Goal: Register for event/course

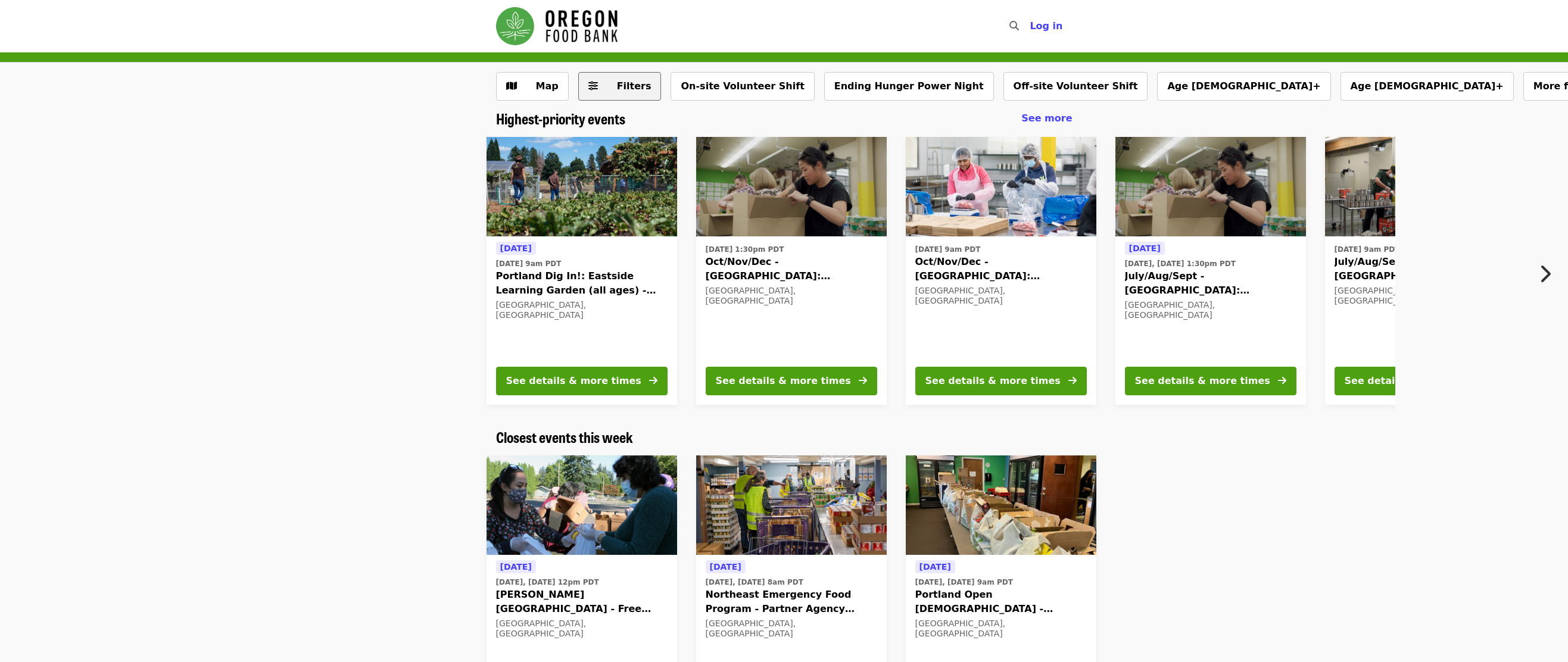
click at [623, 82] on span "Filters" at bounding box center [634, 85] width 35 height 11
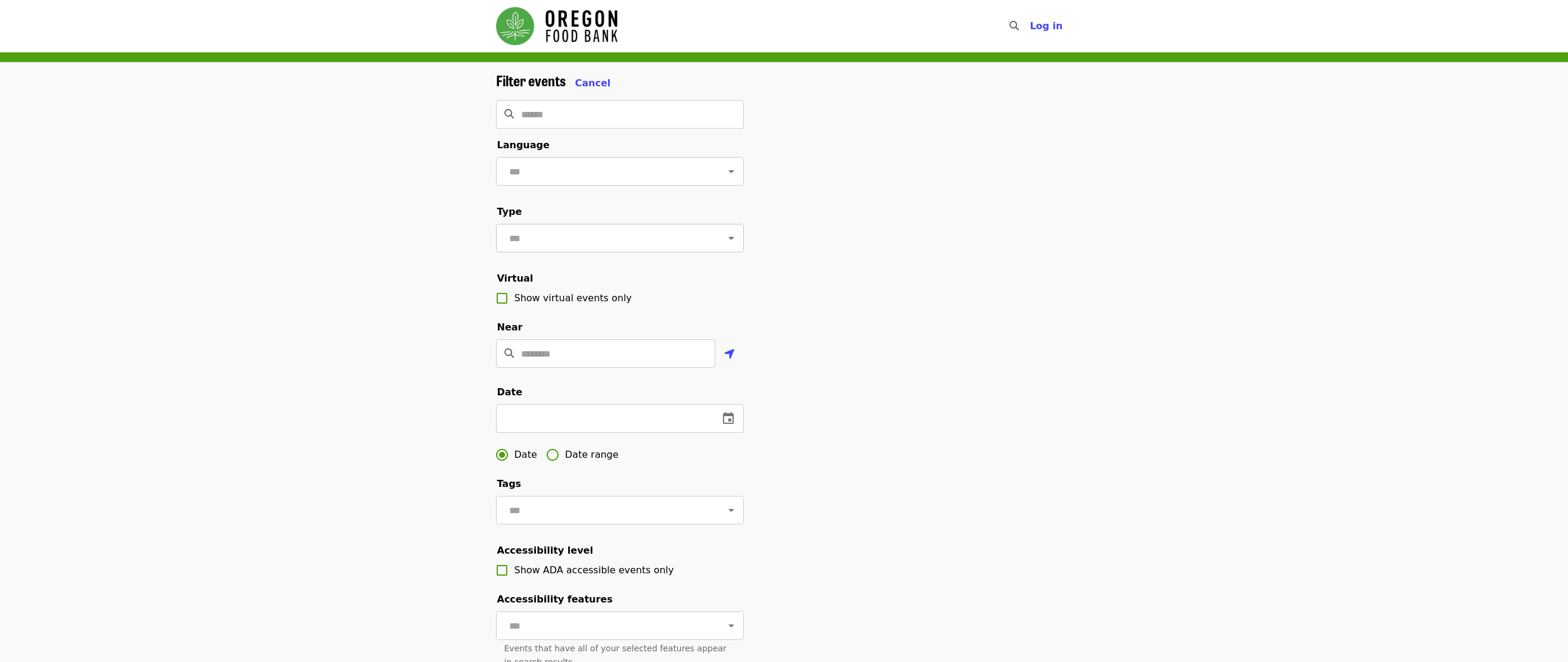
click at [710, 244] on div at bounding box center [723, 238] width 31 height 16
click at [728, 240] on icon "Open" at bounding box center [731, 239] width 6 height 3
click at [607, 335] on li "Volunteer shifts" at bounding box center [615, 342] width 239 height 21
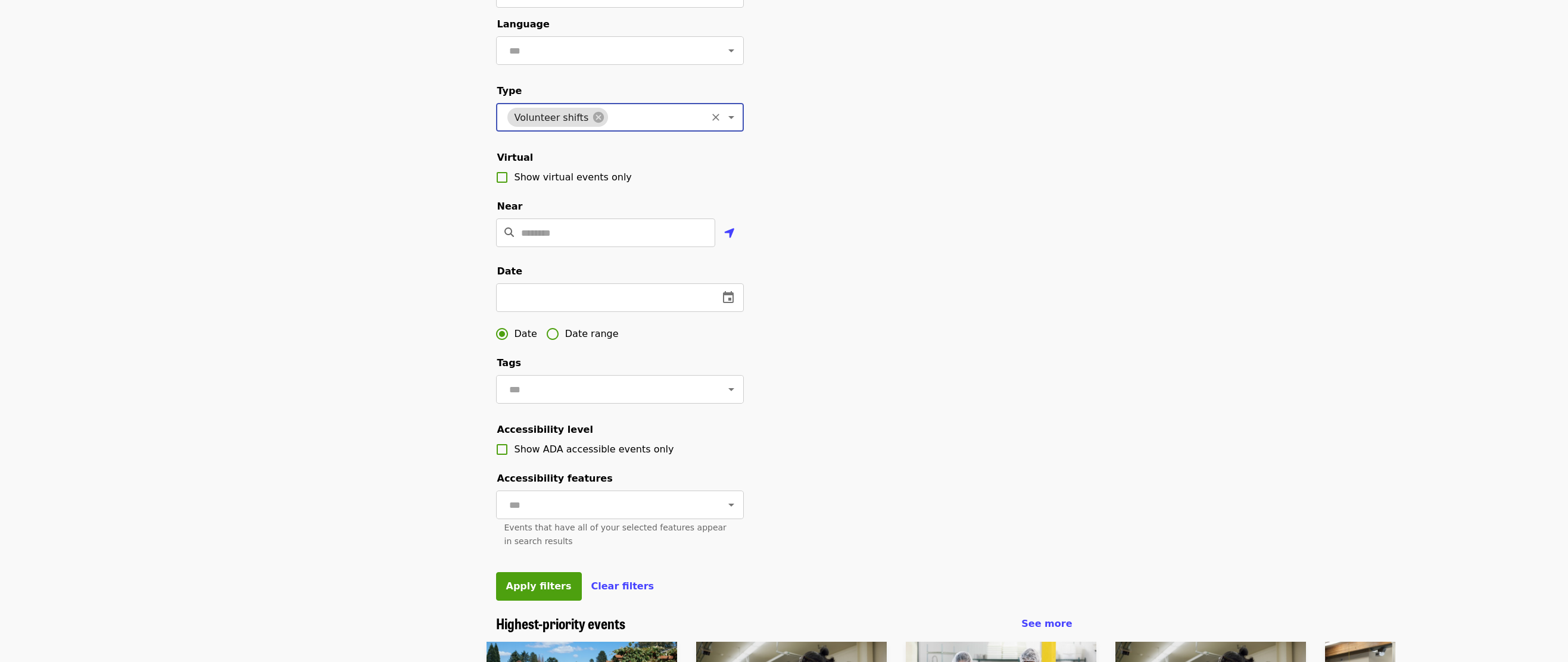
scroll to position [357, 0]
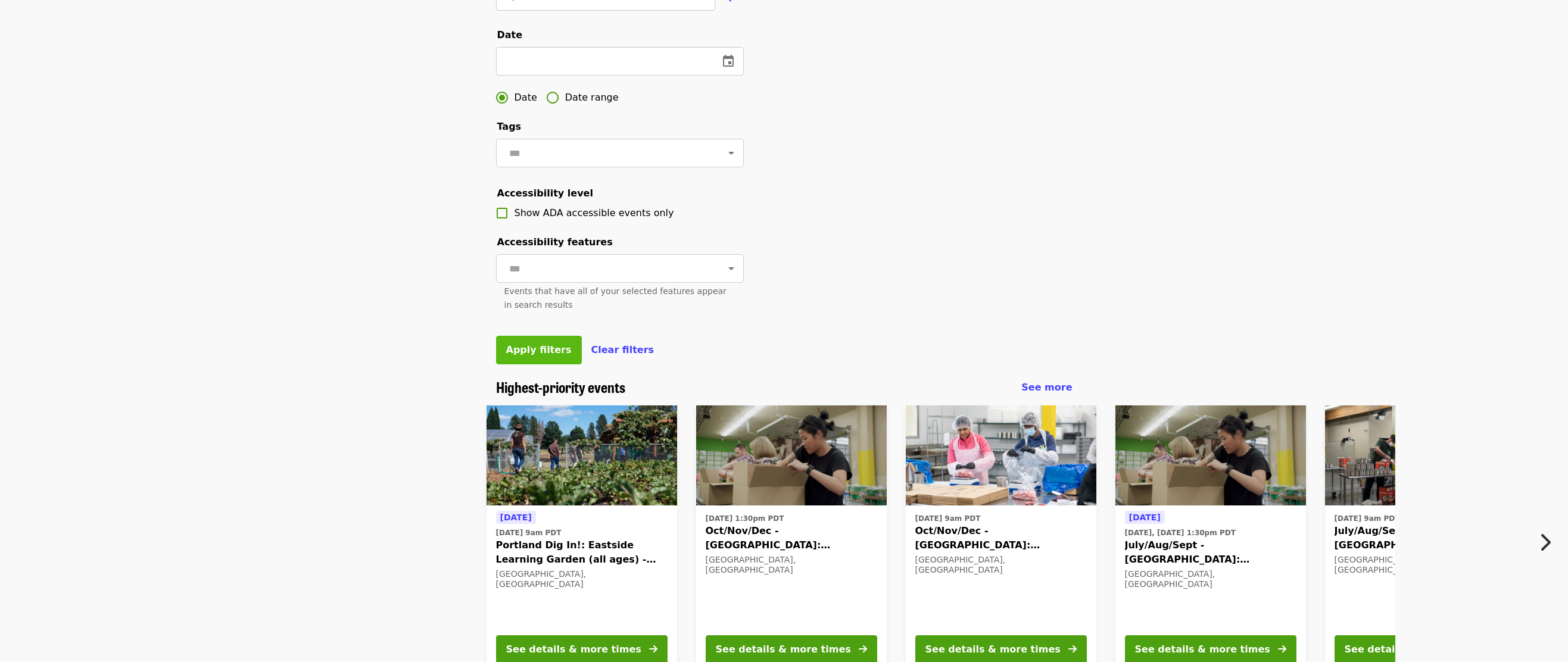
click at [540, 356] on span "Apply filters" at bounding box center [539, 349] width 65 height 11
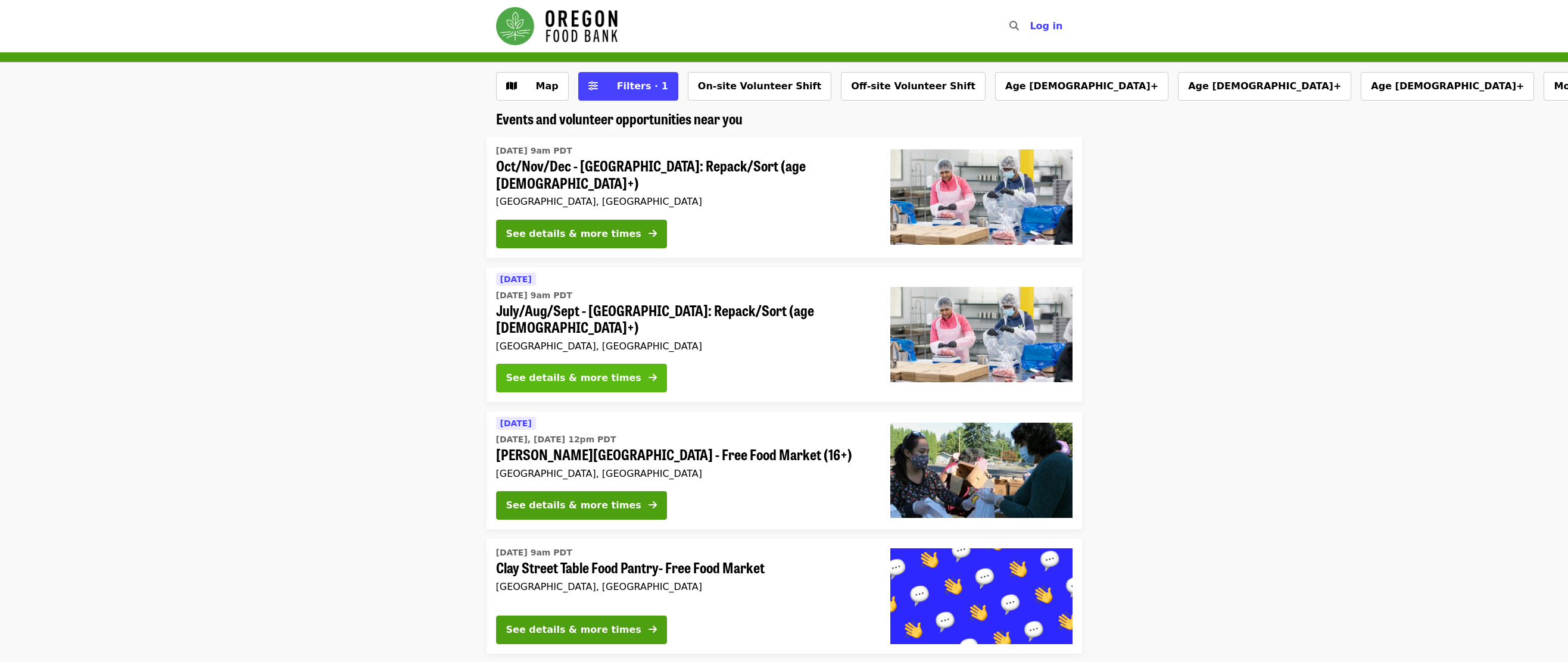
click at [579, 371] on div "See details & more times" at bounding box center [574, 377] width 135 height 14
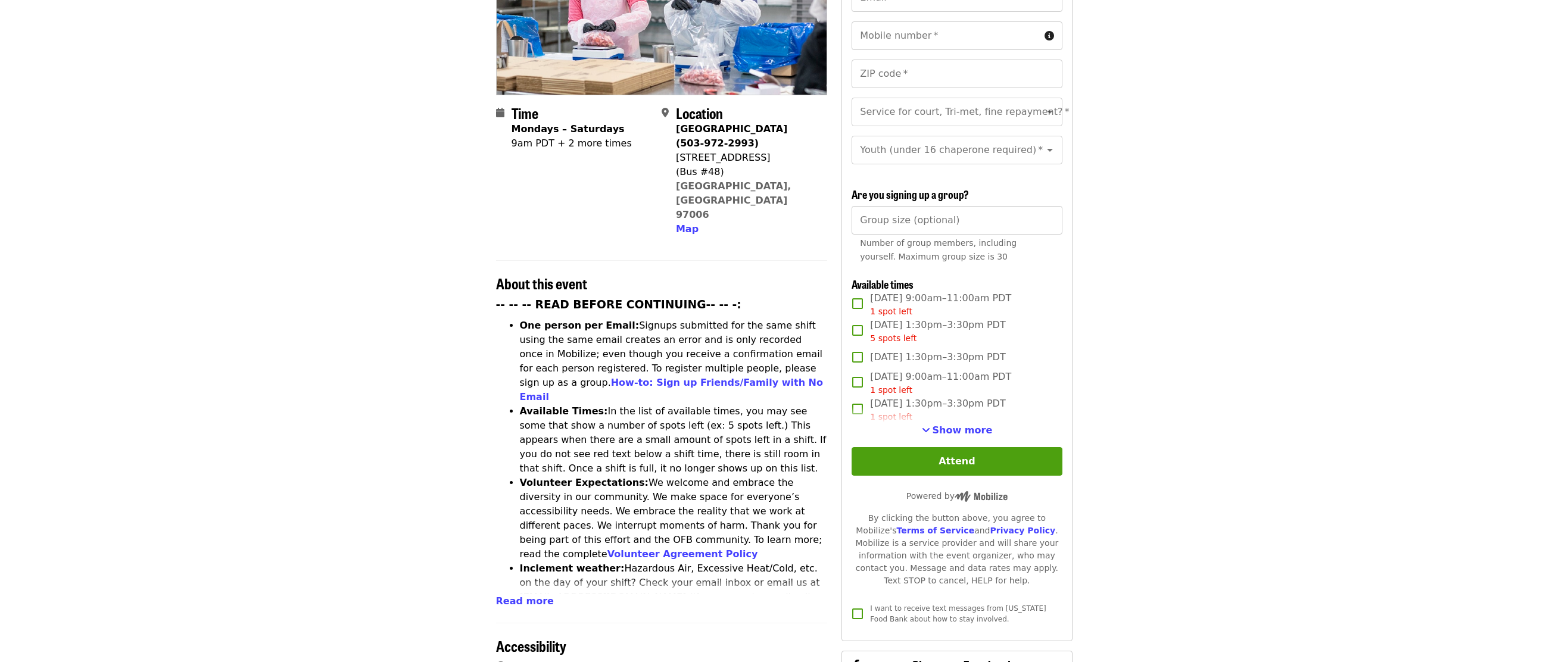
scroll to position [238, 0]
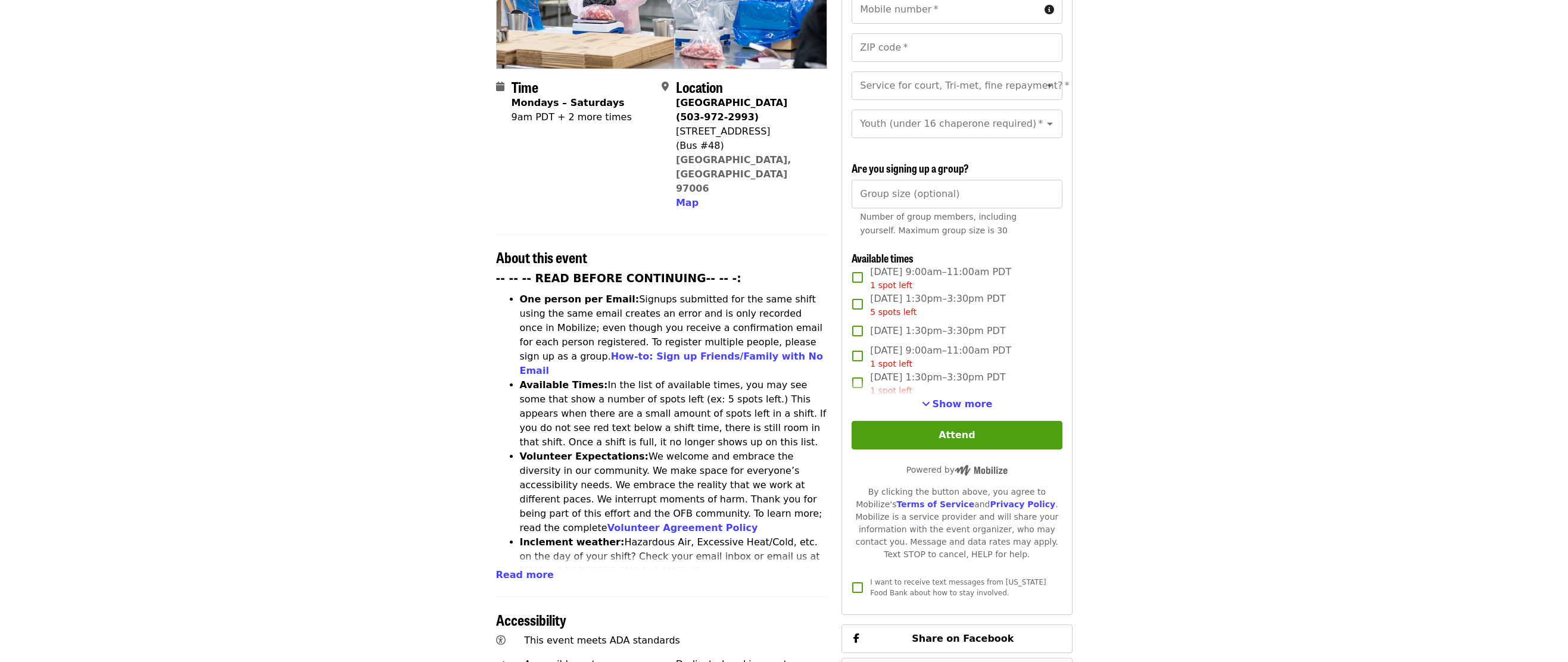
click at [959, 403] on span "Show more" at bounding box center [962, 403] width 60 height 11
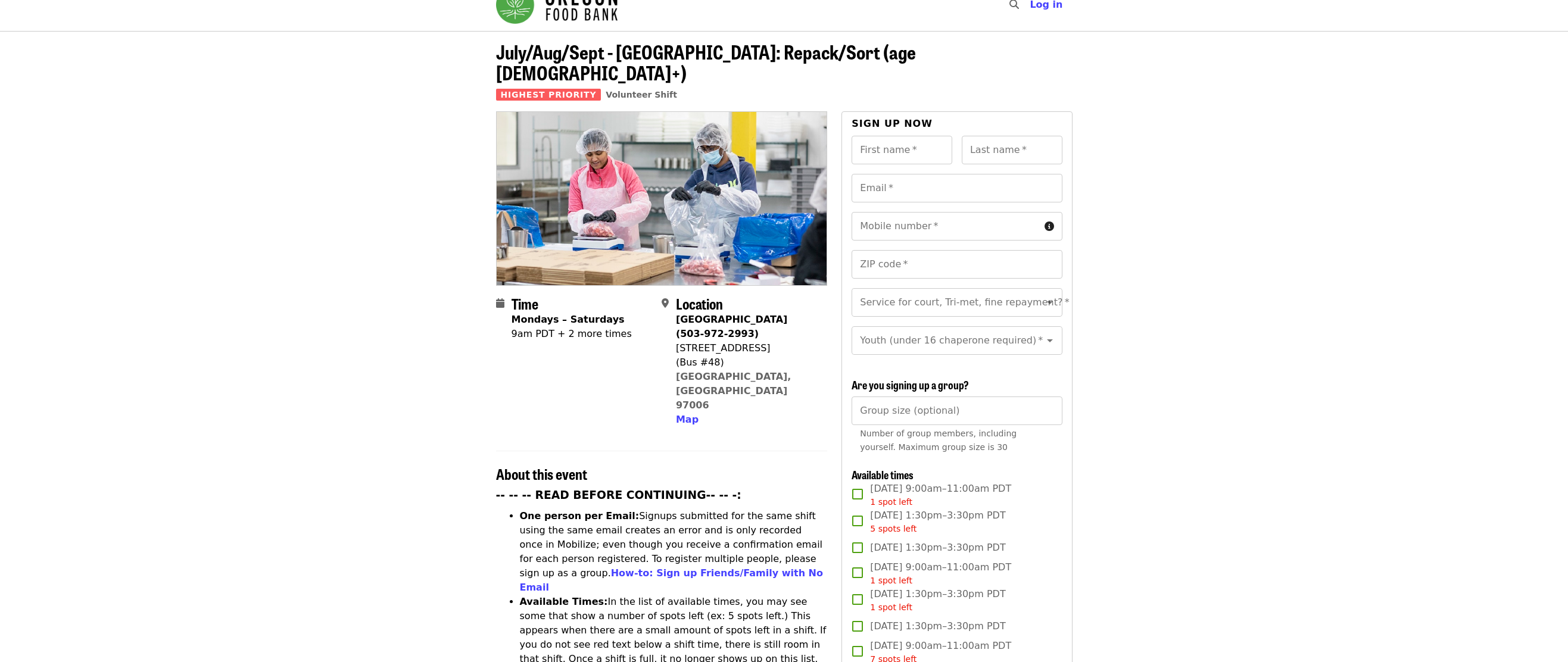
scroll to position [0, 0]
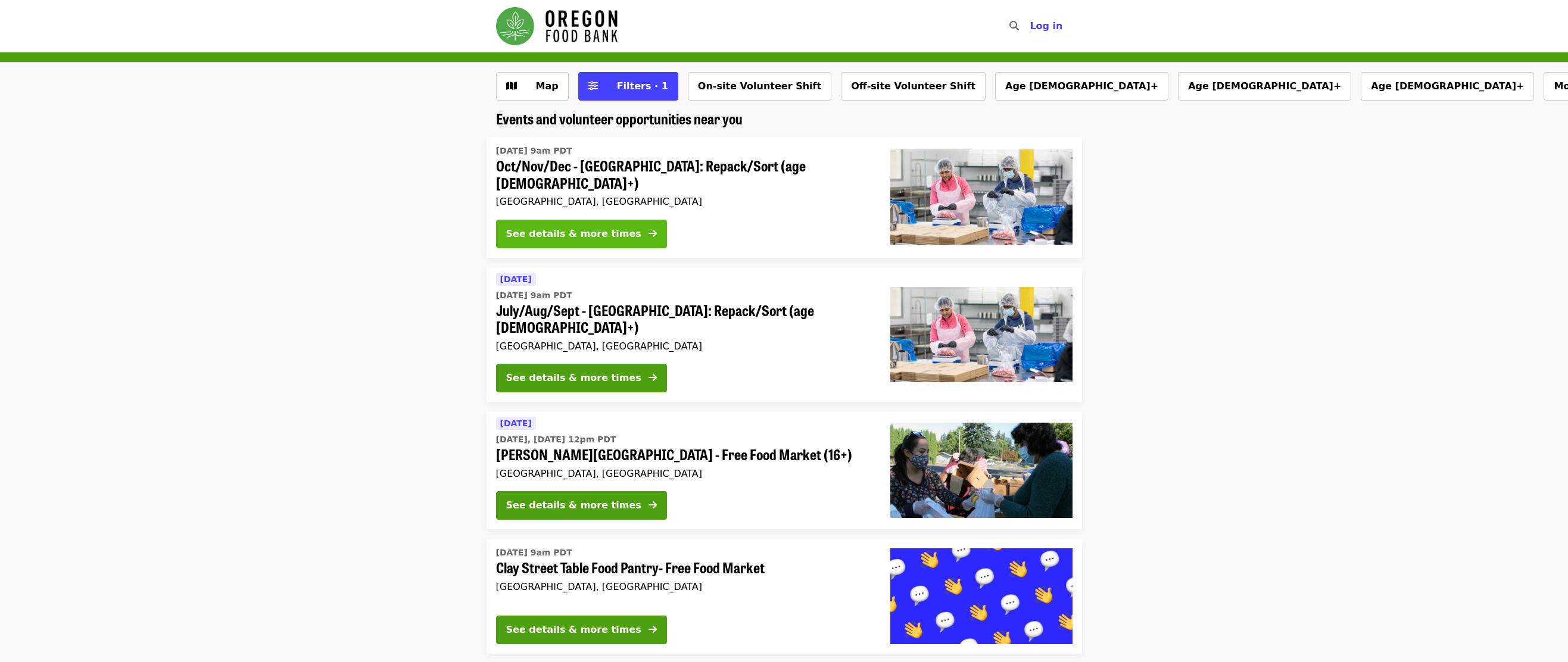
click at [586, 231] on div "See details & more times" at bounding box center [574, 234] width 135 height 14
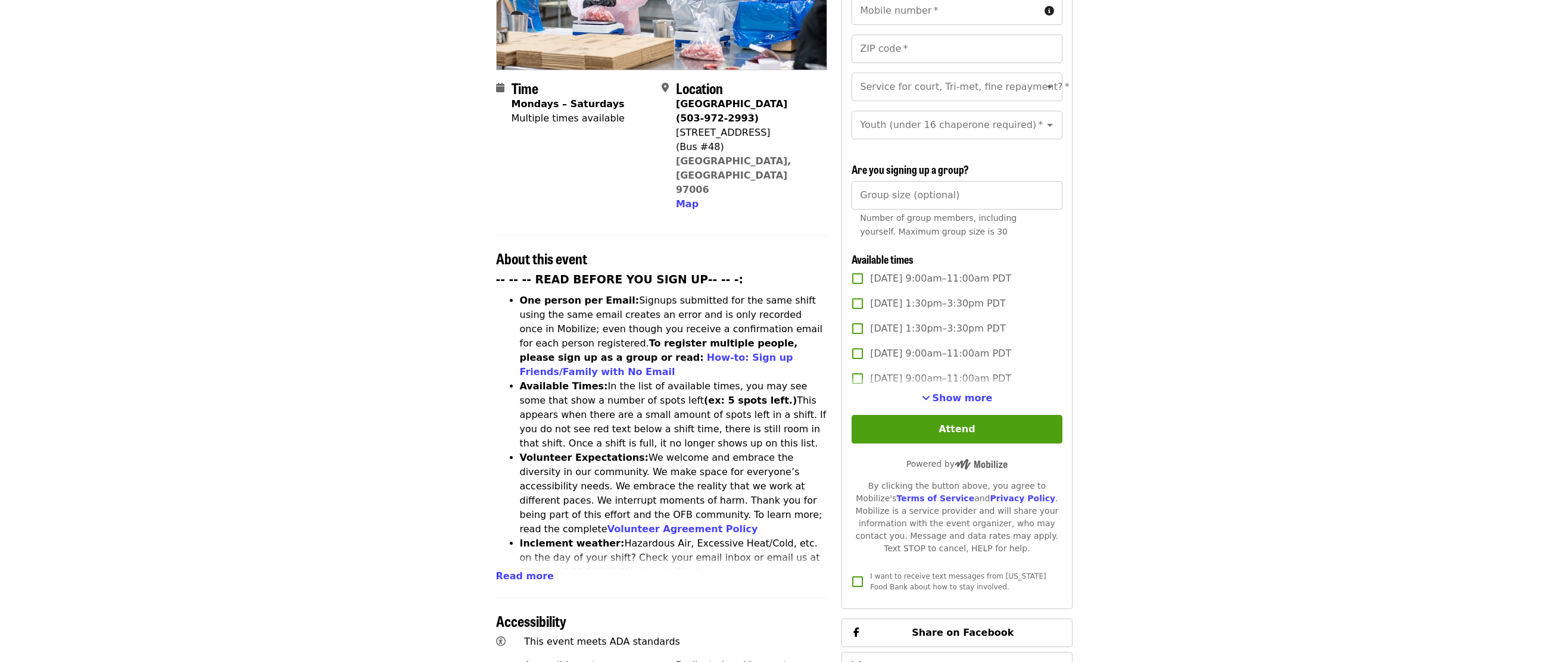
scroll to position [238, 0]
click at [965, 396] on span "Show more" at bounding box center [962, 397] width 60 height 11
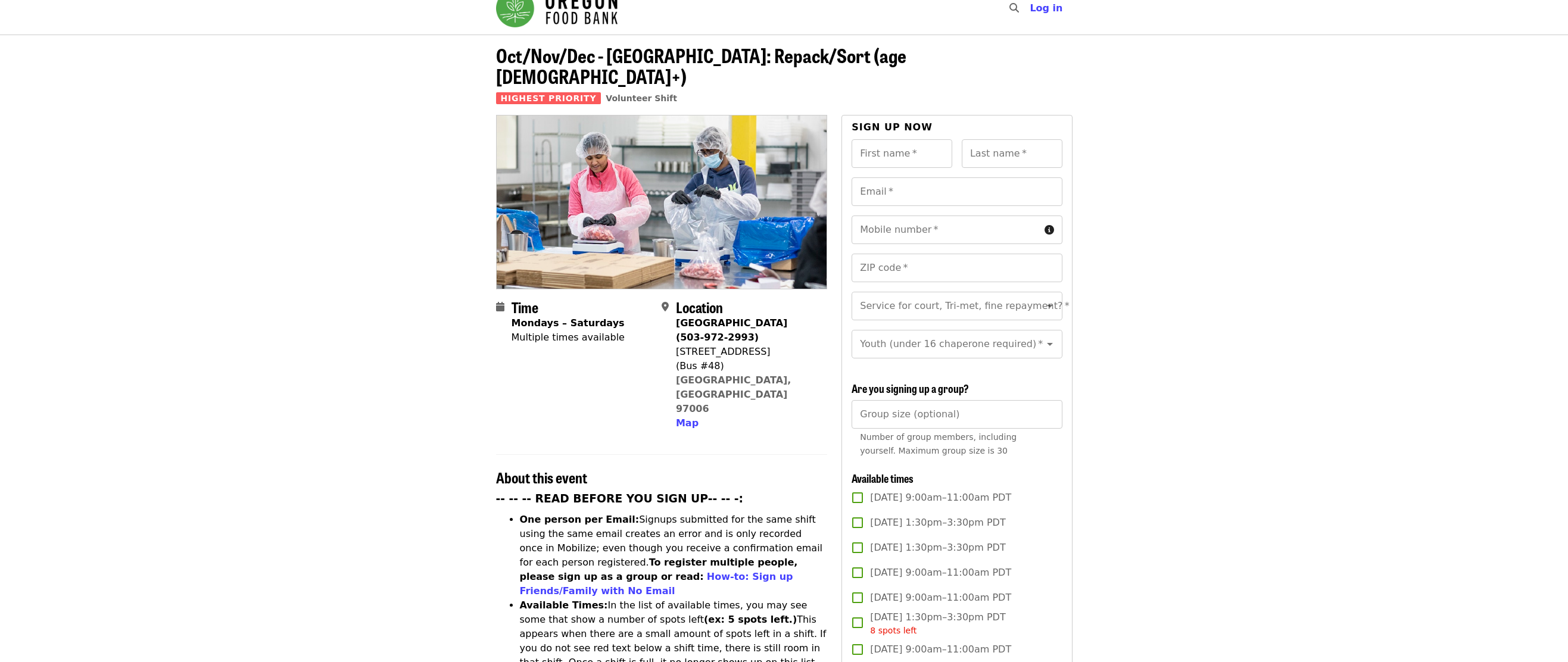
scroll to position [0, 0]
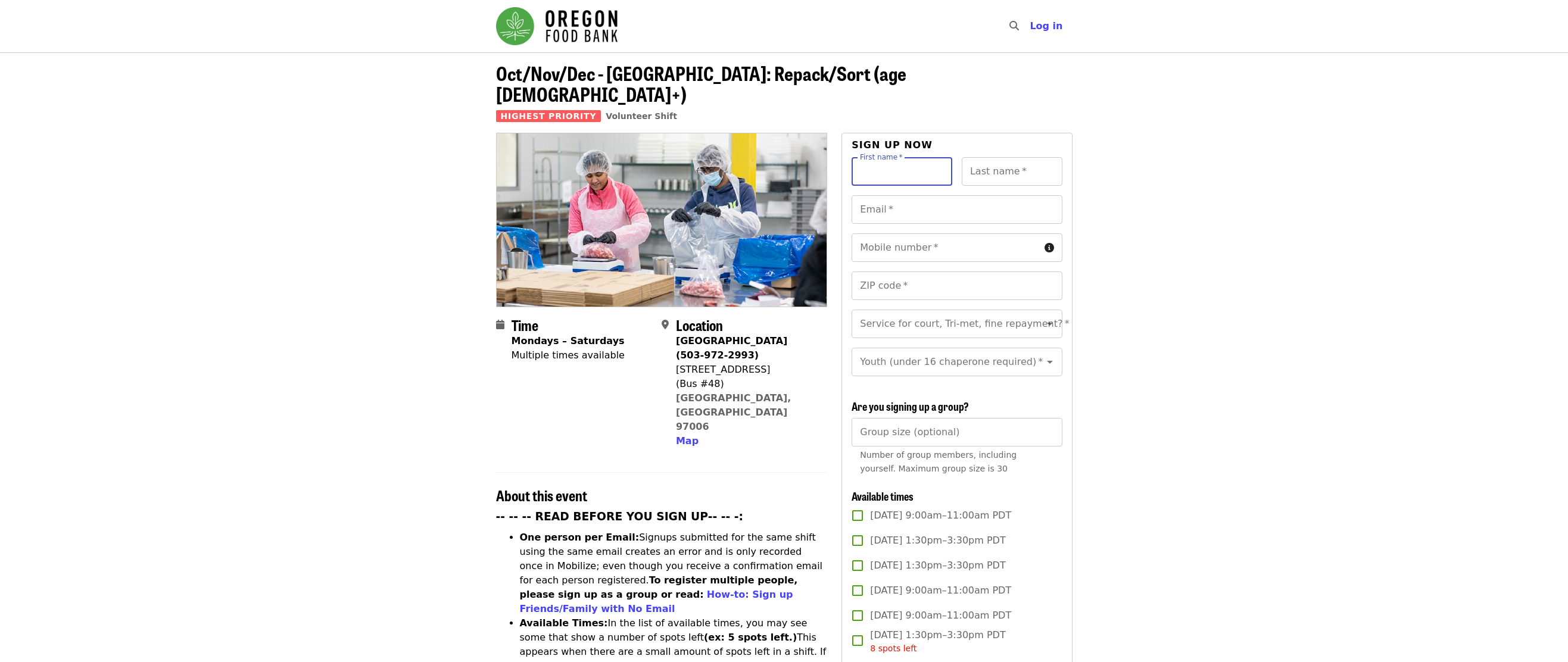
click at [881, 157] on div "First name   * First name *" at bounding box center [902, 171] width 101 height 29
type input "*********"
type input "******"
type input "**********"
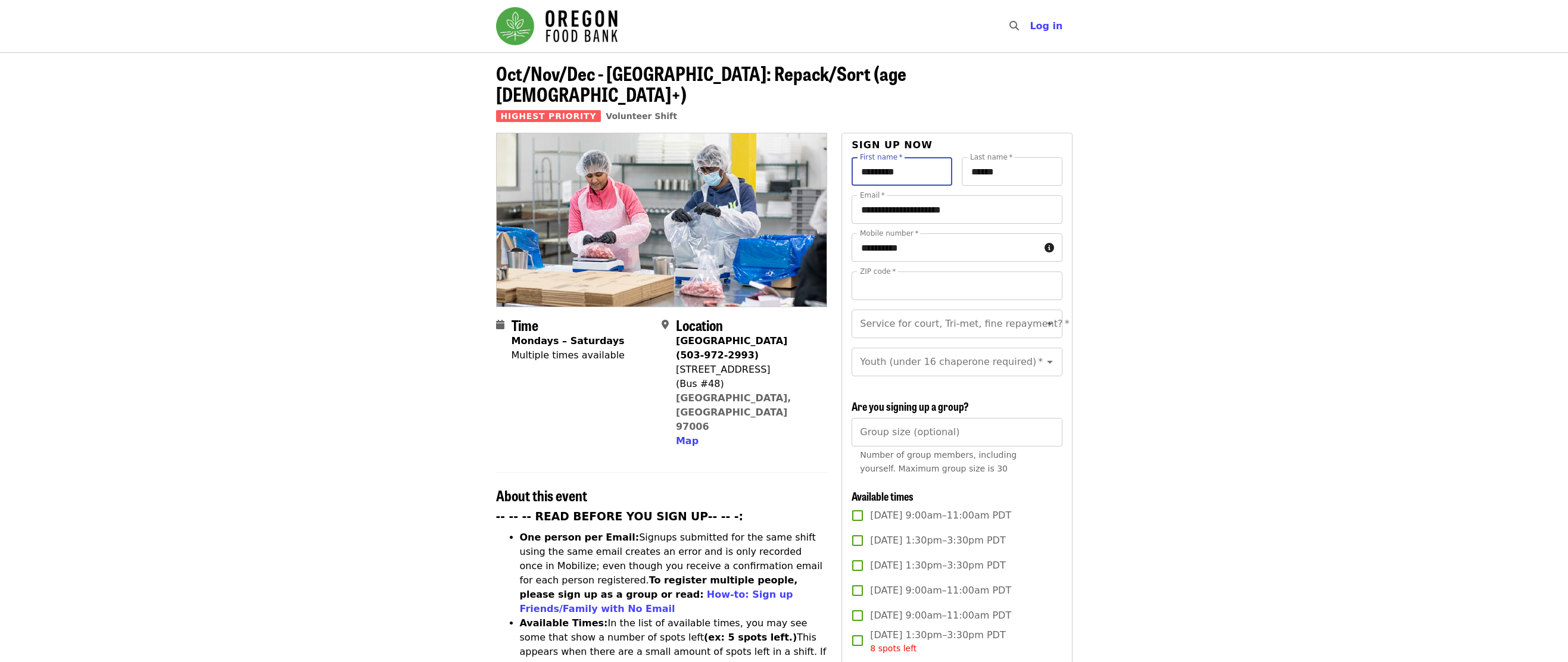
type input "*****"
type input "**********"
drag, startPoint x: 911, startPoint y: 227, endPoint x: 838, endPoint y: 222, distance: 73.2
type input "**********"
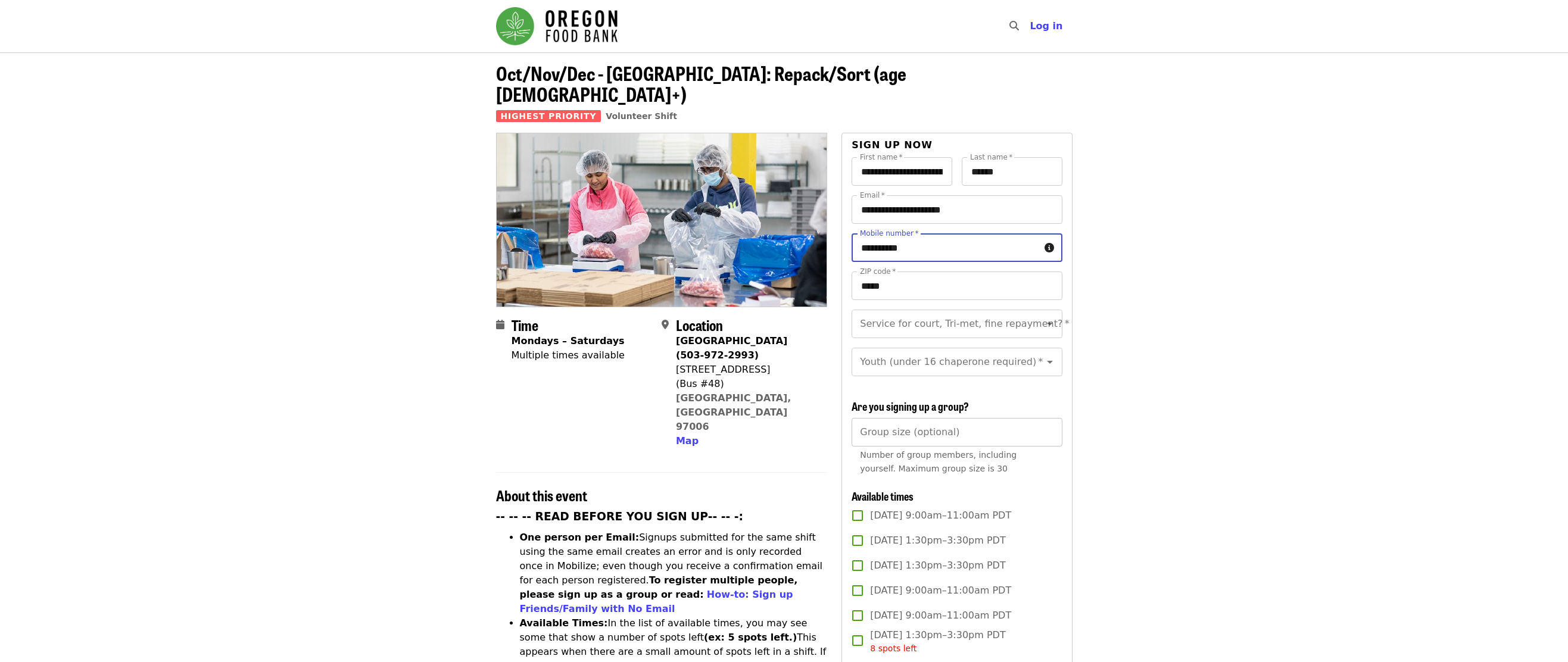
click at [920, 426] on input "Group size (optional)" at bounding box center [957, 432] width 211 height 29
type input "*"
click at [977, 314] on input "Service for court, Tri-met, fine repayment?   *" at bounding box center [942, 324] width 162 height 23
click at [887, 334] on li "No" at bounding box center [952, 335] width 201 height 21
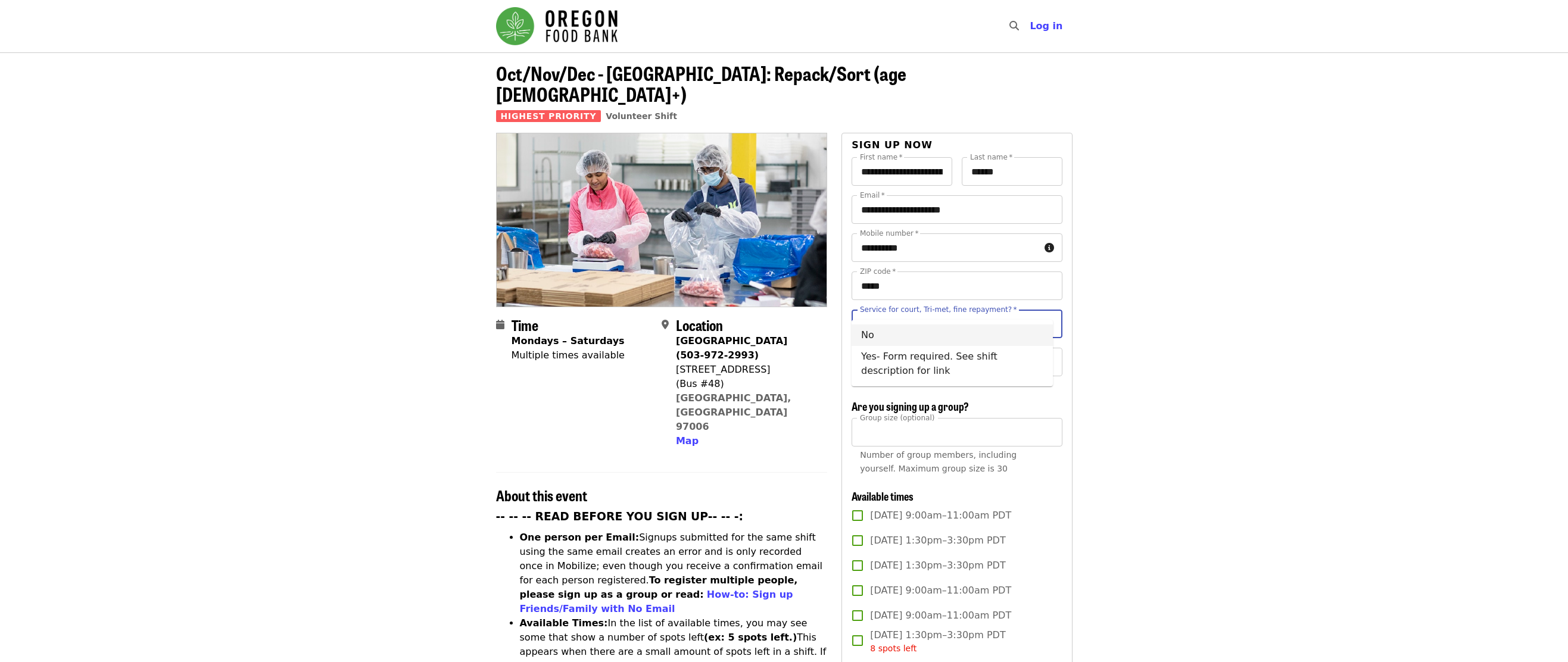
type input "**"
click at [899, 356] on input "Youth (under 16 chaperone required)   *" at bounding box center [942, 362] width 162 height 23
click at [1047, 360] on icon "Close" at bounding box center [1050, 362] width 6 height 3
click at [947, 354] on input "Youth (under 16 chaperone required)   *" at bounding box center [942, 362] width 162 height 23
click at [904, 409] on li "Under 16" at bounding box center [952, 403] width 201 height 21
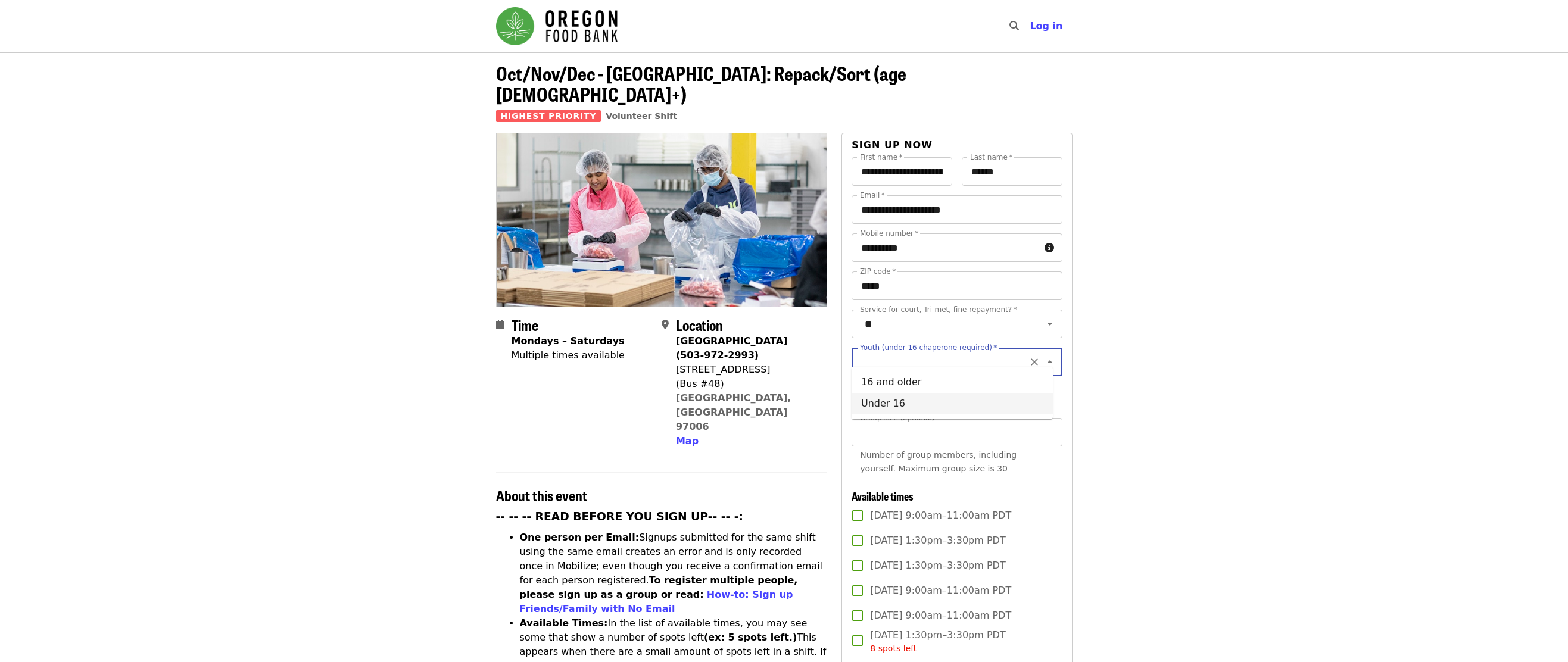
type input "********"
drag, startPoint x: 945, startPoint y: 154, endPoint x: 836, endPoint y: 153, distance: 109.0
drag, startPoint x: 905, startPoint y: 153, endPoint x: 718, endPoint y: 159, distance: 187.1
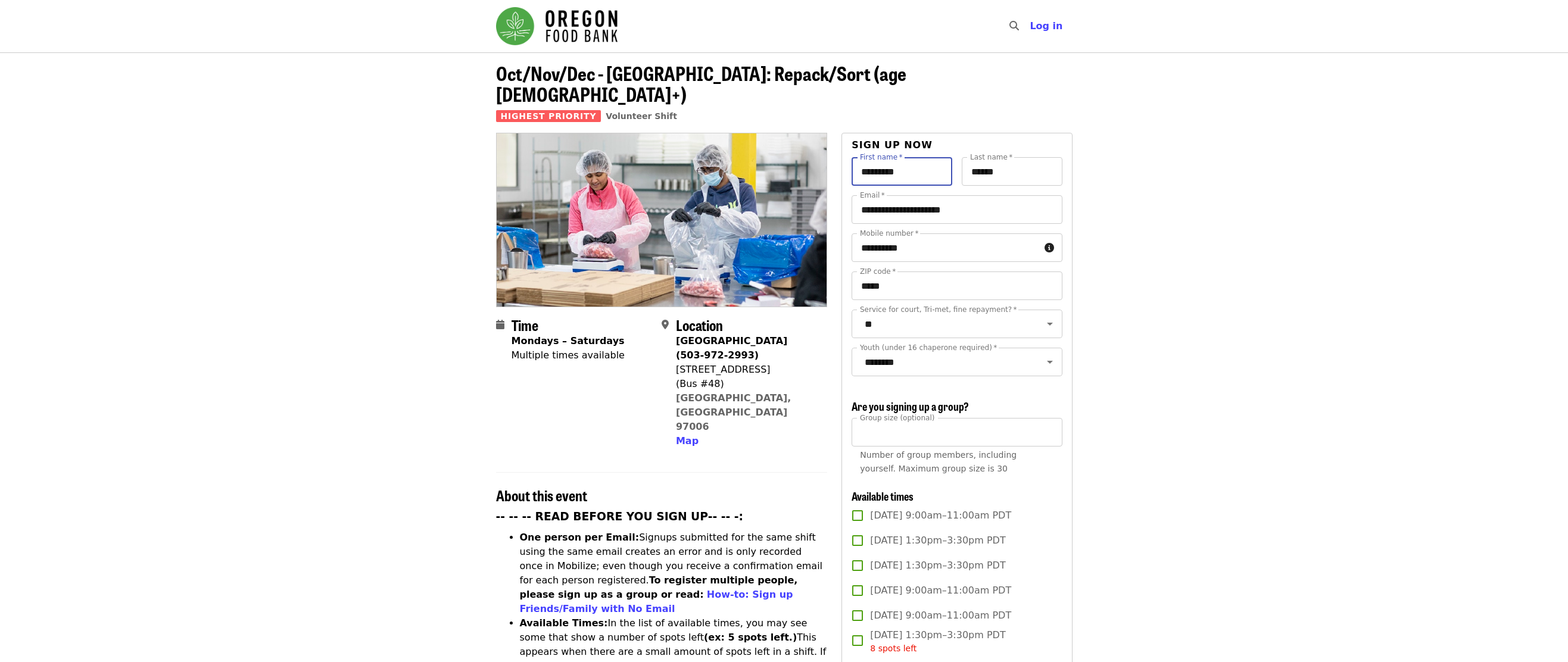
type input "*********"
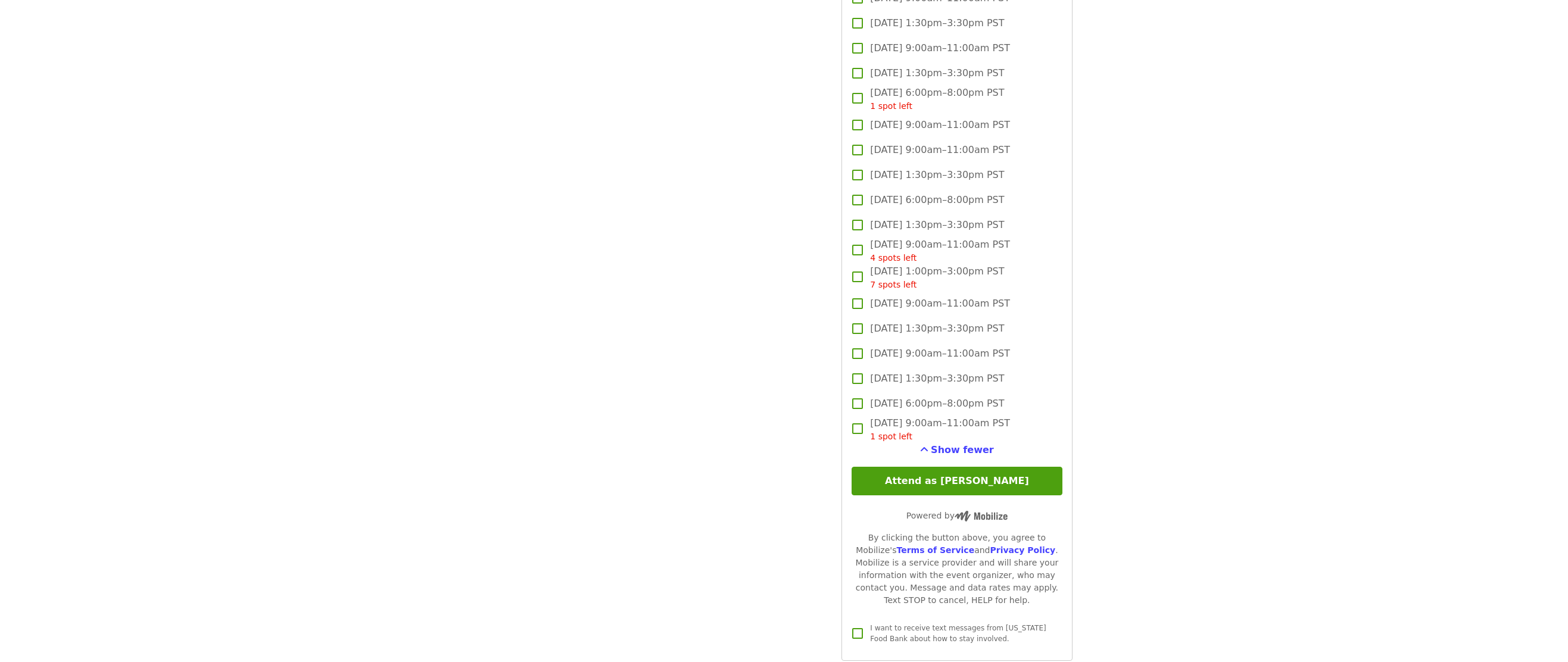
scroll to position [2918, 0]
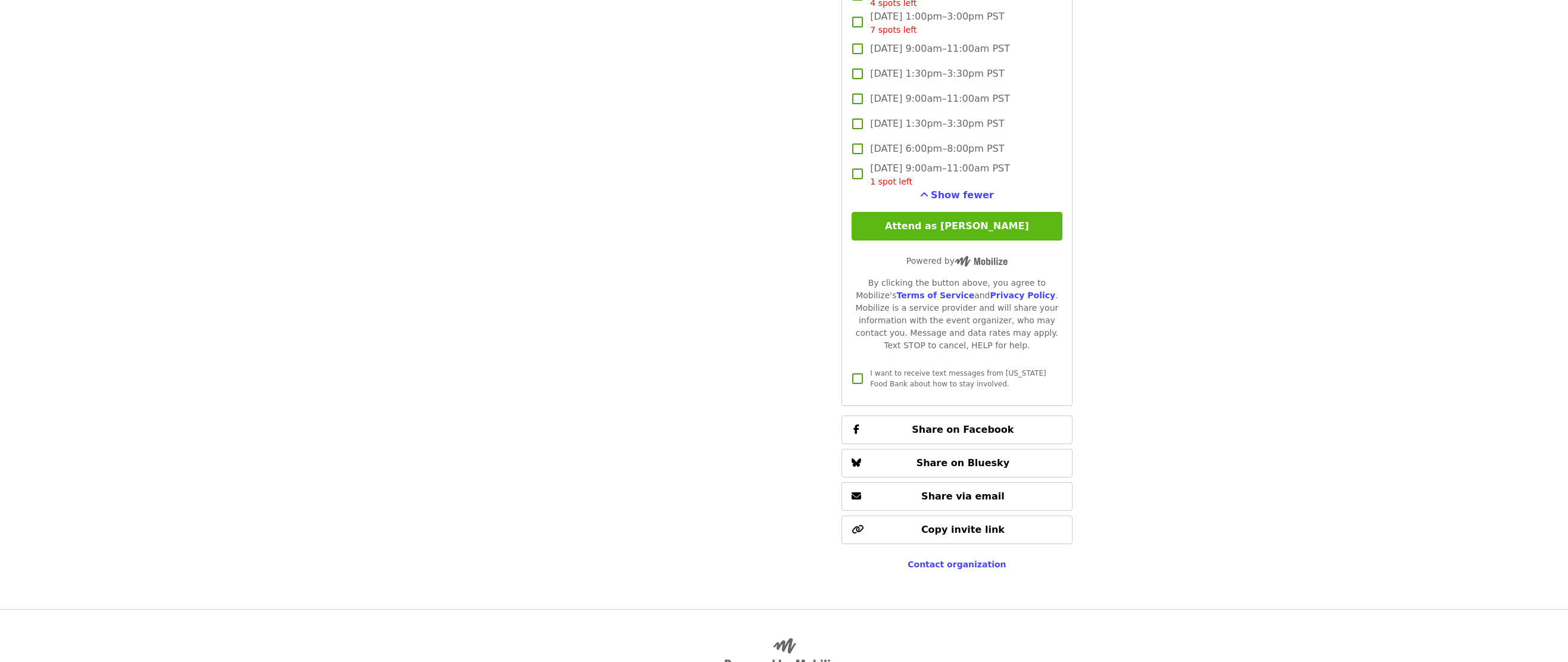
click at [982, 225] on button "Attend as [PERSON_NAME]" at bounding box center [957, 226] width 211 height 29
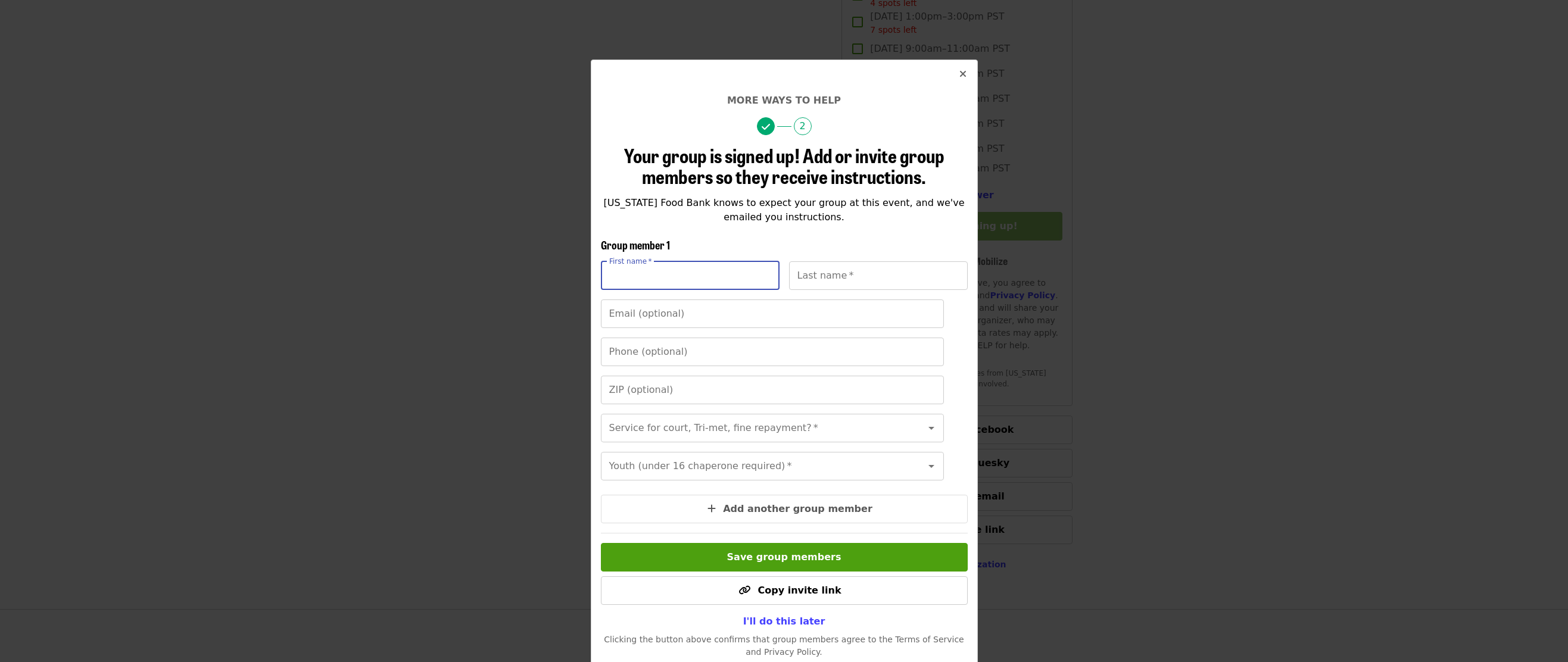
click at [734, 279] on input "First name   *" at bounding box center [689, 276] width 179 height 29
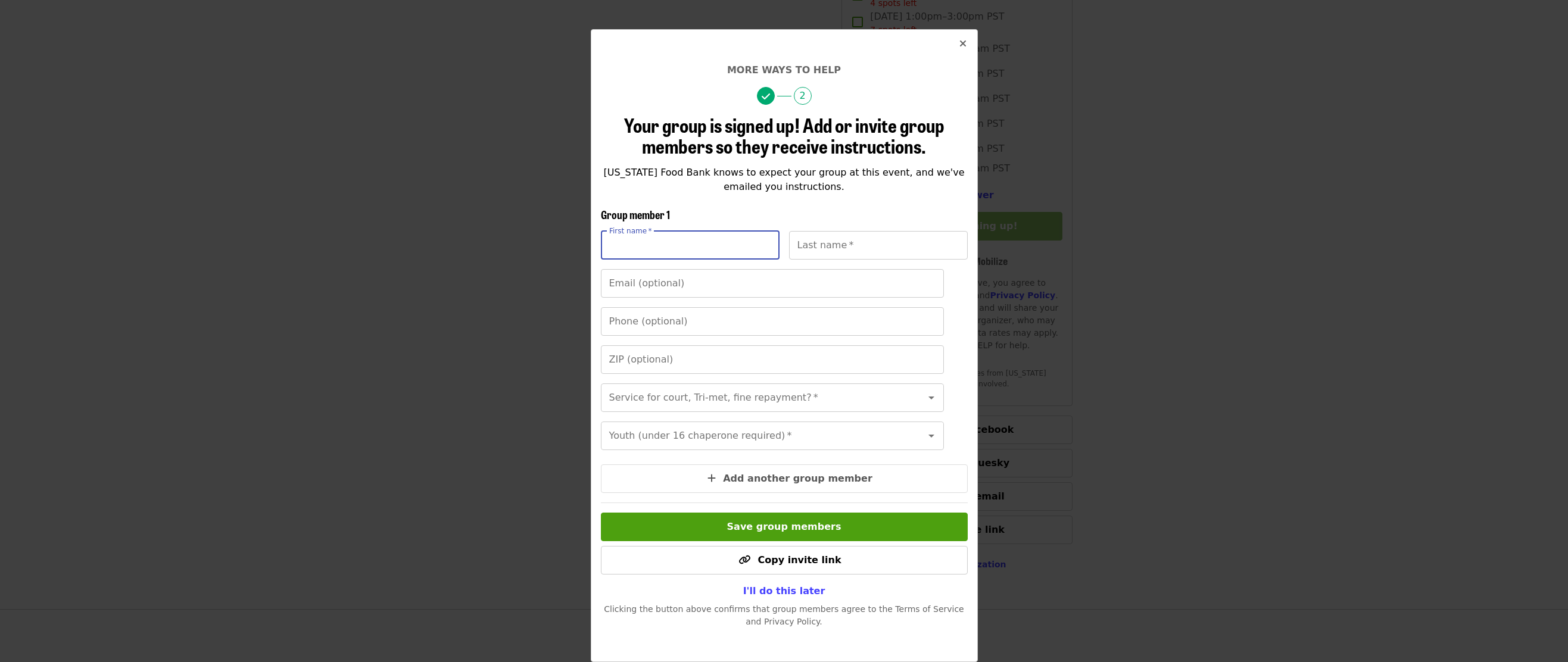
scroll to position [0, 0]
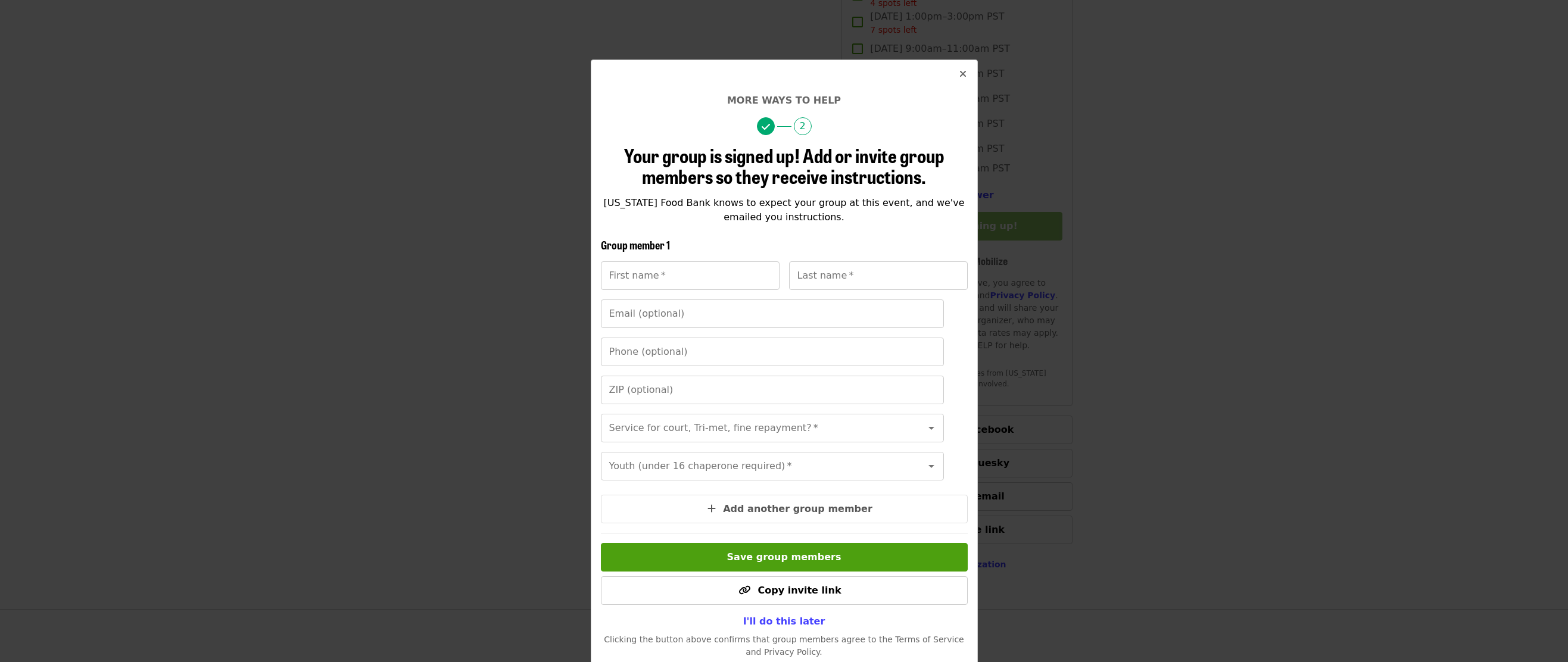
click at [689, 231] on div "Your group is signed up! Add or invite group members so they receive instructio…" at bounding box center [784, 401] width 367 height 514
click at [787, 627] on span "I'll do this later" at bounding box center [784, 621] width 82 height 11
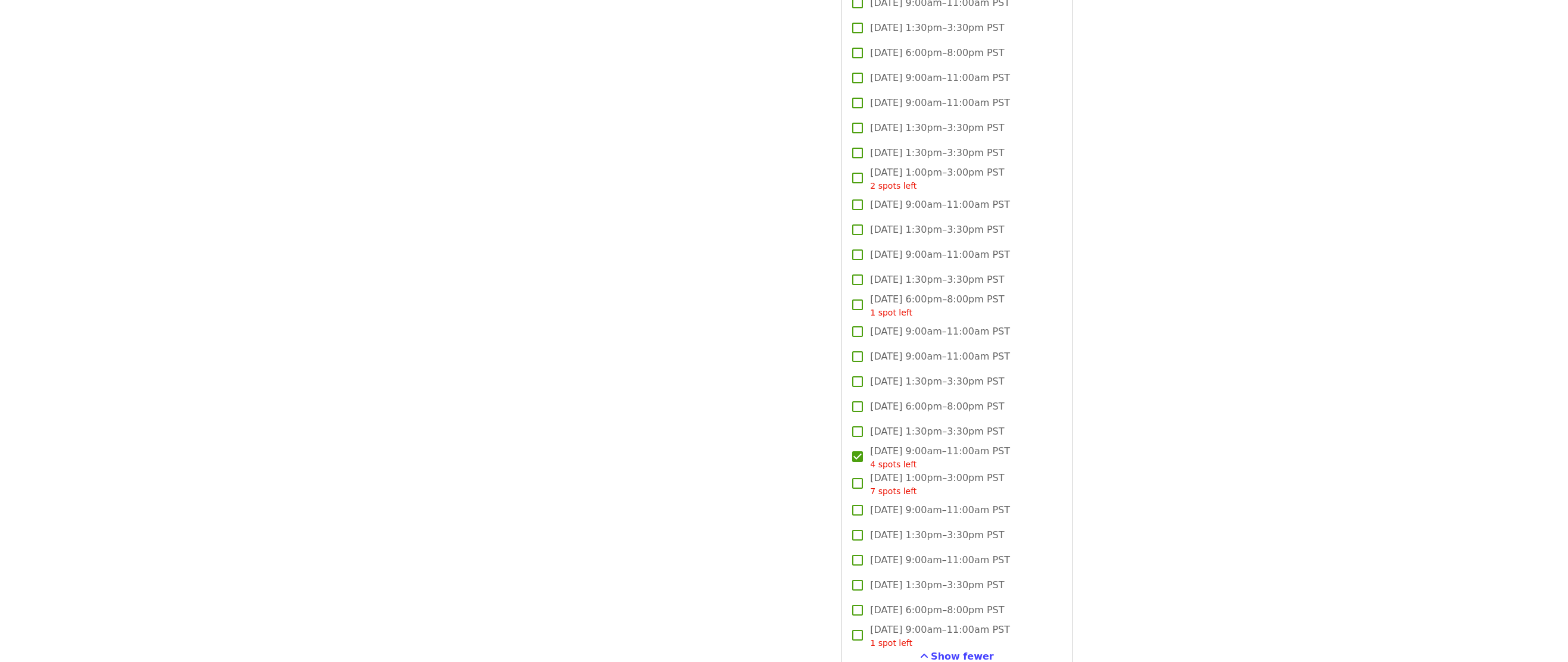
scroll to position [2680, 0]
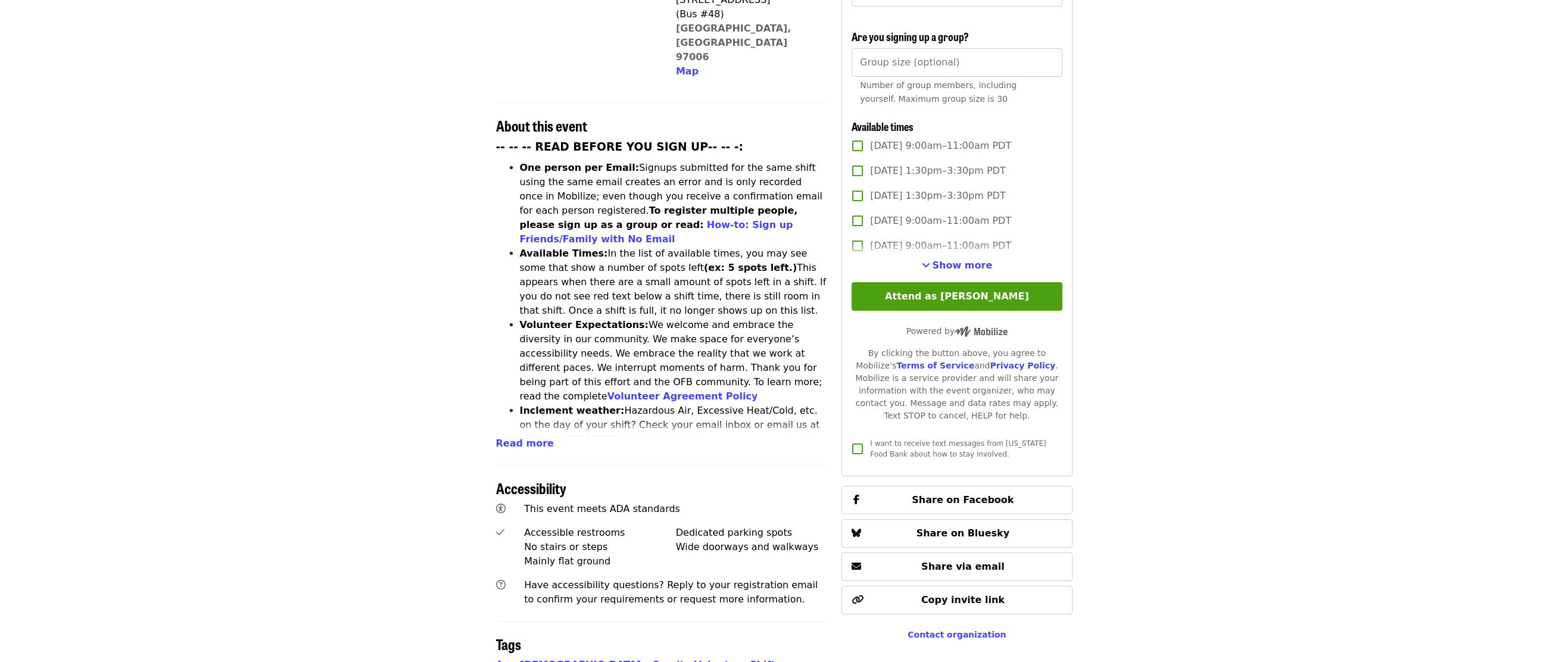
scroll to position [417, 0]
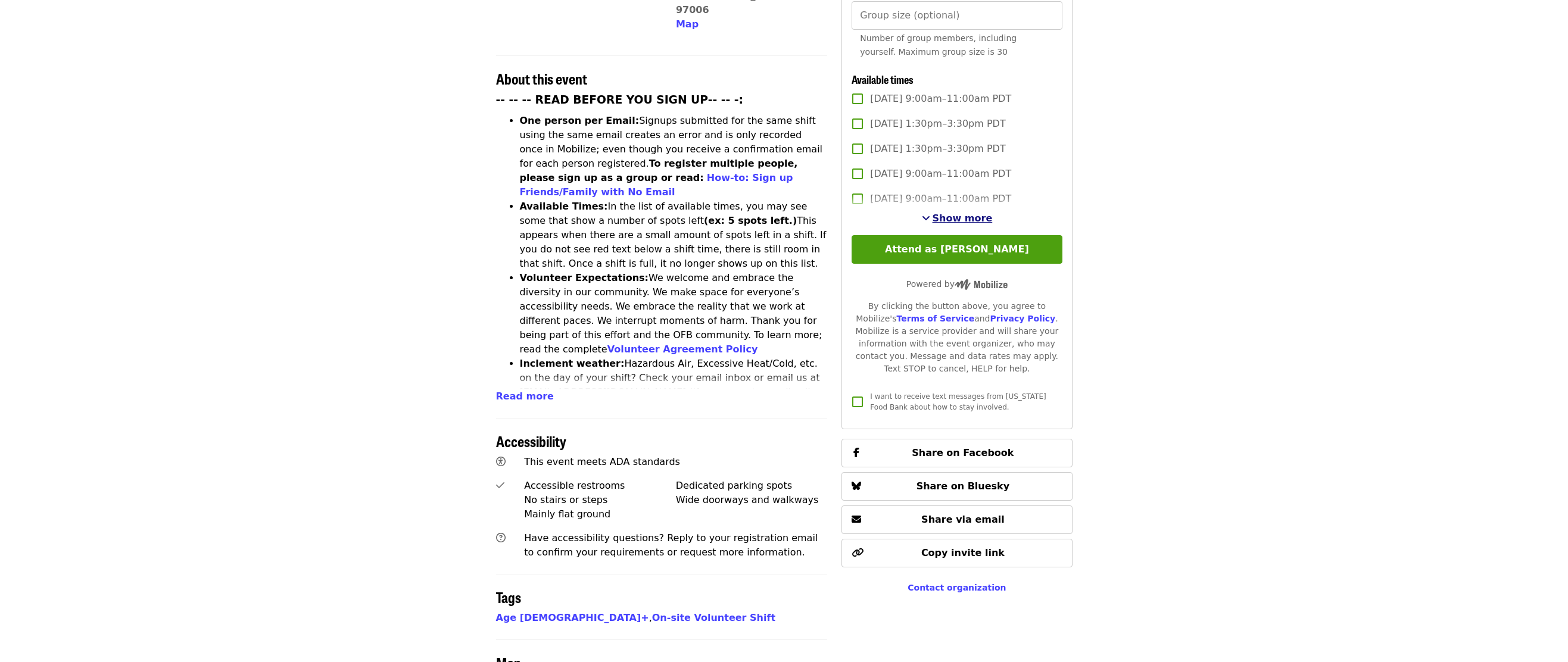
click at [949, 219] on span "Show more" at bounding box center [962, 218] width 60 height 11
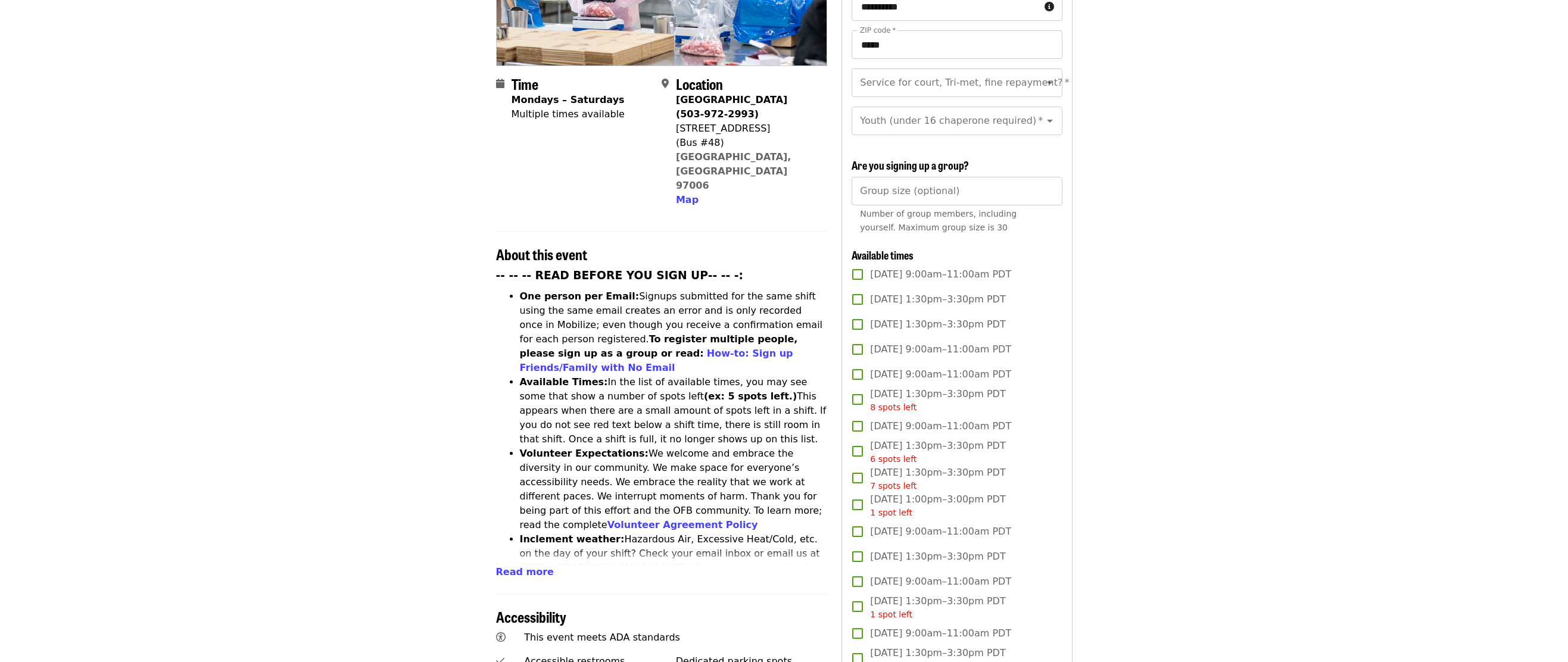
scroll to position [59, 0]
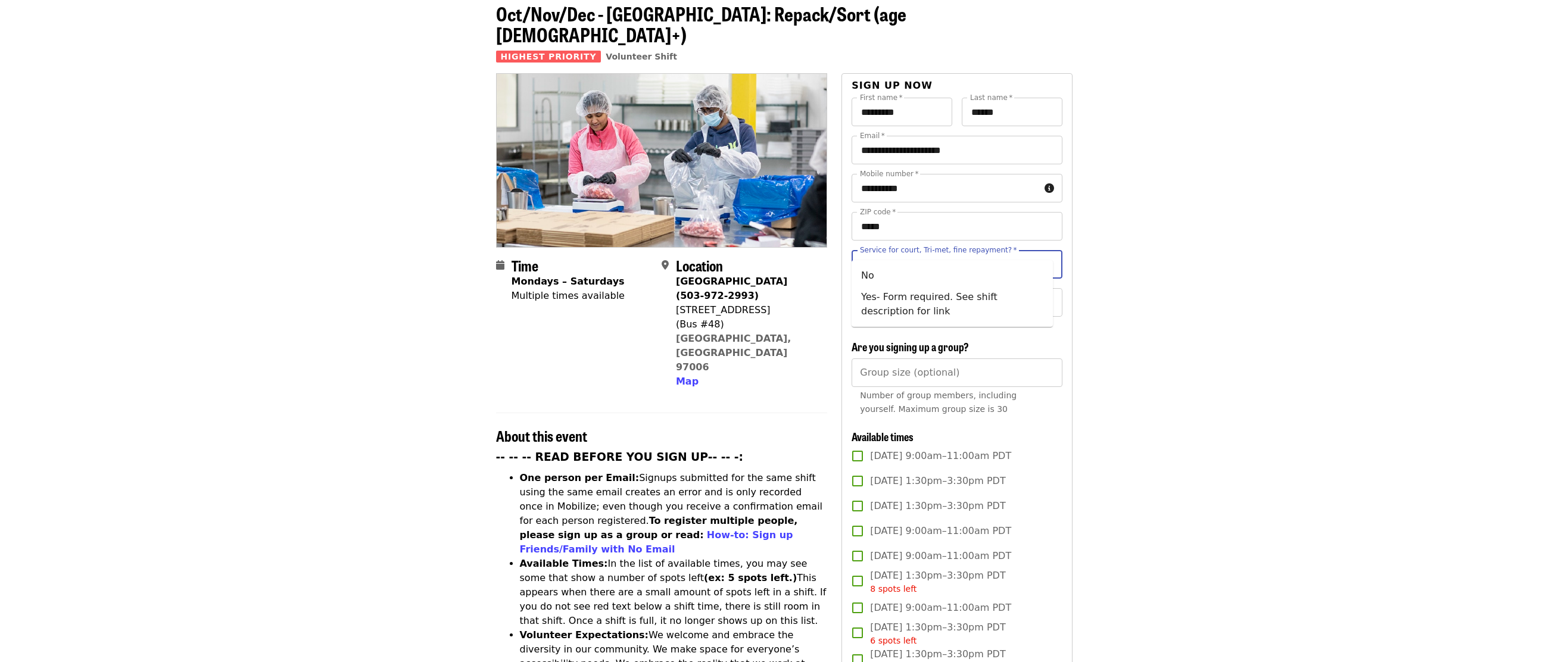
click at [913, 253] on input "Service for court, Tri-met, fine repayment?   *" at bounding box center [942, 264] width 162 height 23
click at [885, 277] on li "No" at bounding box center [952, 275] width 201 height 21
type input "**"
click at [894, 292] on input "Youth (under 16 chaperone required)   *" at bounding box center [942, 302] width 162 height 23
click at [893, 344] on li "Under 16" at bounding box center [952, 344] width 201 height 21
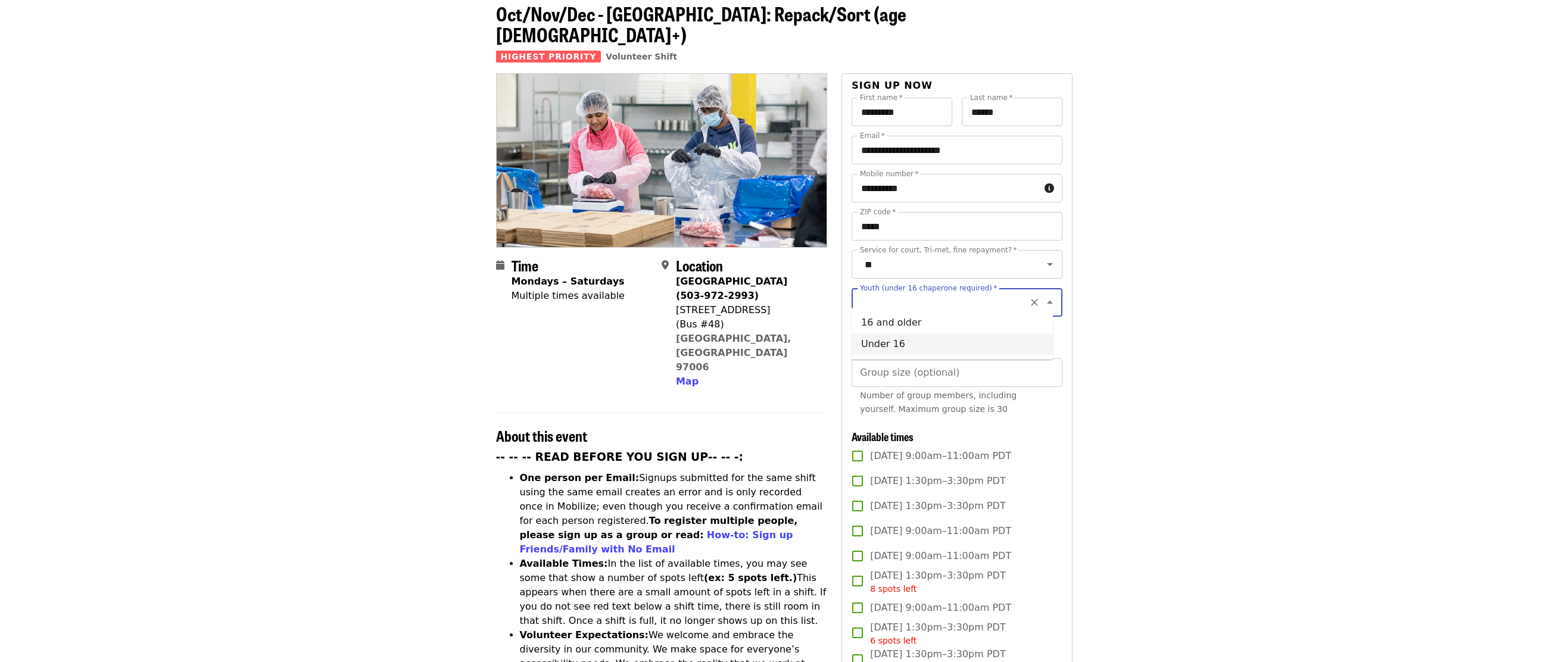
type input "********"
click at [905, 372] on input "Group size (optional)" at bounding box center [957, 373] width 211 height 29
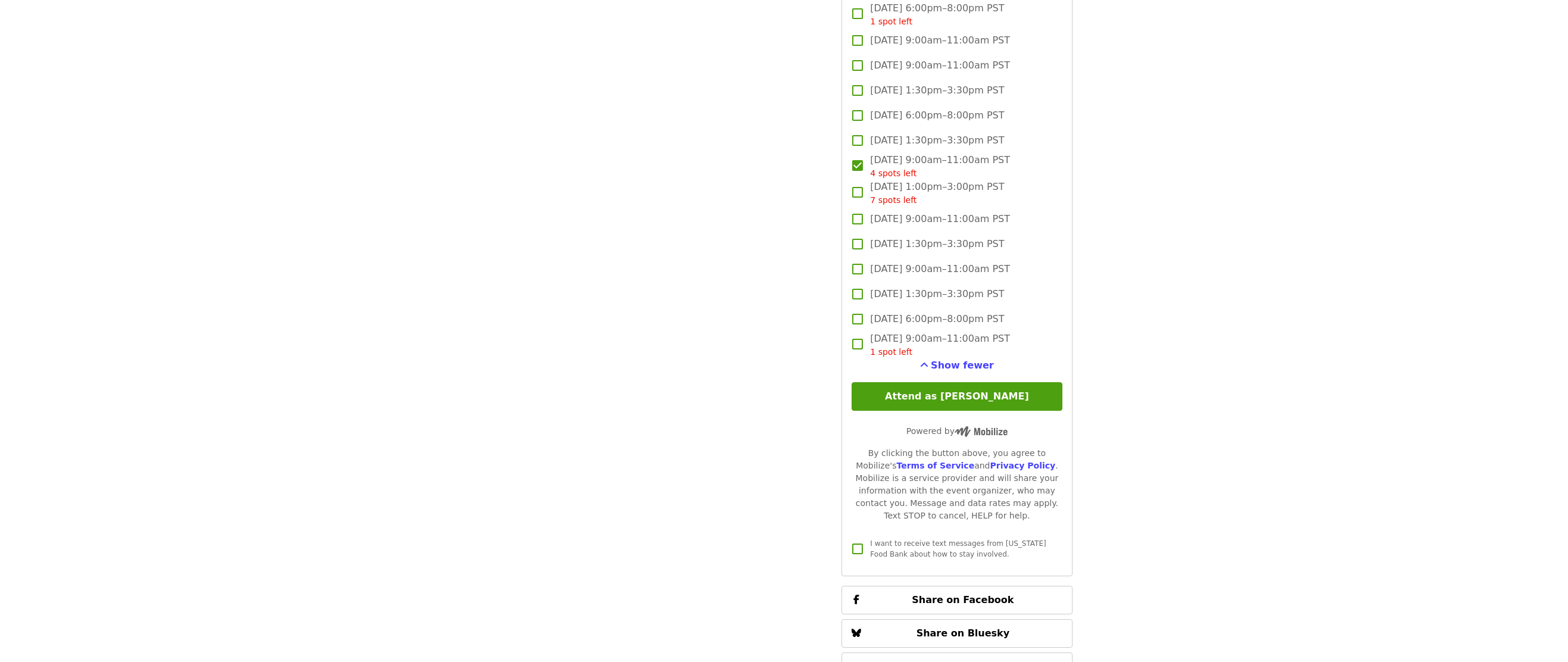
scroll to position [2918, 0]
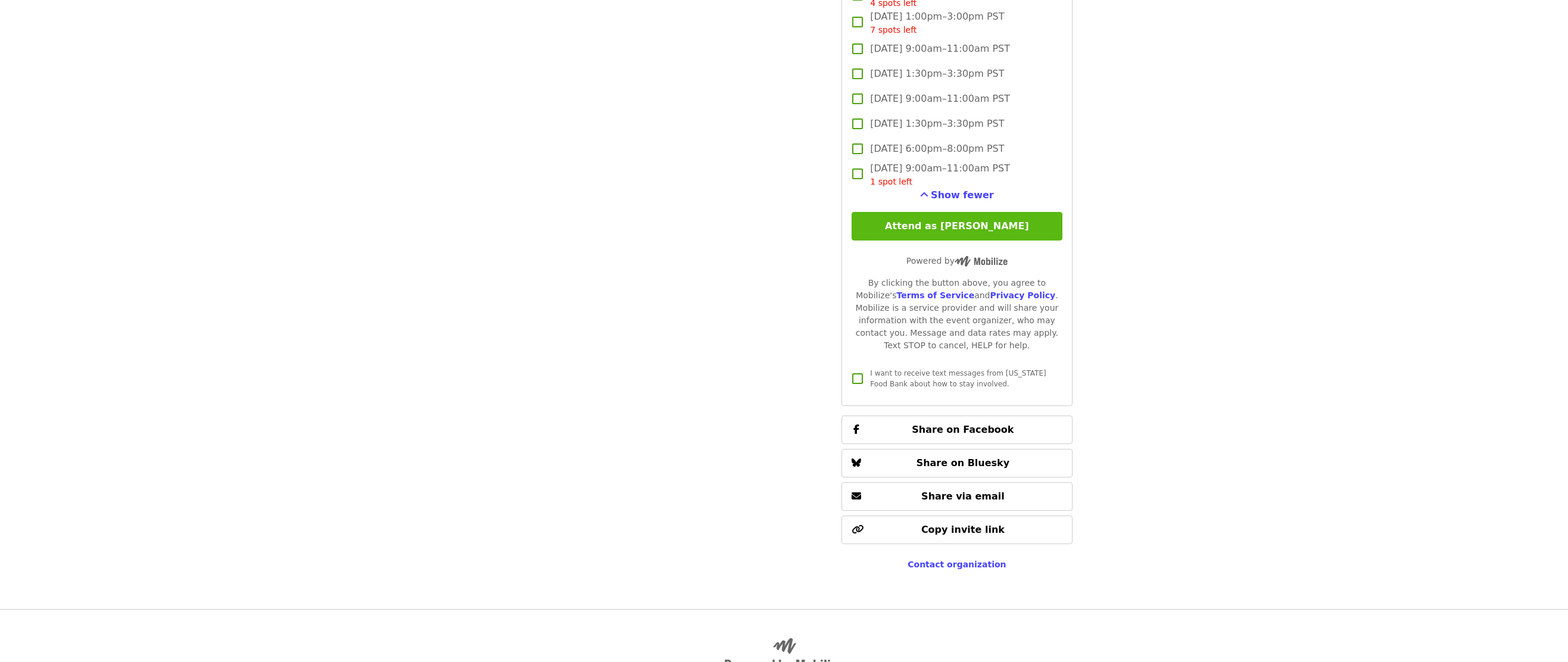
type input "*"
click at [945, 219] on button "Attend as [PERSON_NAME]" at bounding box center [957, 226] width 211 height 29
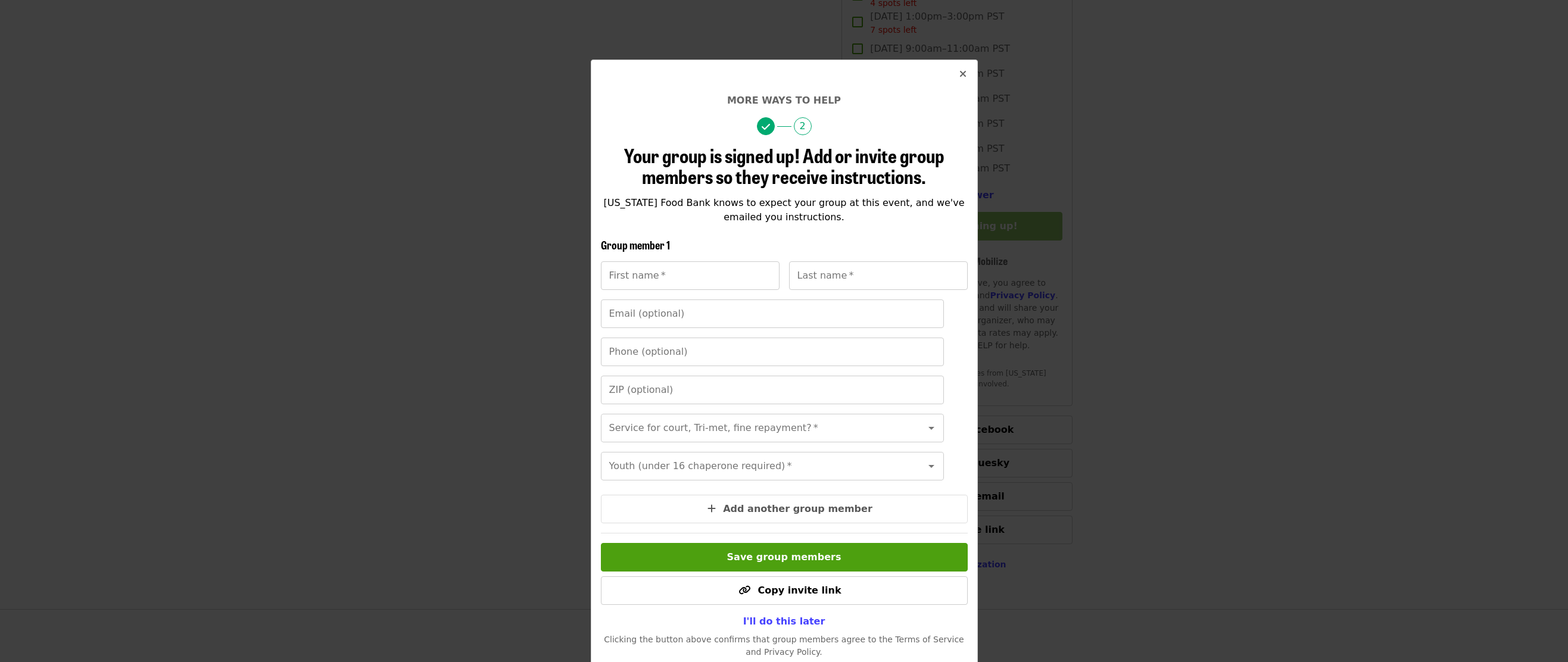
click at [959, 75] on icon "times icon" at bounding box center [963, 73] width 7 height 11
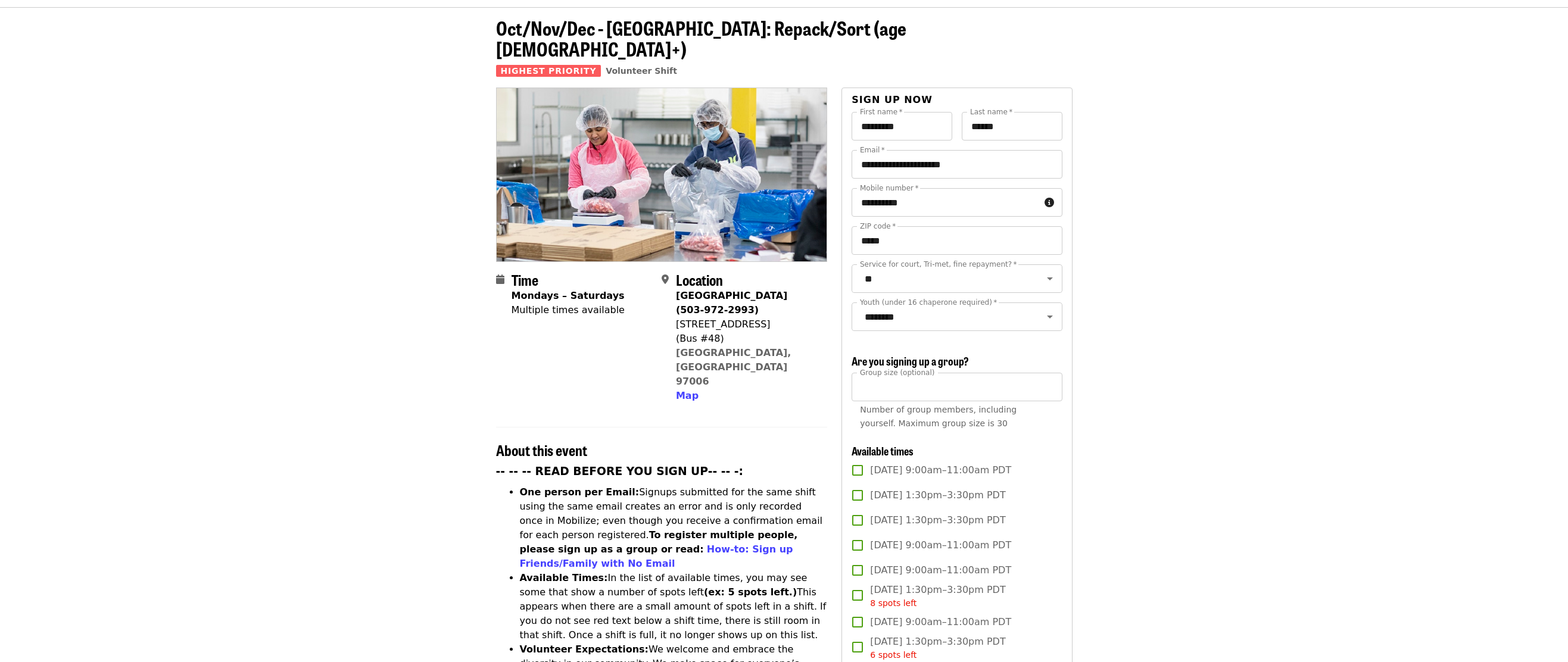
scroll to position [0, 0]
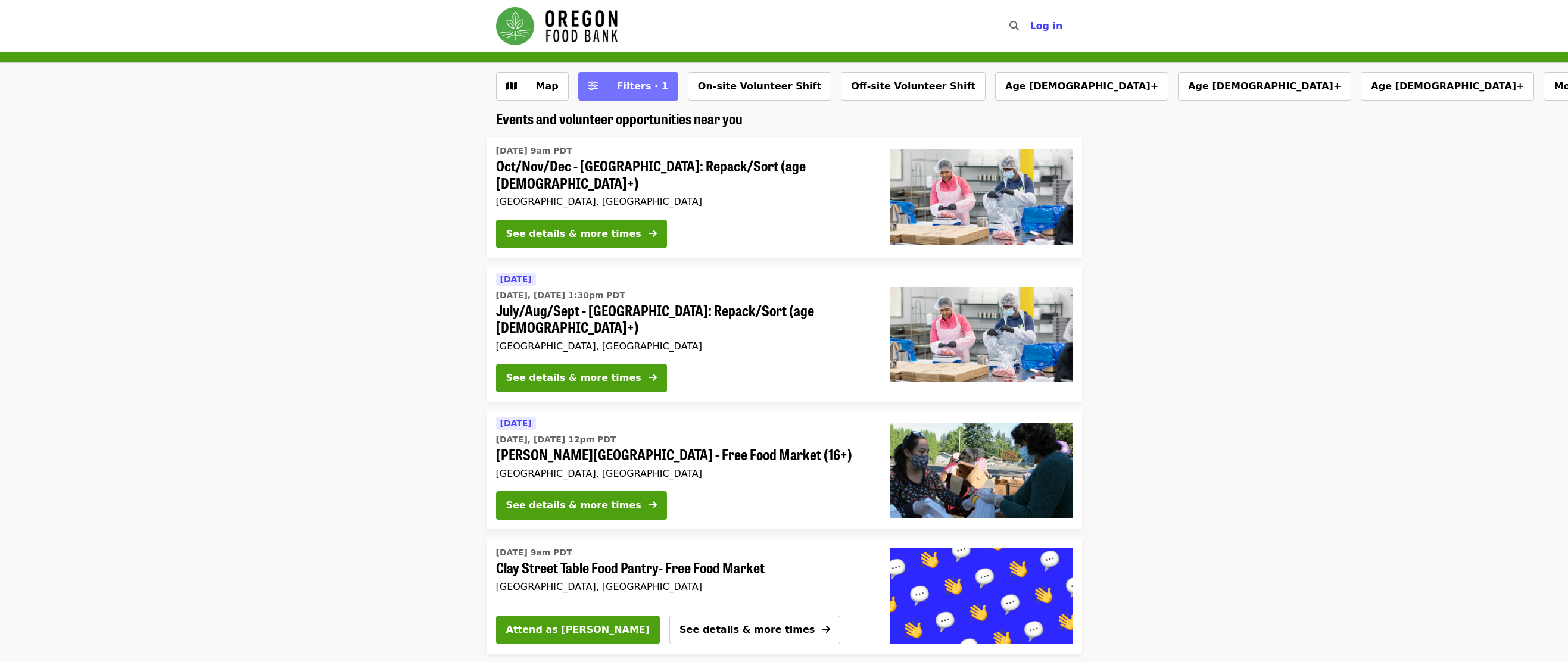
click at [629, 88] on span "Filters · 1" at bounding box center [642, 85] width 51 height 11
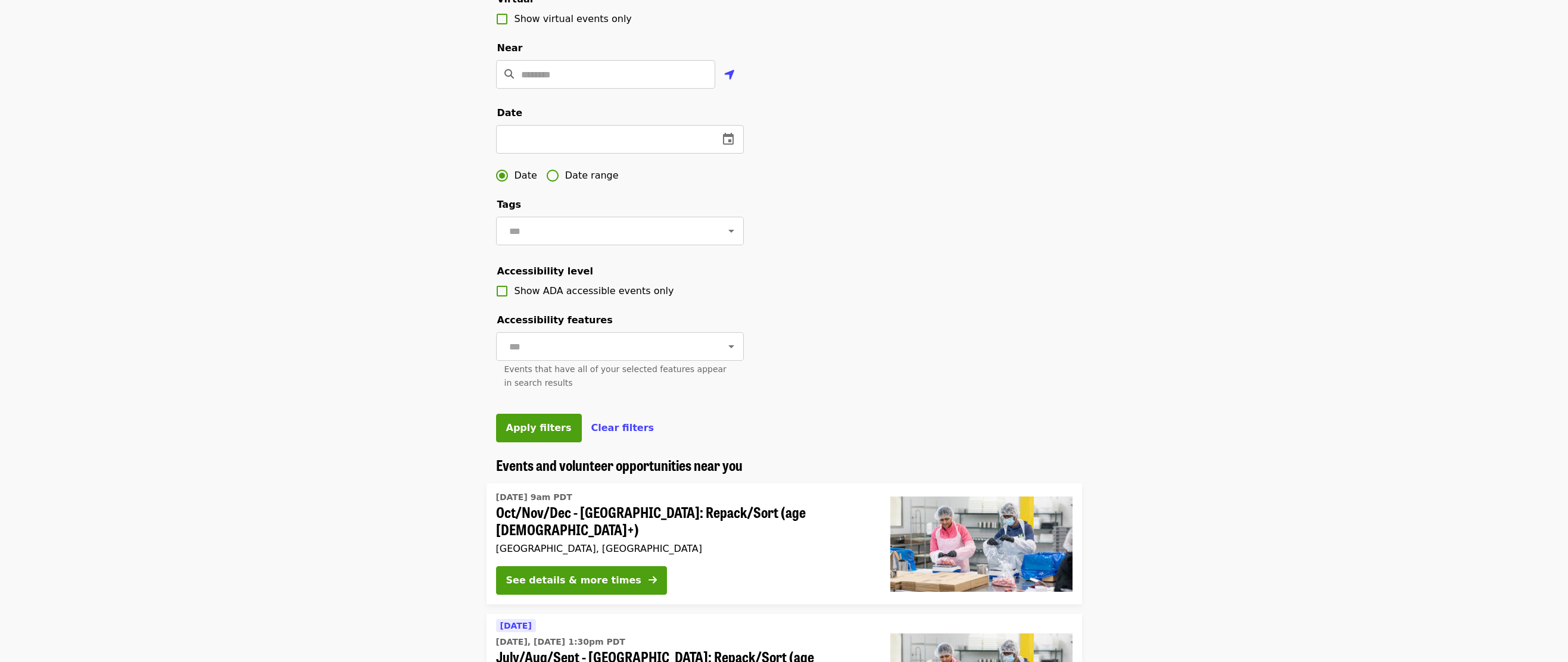
scroll to position [298, 0]
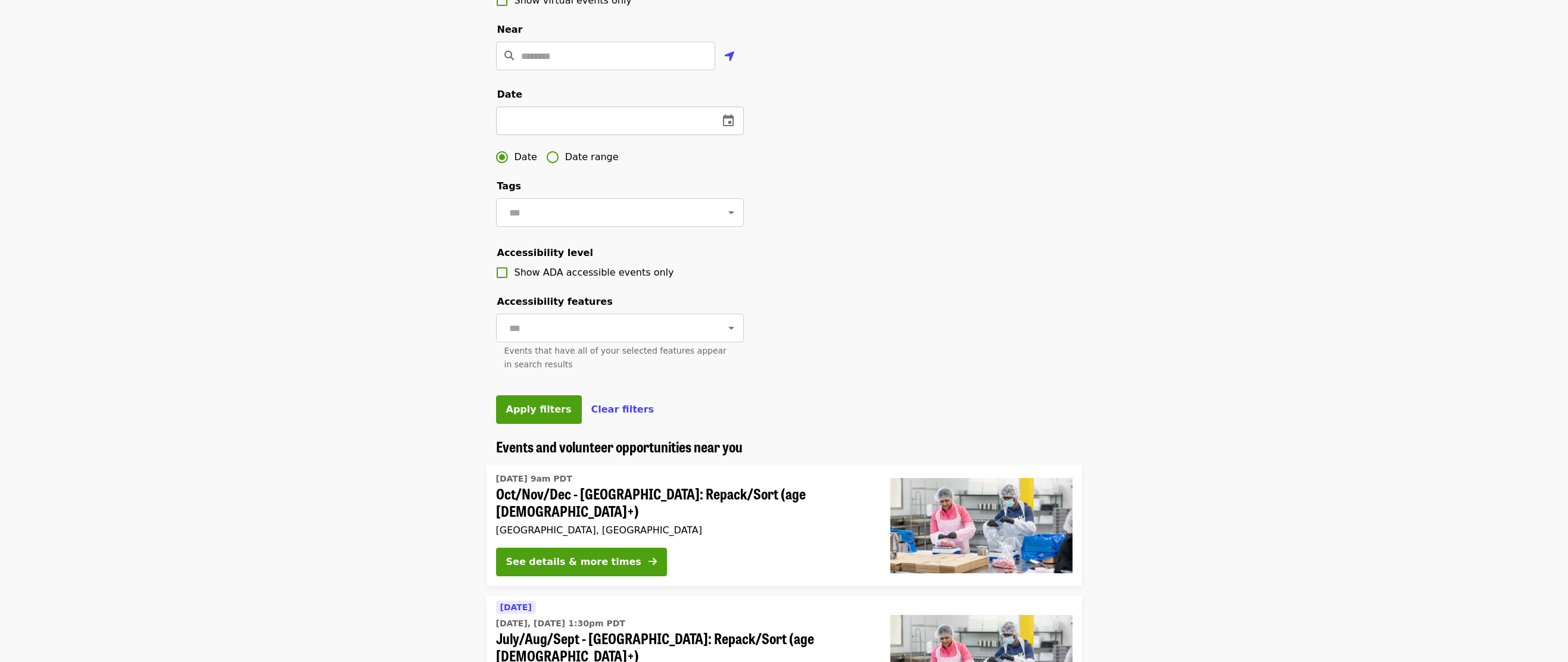
click at [525, 134] on input "text" at bounding box center [603, 121] width 214 height 29
click at [731, 128] on icon "change date" at bounding box center [728, 120] width 14 height 14
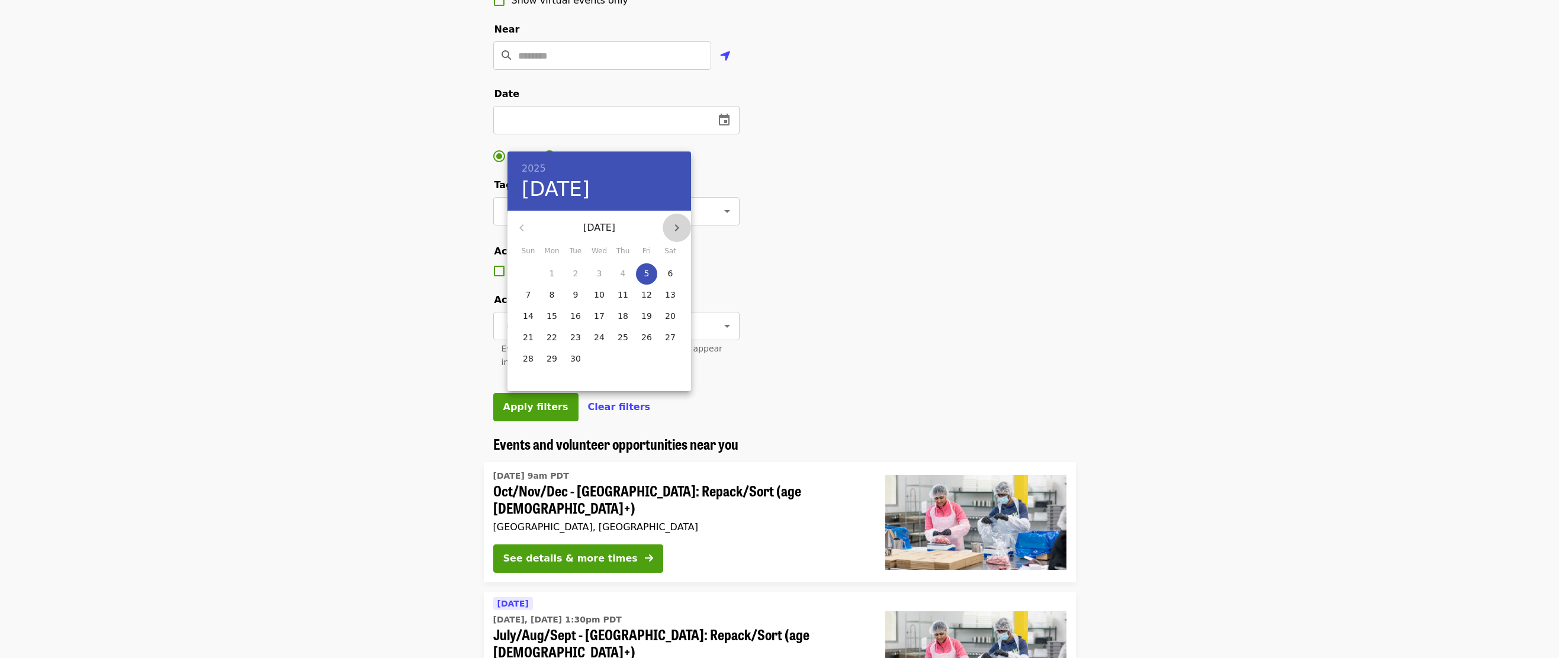
click at [676, 229] on icon "button" at bounding box center [677, 228] width 4 height 7
drag, startPoint x: 527, startPoint y: 228, endPoint x: 555, endPoint y: 237, distance: 29.4
click at [526, 228] on icon "button" at bounding box center [521, 228] width 14 height 14
click at [672, 335] on p "27" at bounding box center [670, 337] width 10 height 12
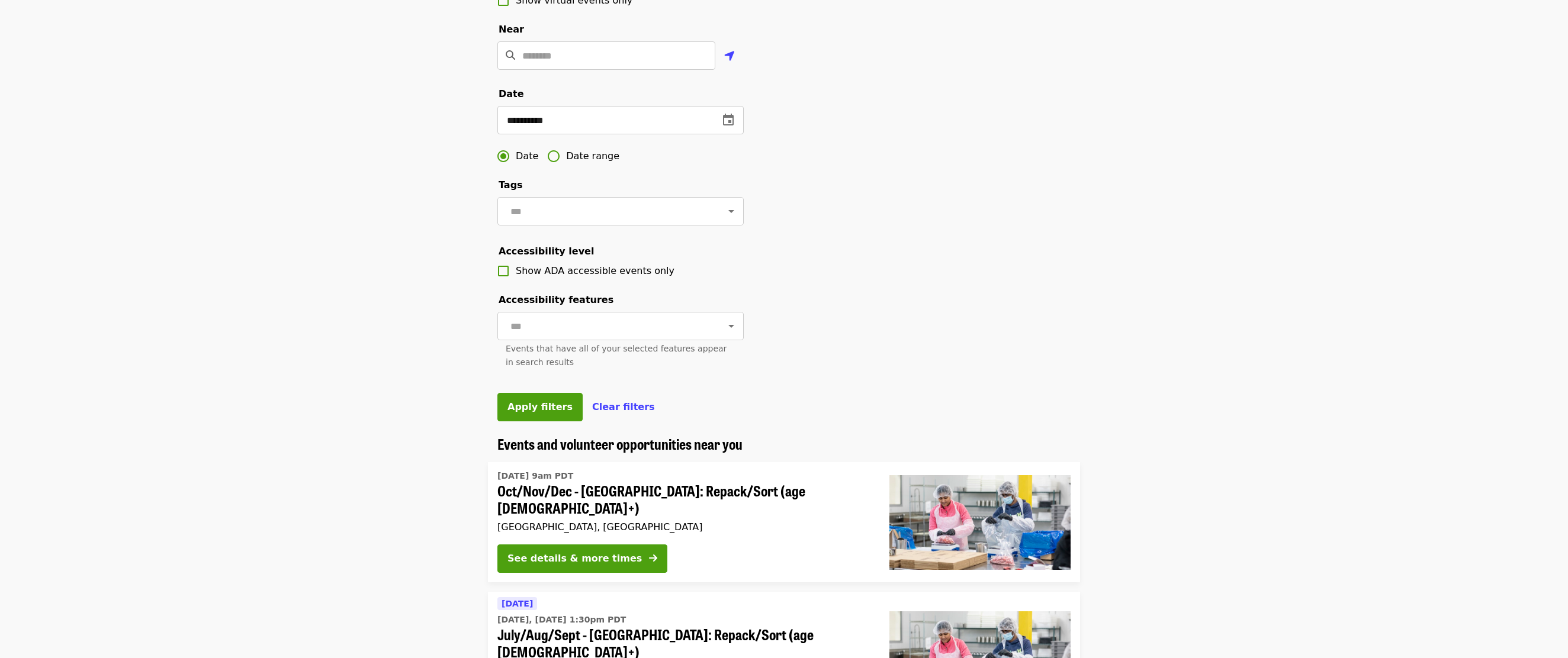
type input "**********"
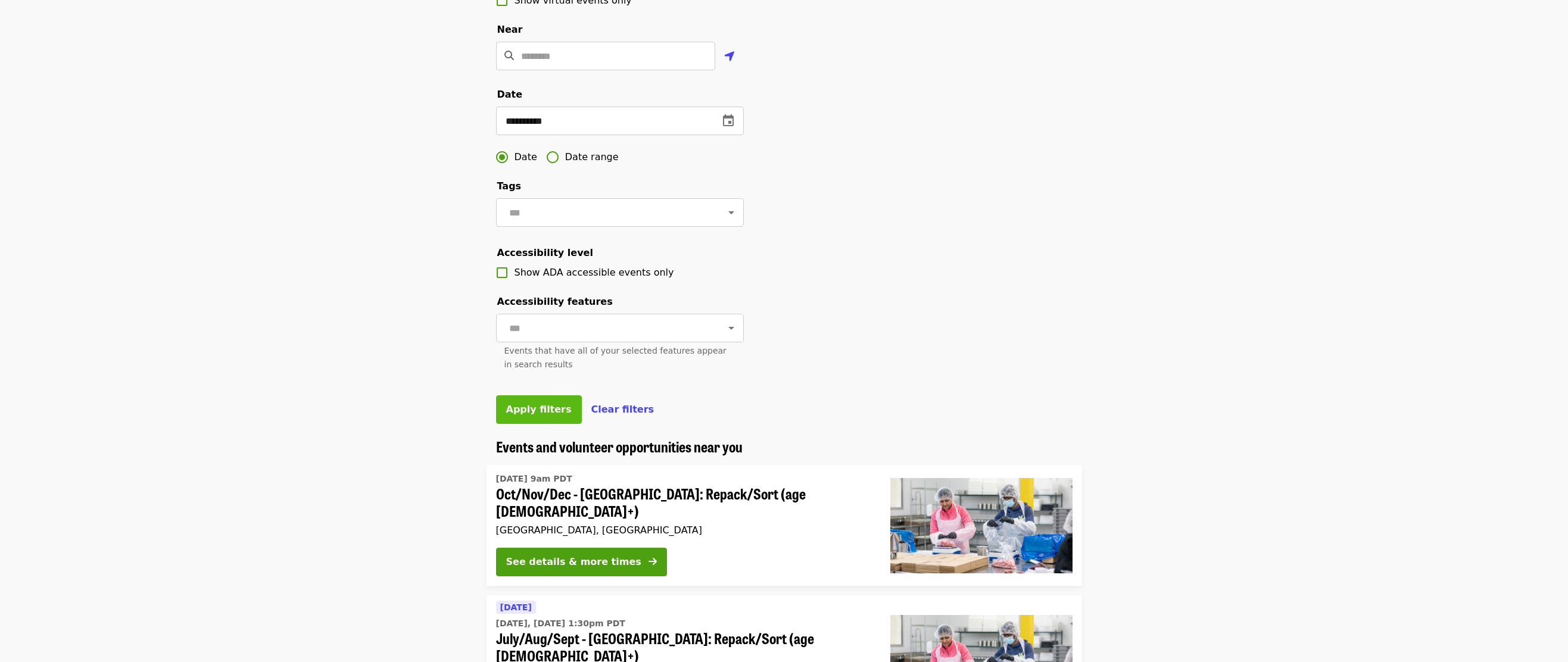
click at [525, 415] on span "Apply filters" at bounding box center [539, 409] width 65 height 11
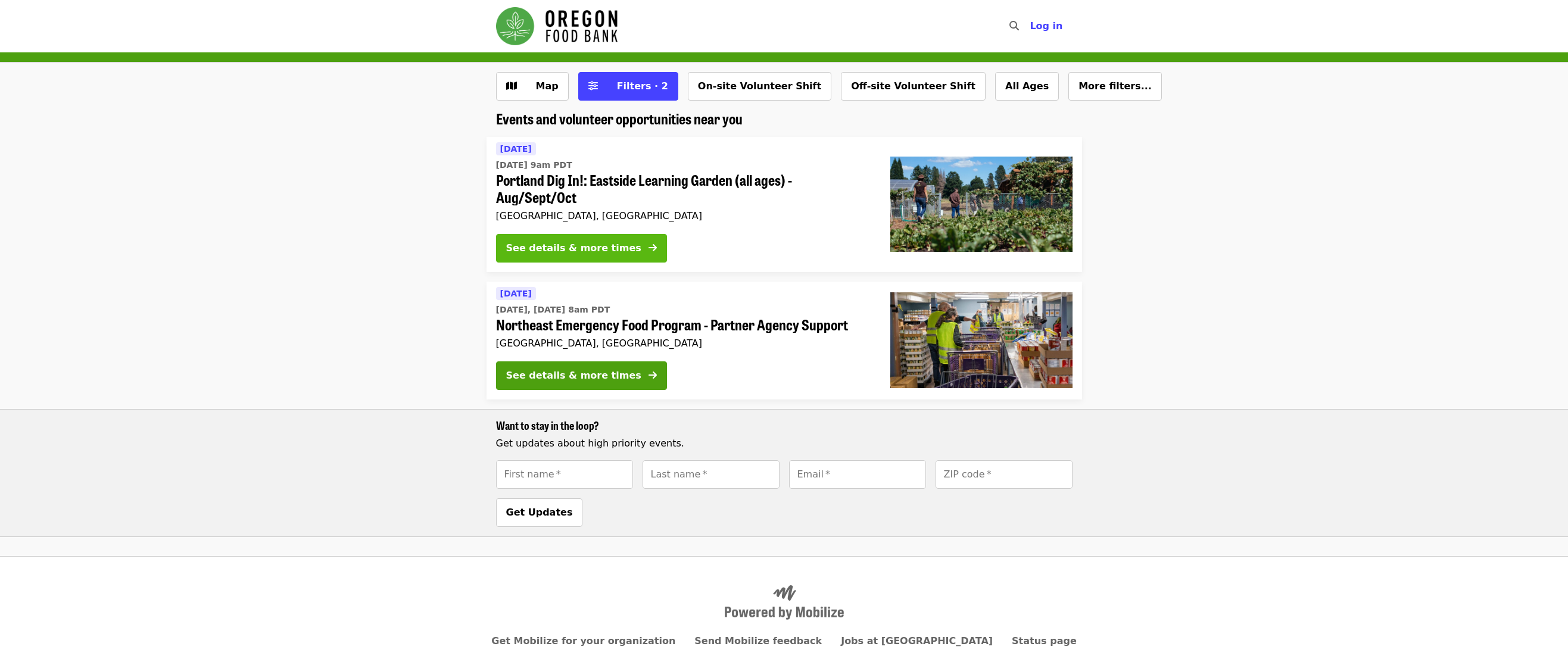
click at [569, 247] on div "See details & more times" at bounding box center [574, 248] width 135 height 14
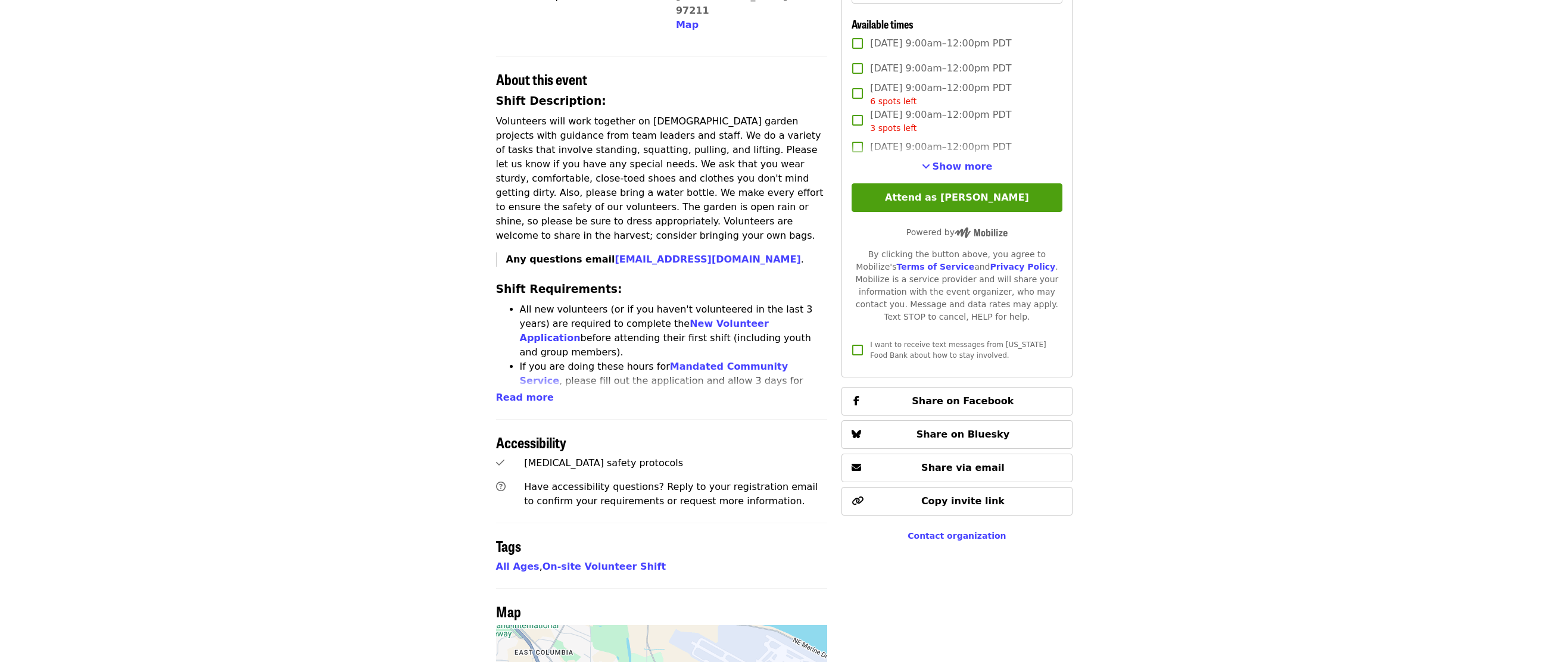
scroll to position [357, 0]
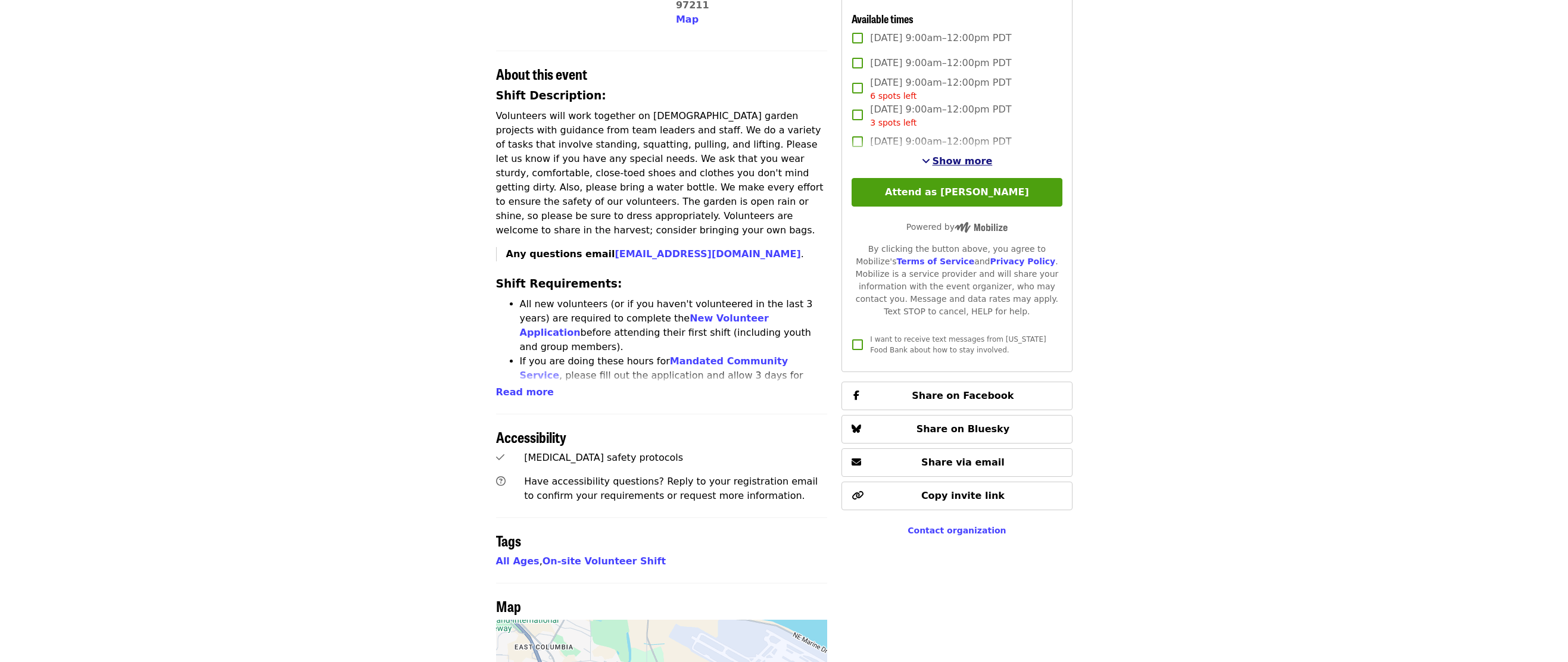
click at [946, 167] on span "Show more" at bounding box center [962, 161] width 60 height 11
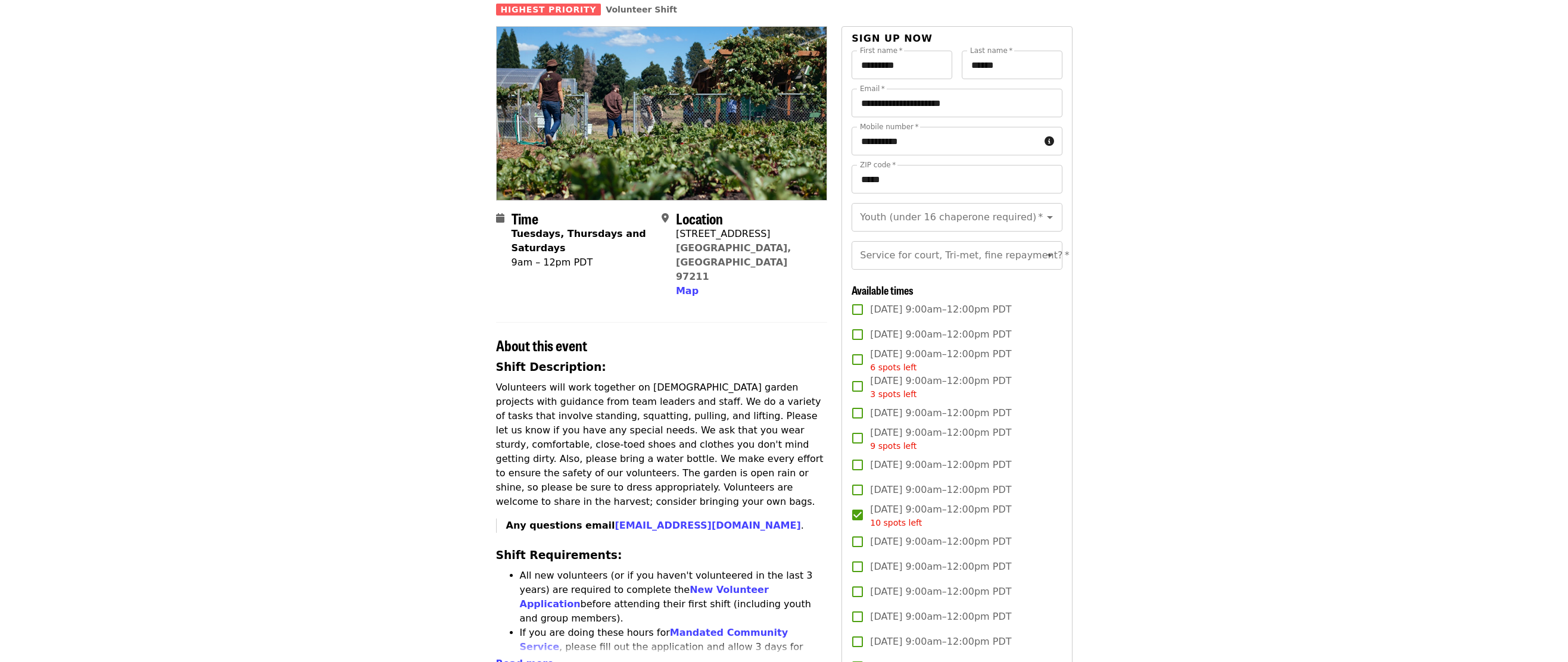
scroll to position [59, 0]
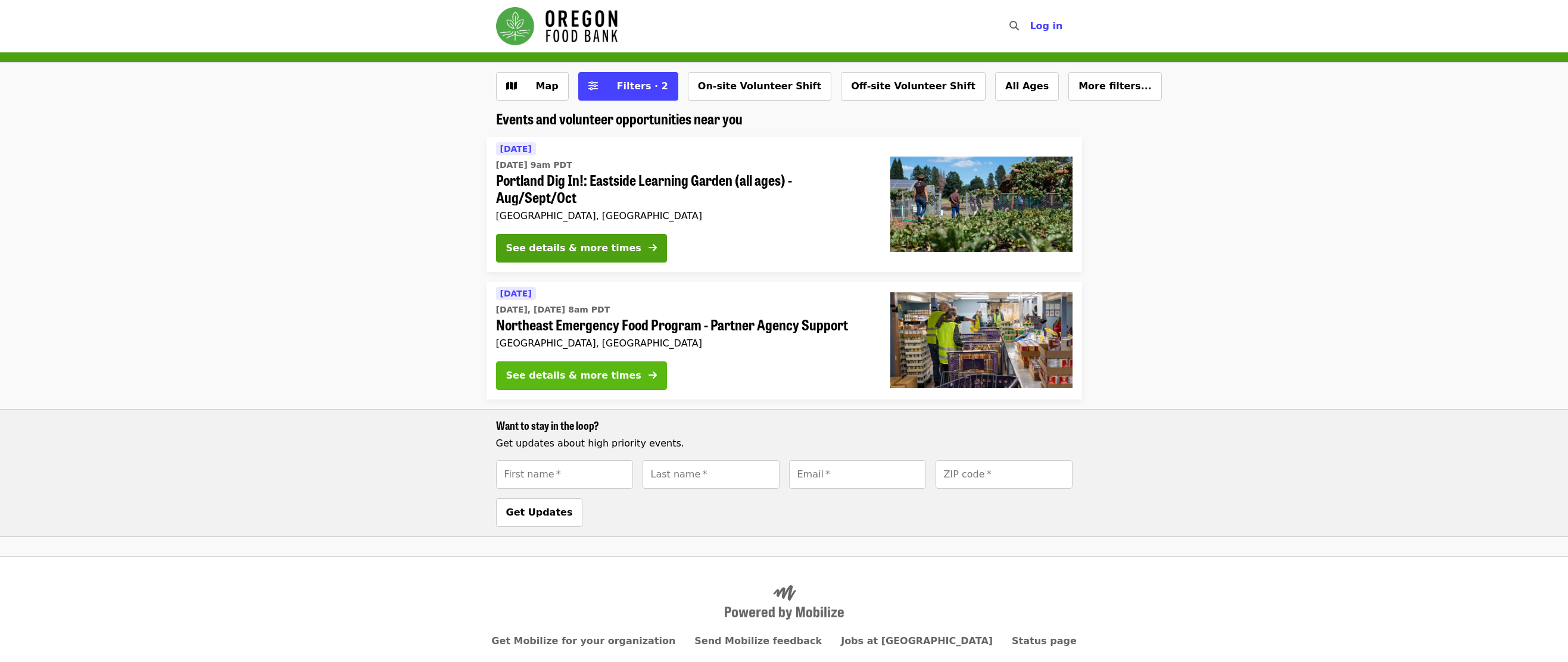
click at [592, 374] on div "See details & more times" at bounding box center [574, 375] width 135 height 14
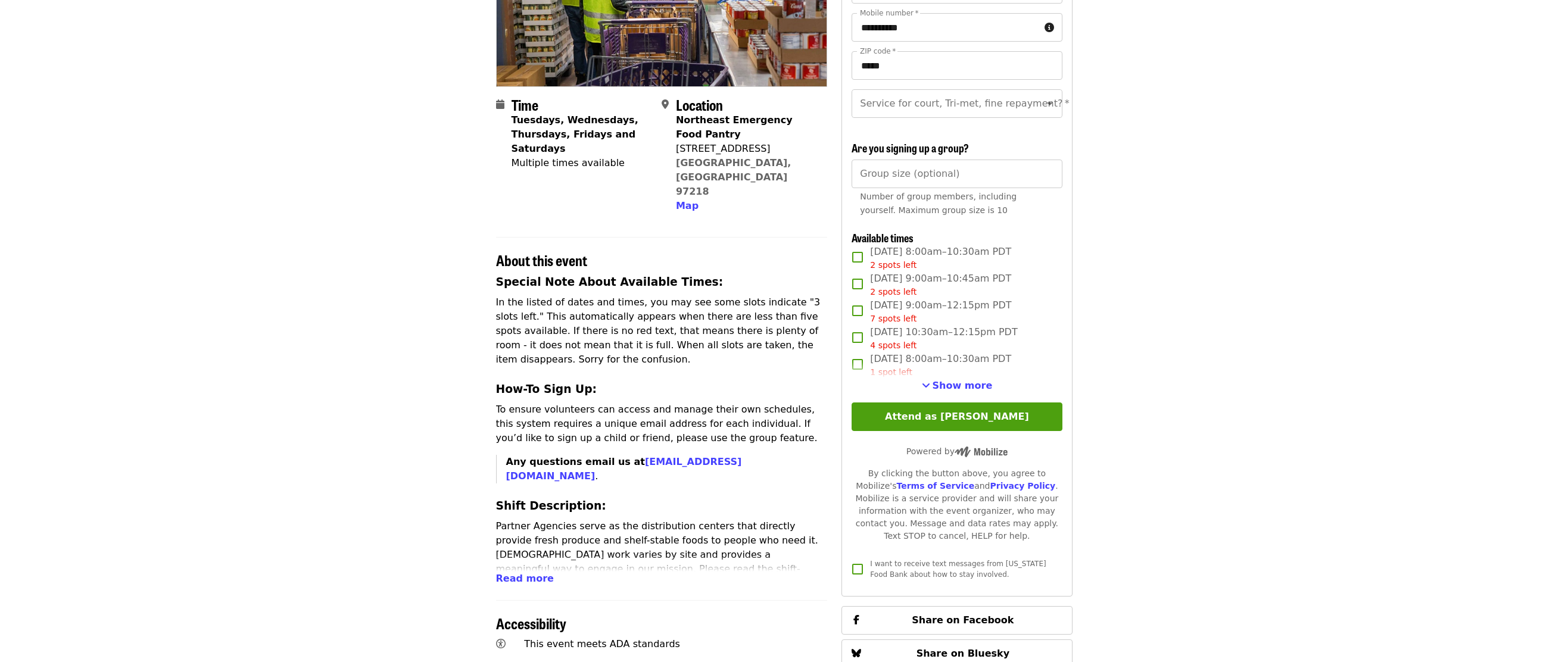
scroll to position [179, 0]
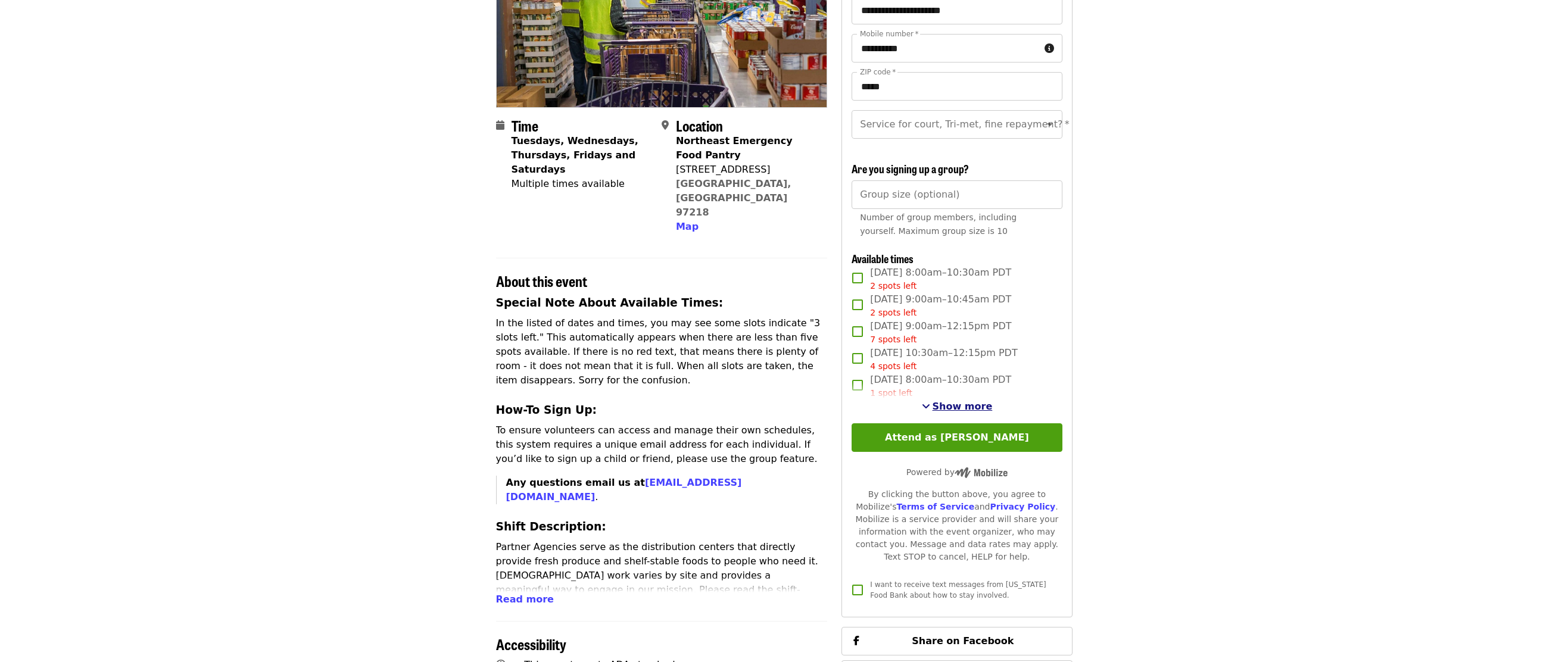
click at [944, 412] on span "Show more" at bounding box center [962, 406] width 60 height 11
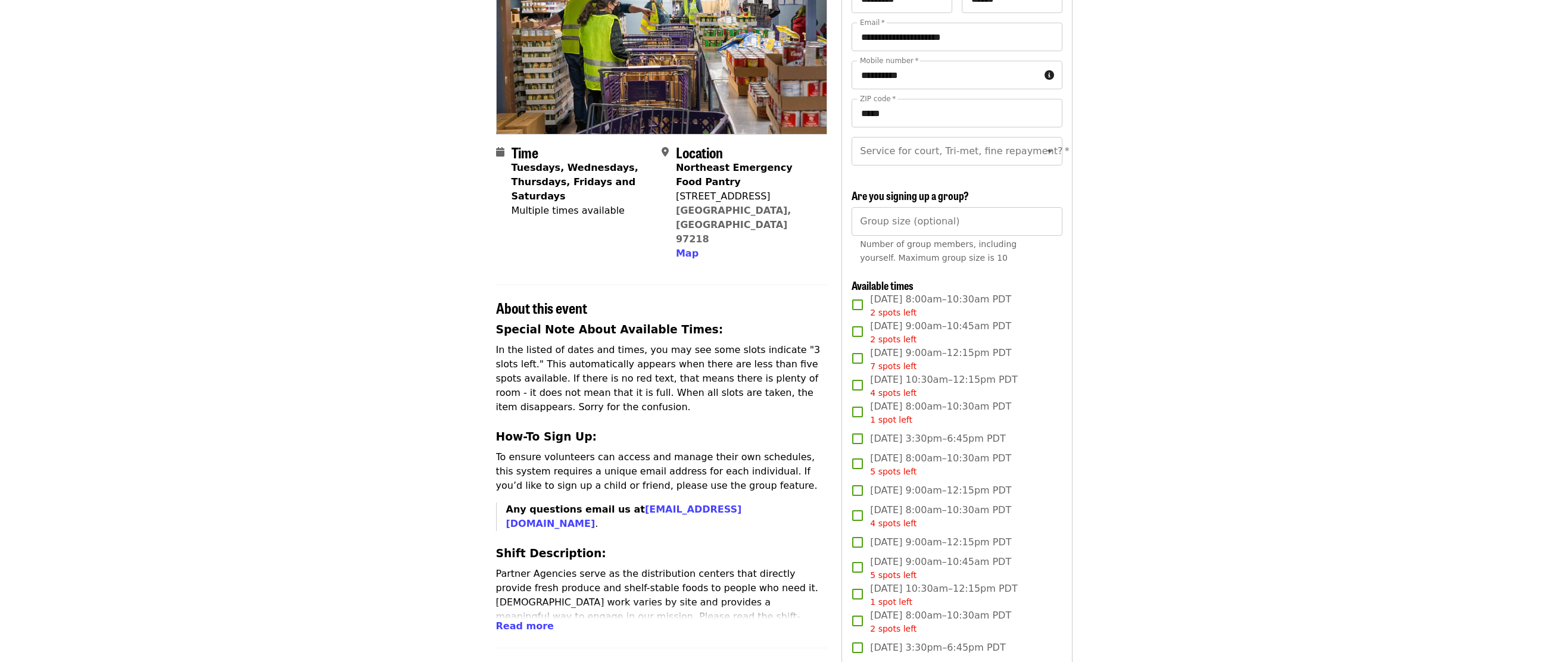
scroll to position [0, 0]
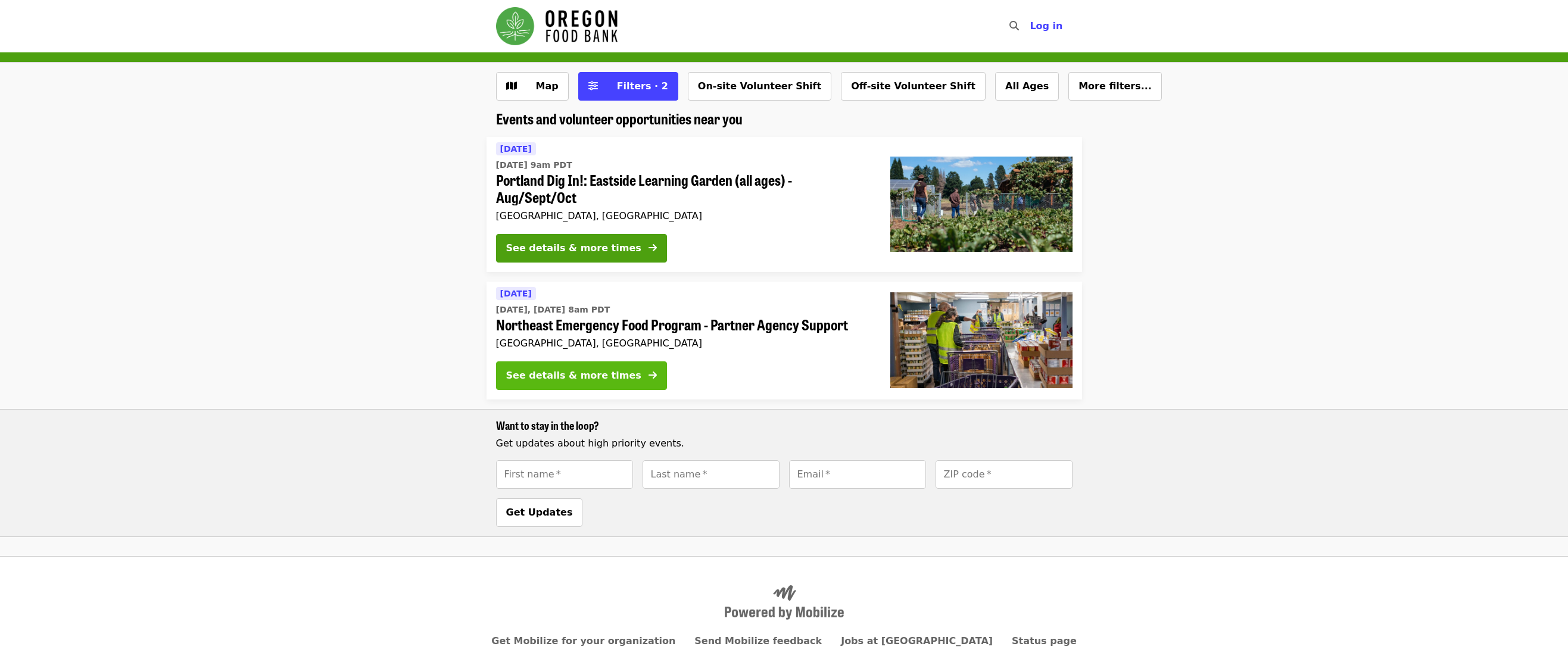
click at [582, 377] on div "See details & more times" at bounding box center [574, 375] width 135 height 14
click at [601, 90] on button "Filters · 2" at bounding box center [628, 86] width 100 height 29
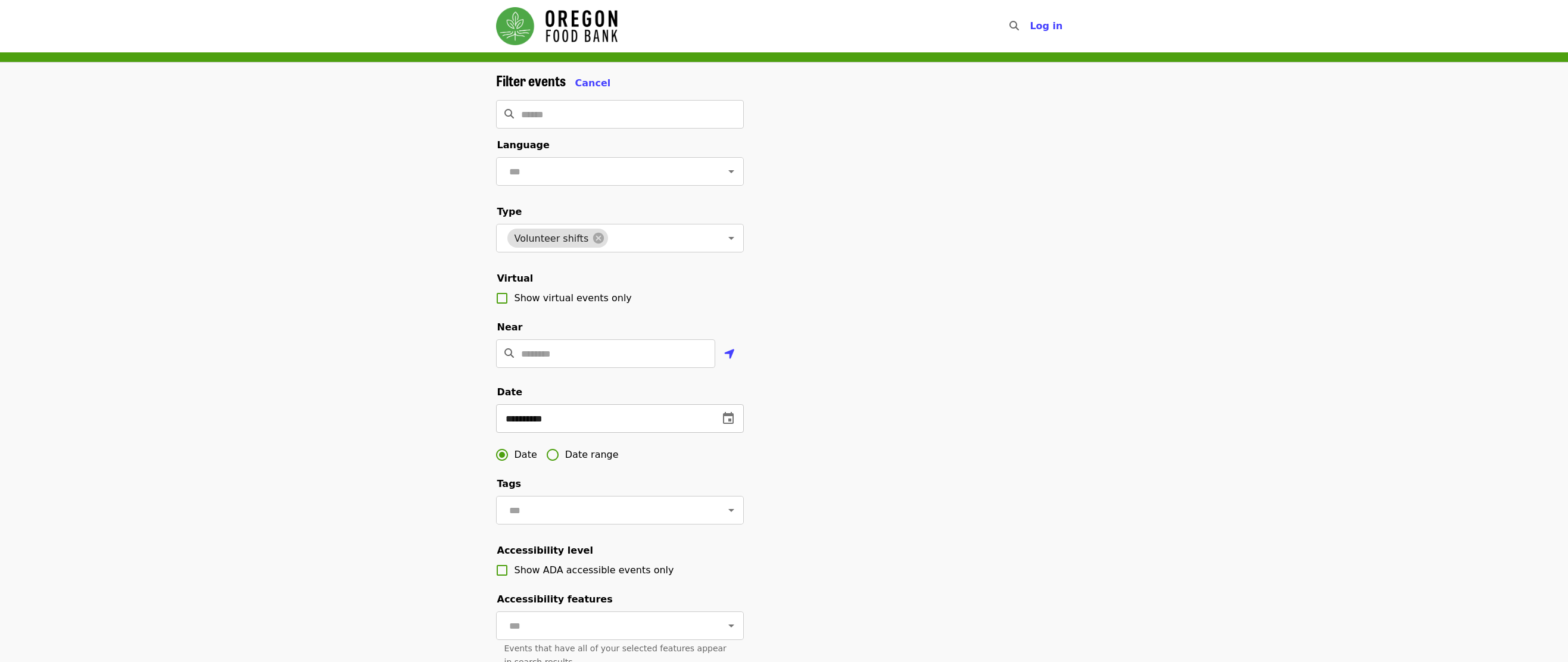
click at [721, 426] on icon "change date" at bounding box center [728, 418] width 14 height 14
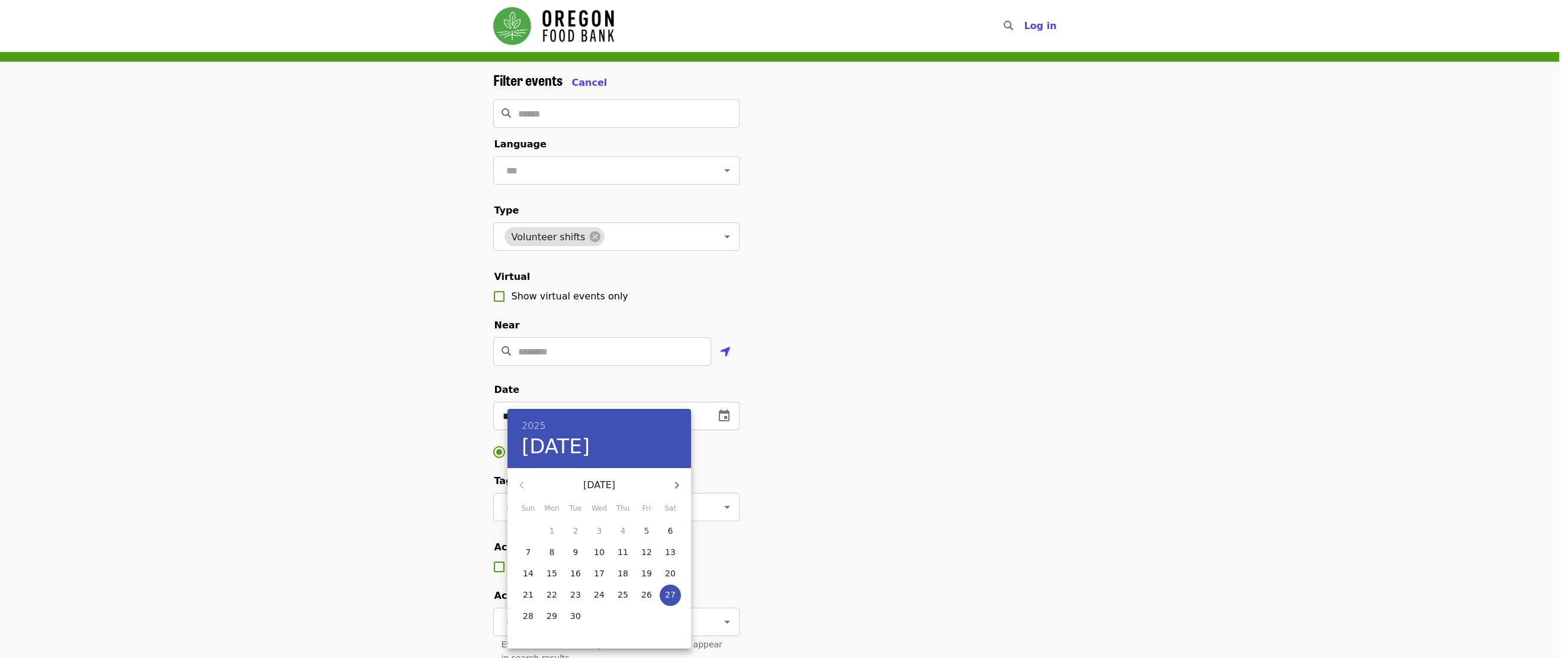
click at [677, 483] on icon "button" at bounding box center [677, 486] width 4 height 7
click at [669, 528] on p "4" at bounding box center [670, 531] width 5 height 12
type input "**********"
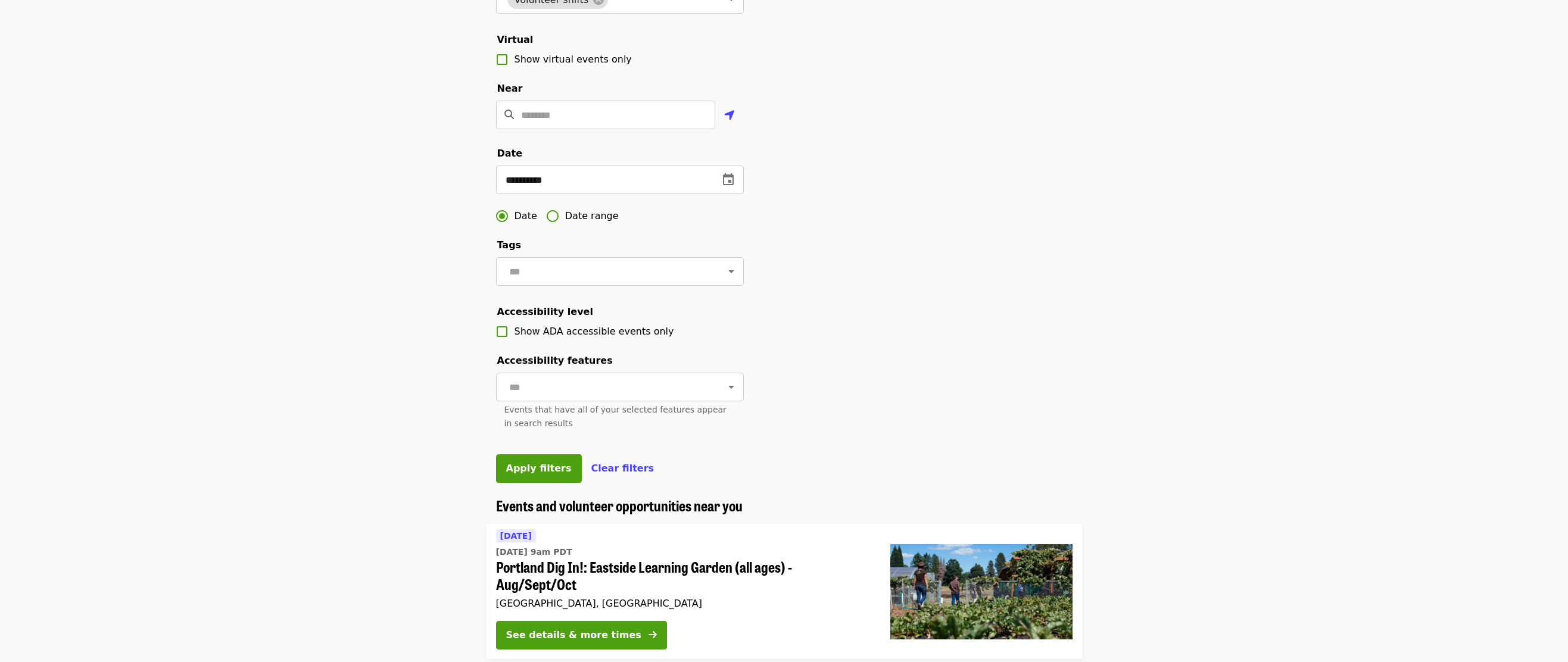
scroll to position [357, 0]
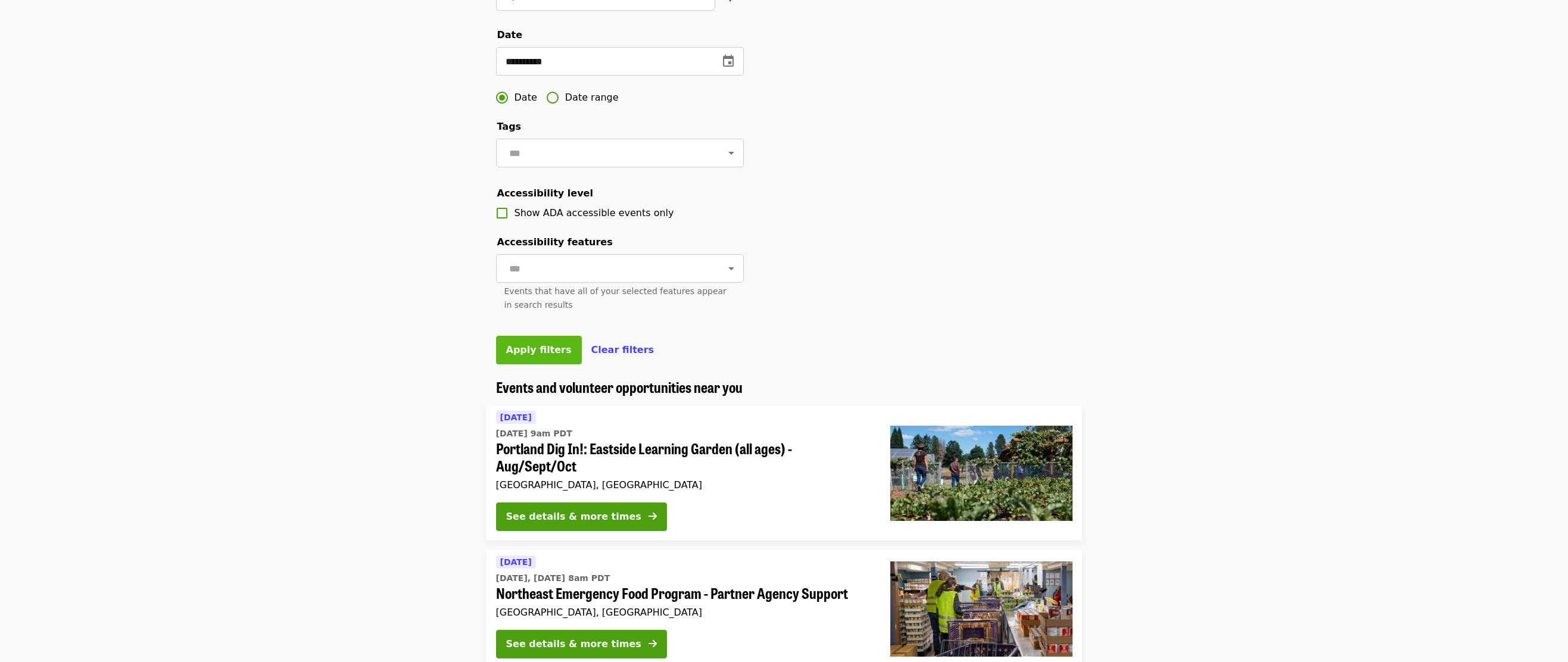
click at [541, 356] on span "Apply filters" at bounding box center [539, 349] width 65 height 11
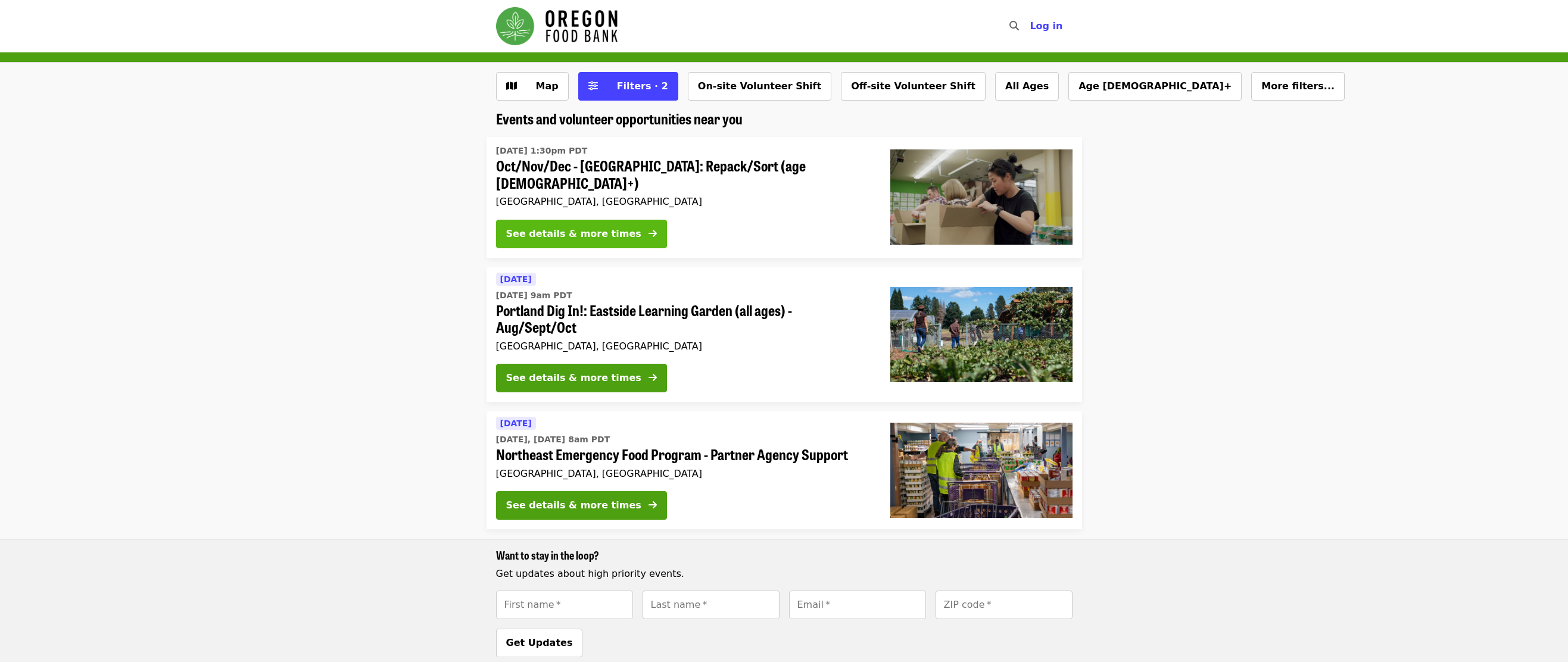
click at [584, 228] on div "See details & more times" at bounding box center [574, 234] width 135 height 14
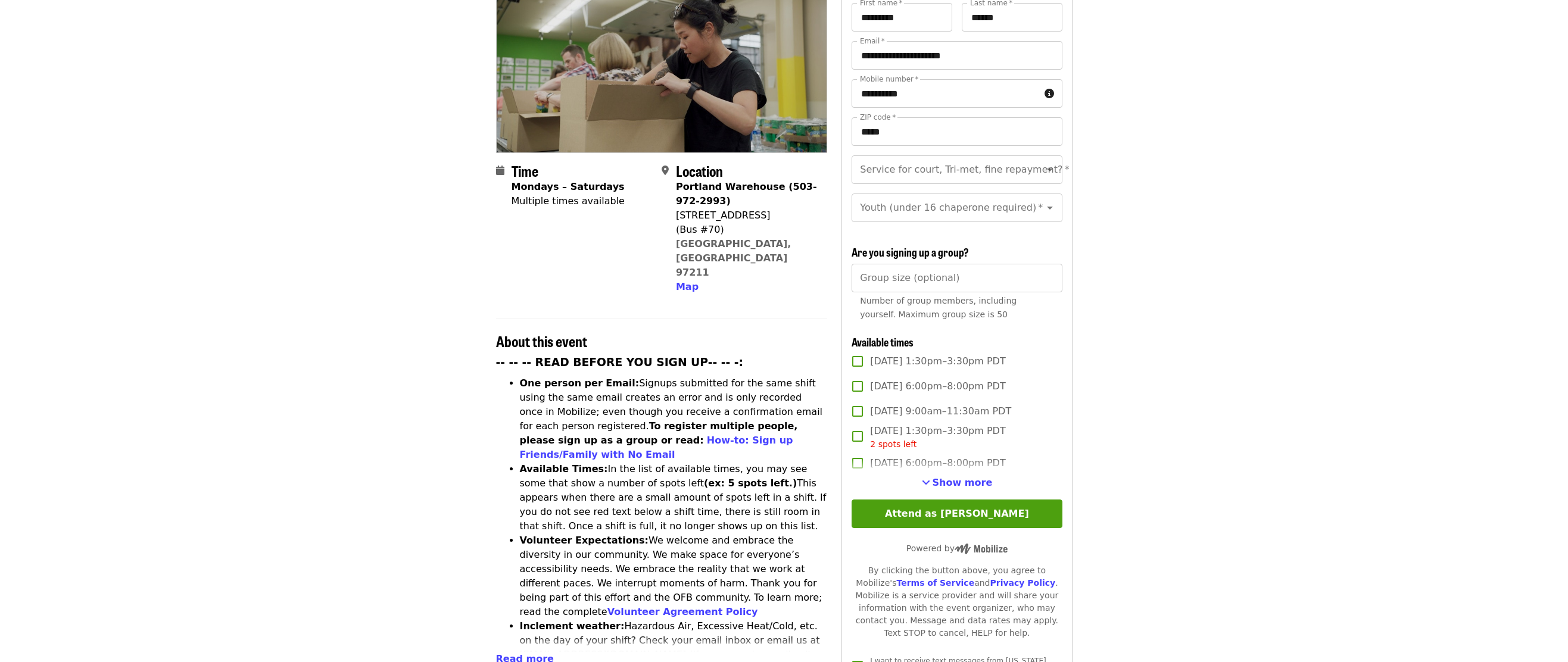
scroll to position [179, 0]
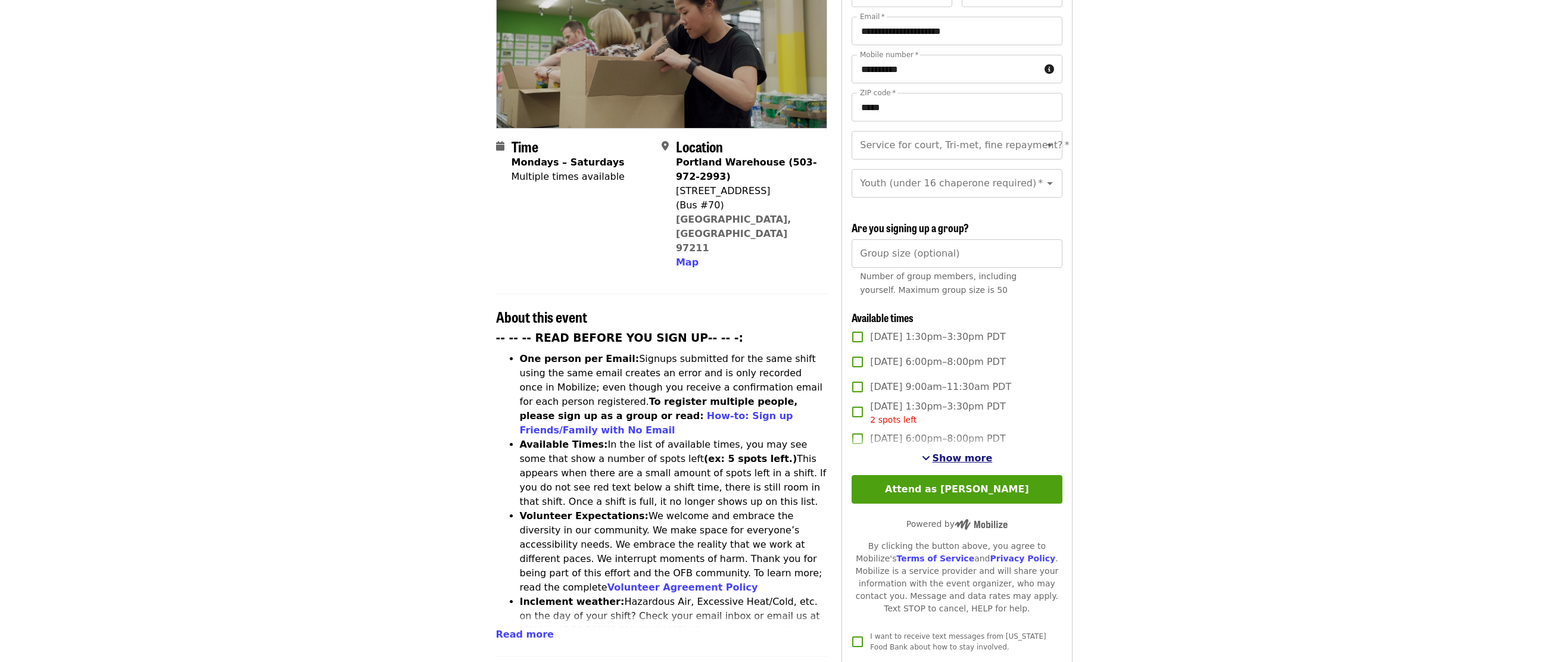
click at [939, 455] on span "Show more" at bounding box center [962, 457] width 60 height 11
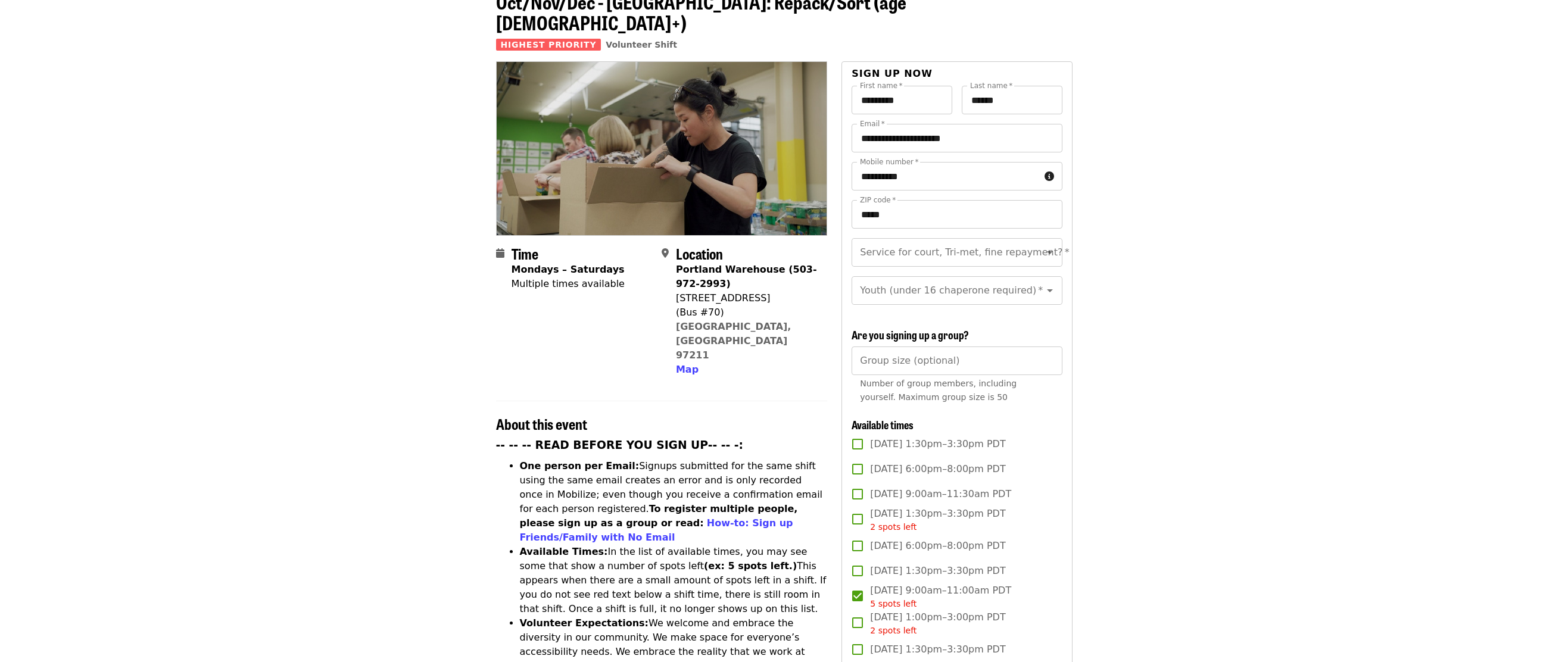
scroll to position [0, 0]
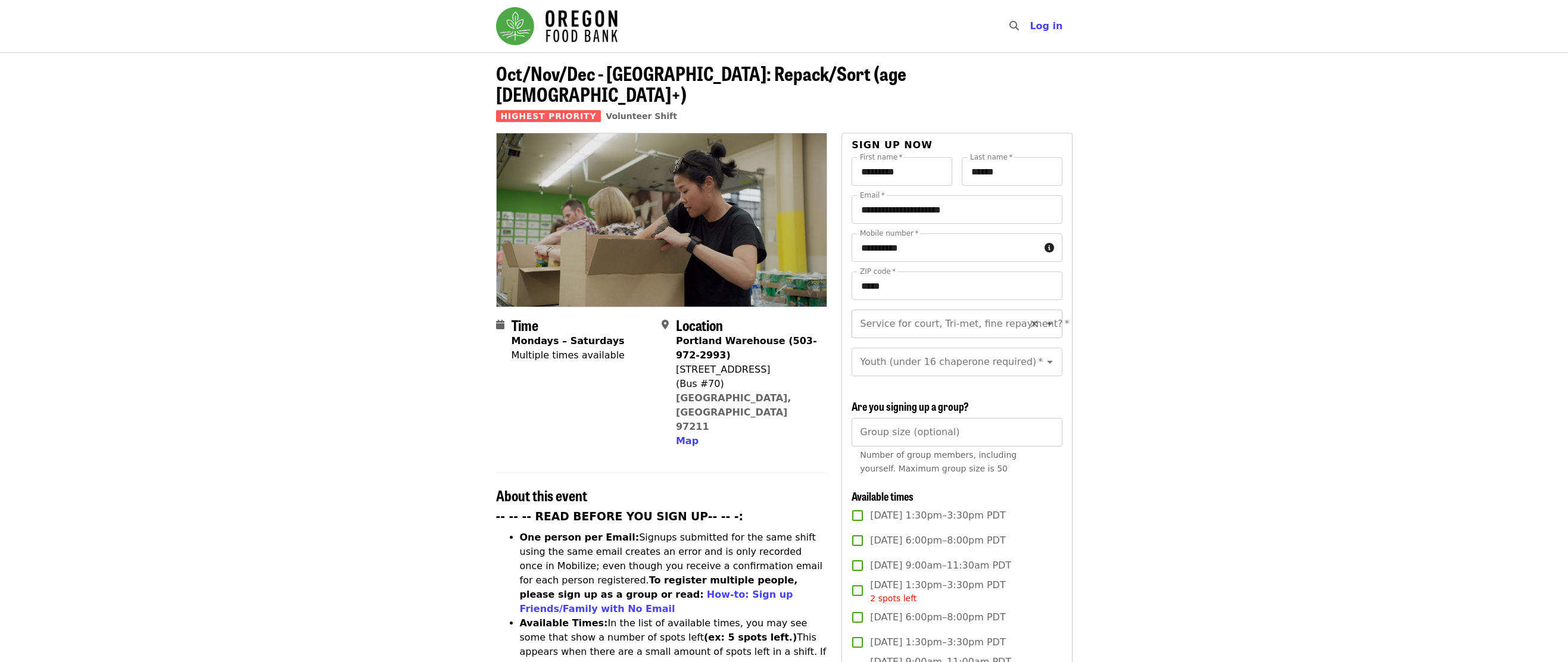
click at [904, 313] on input "Service for court, Tri-met, fine repayment?   *" at bounding box center [942, 324] width 162 height 23
click at [884, 333] on li "No" at bounding box center [952, 335] width 201 height 21
type input "**"
click at [881, 357] on input "Youth (under 16 chaperone required)   *" at bounding box center [942, 362] width 162 height 23
click at [876, 403] on li "Under 16" at bounding box center [952, 403] width 201 height 21
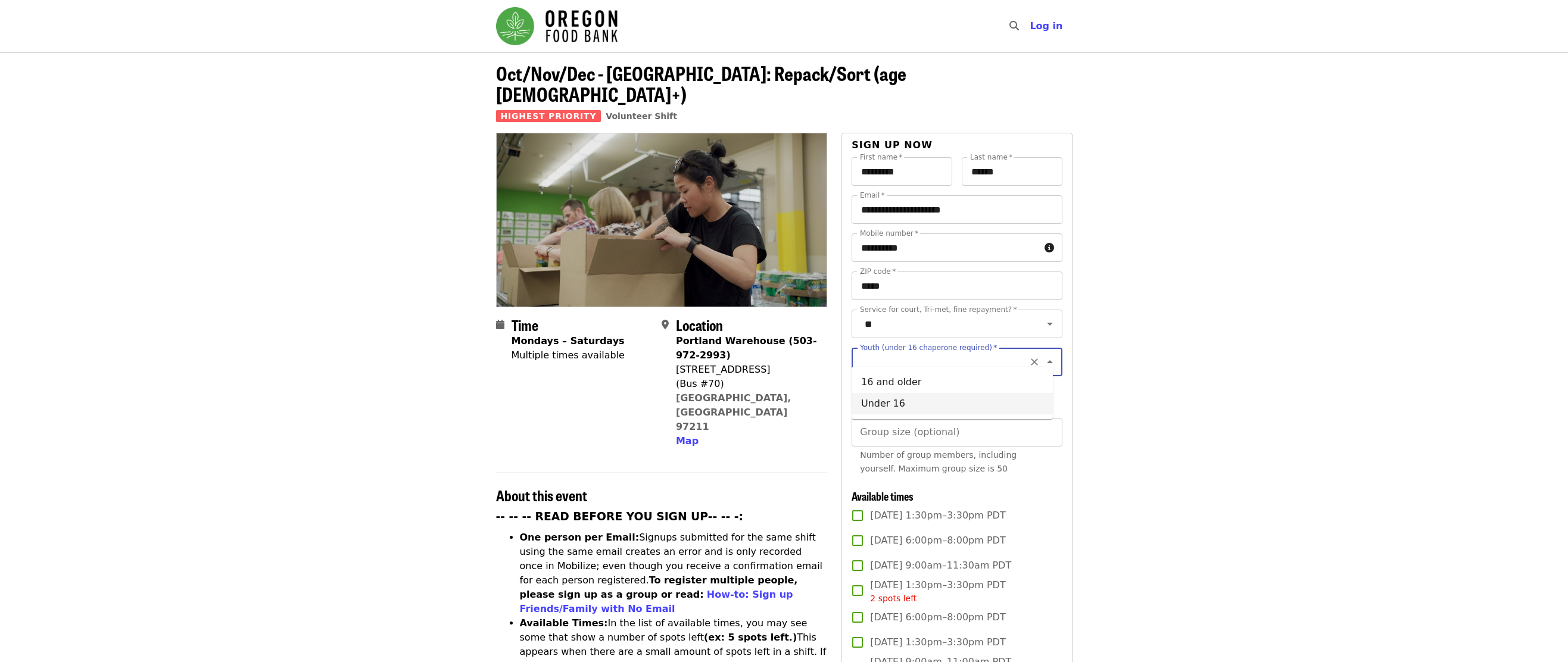
type input "********"
click at [879, 425] on input "Group size (optional)" at bounding box center [957, 432] width 211 height 29
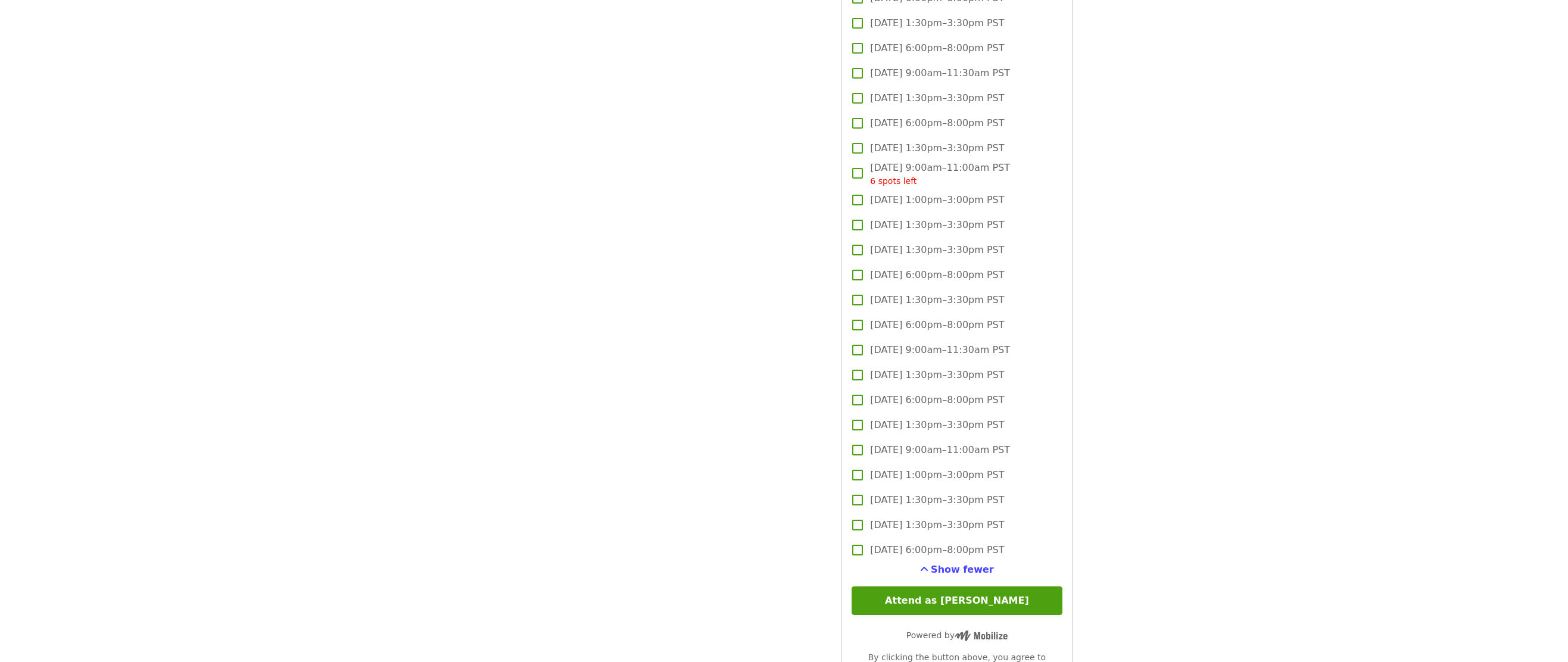
scroll to position [2968, 0]
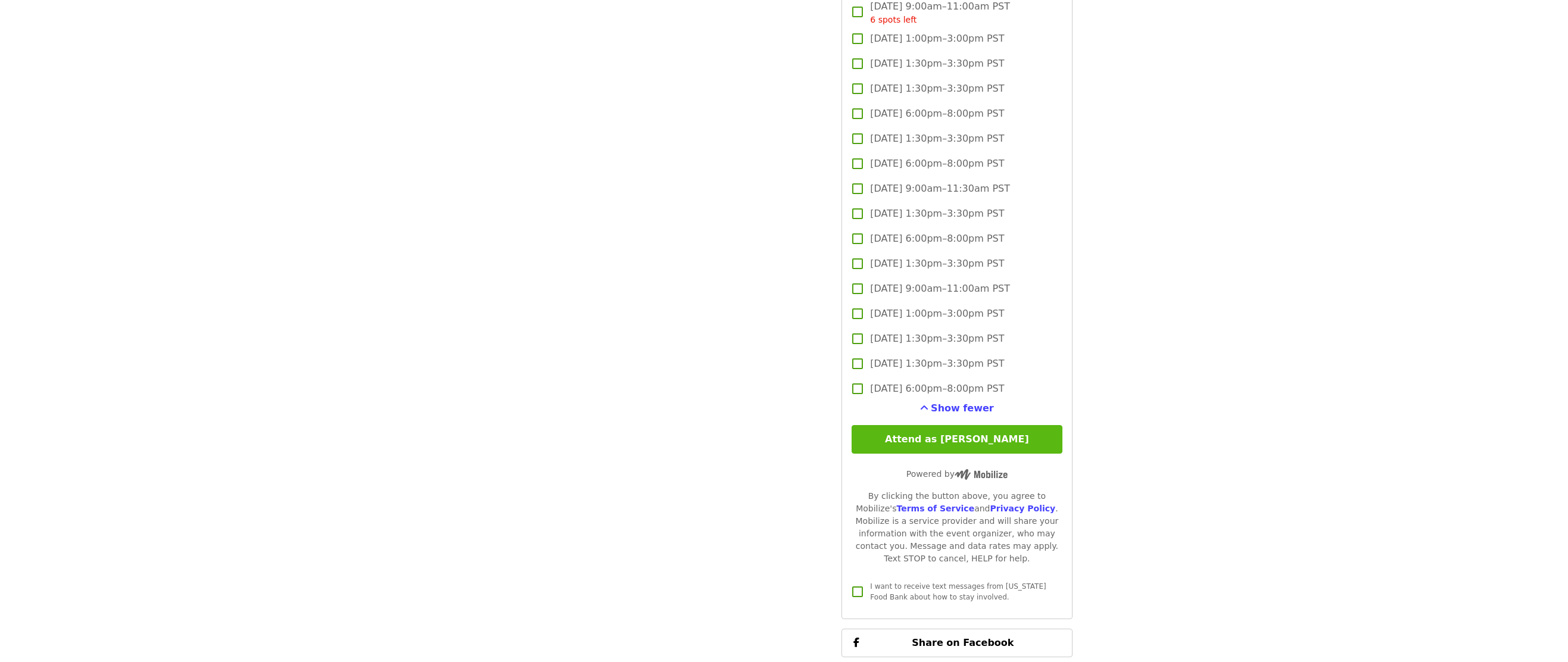
type input "*"
click at [955, 441] on button "Attend as [PERSON_NAME]" at bounding box center [957, 440] width 211 height 29
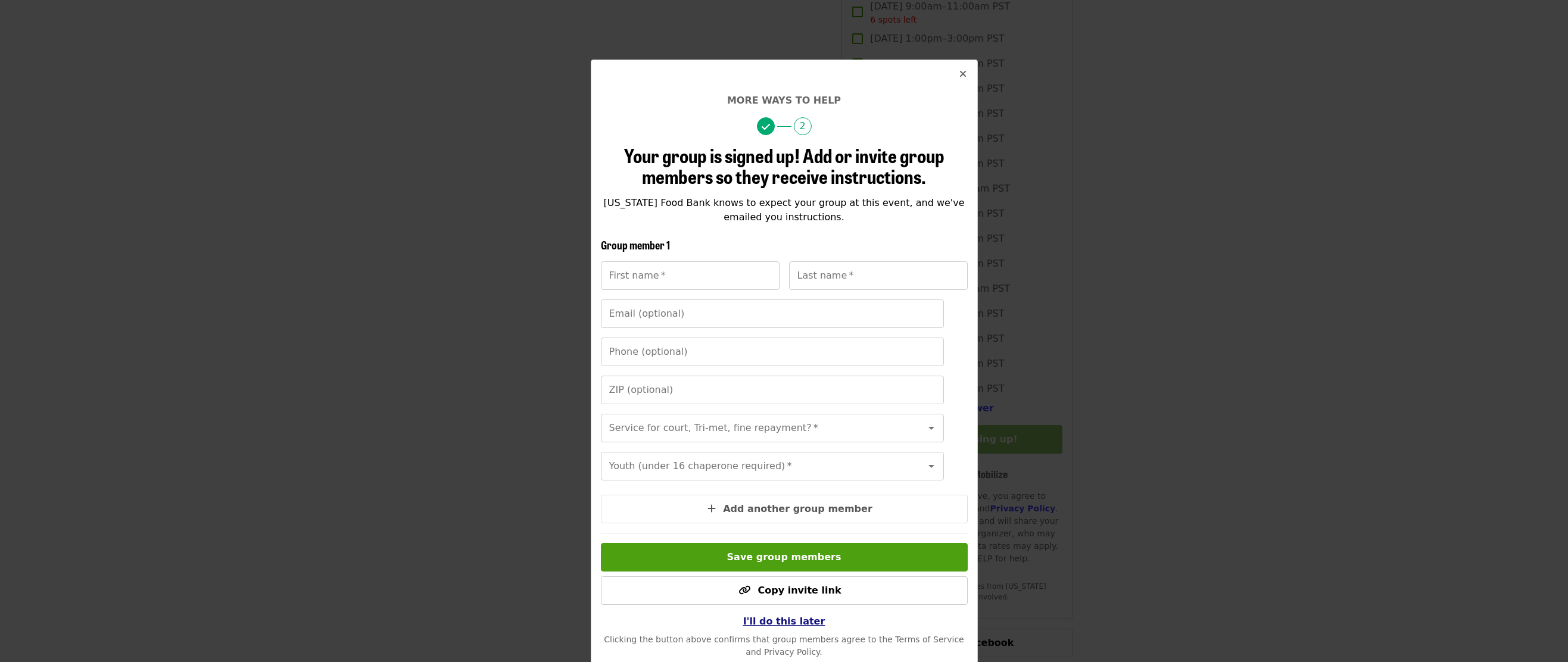
click at [801, 627] on span "I'll do this later" at bounding box center [784, 621] width 82 height 11
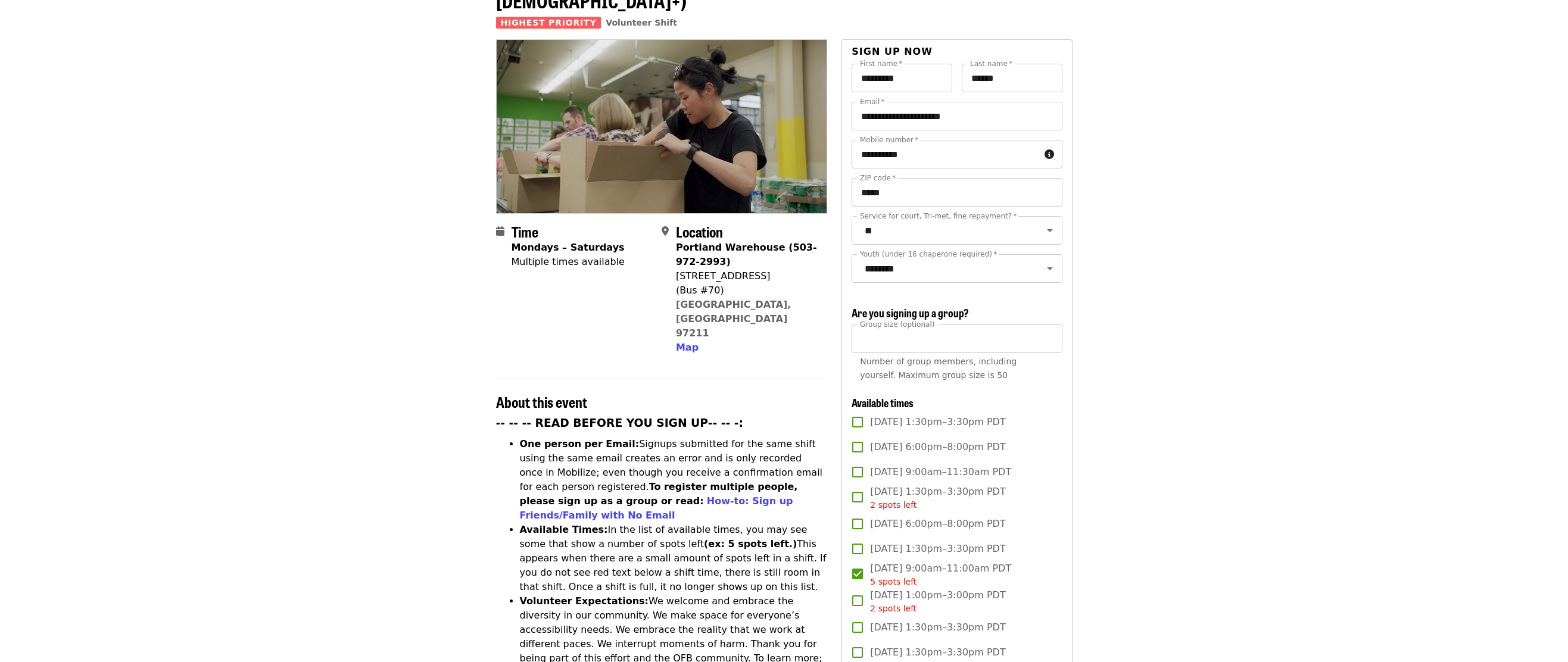
scroll to position [0, 0]
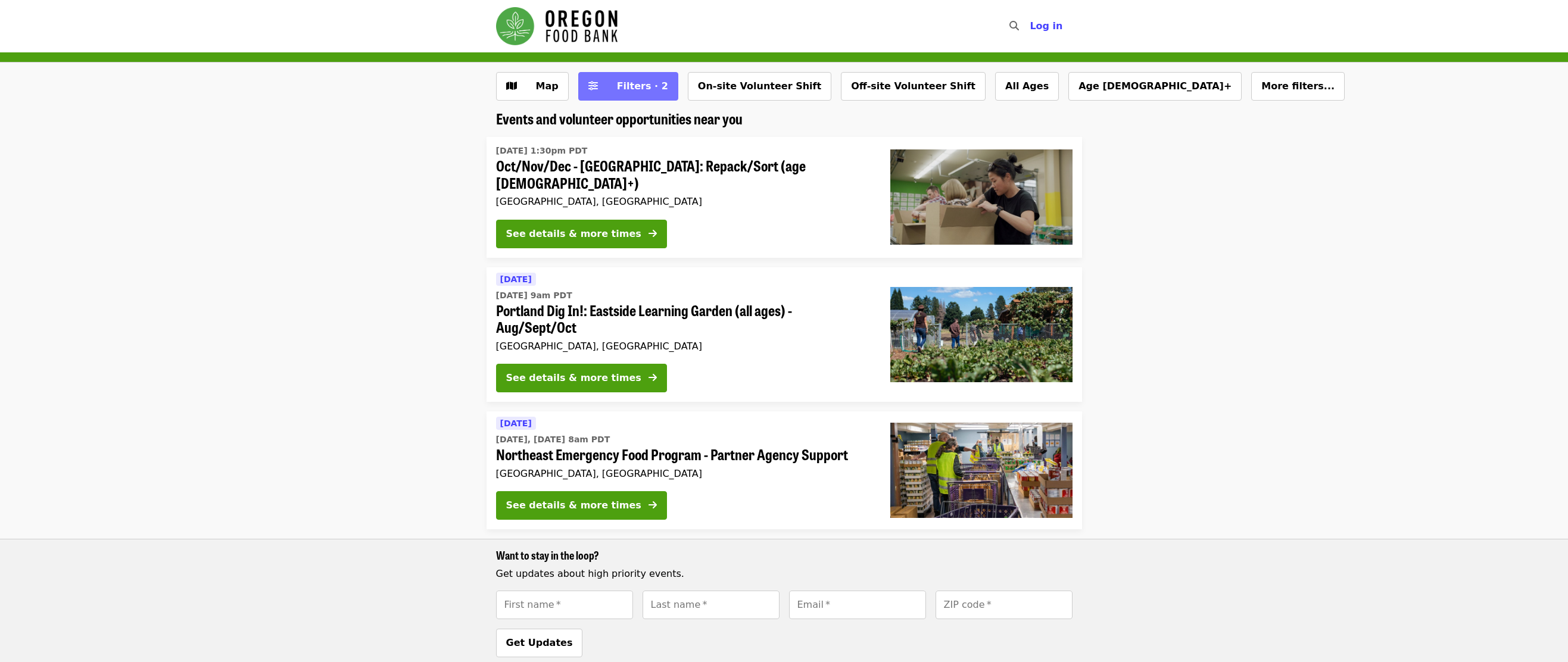
click at [638, 83] on span "Filters · 2" at bounding box center [642, 85] width 51 height 11
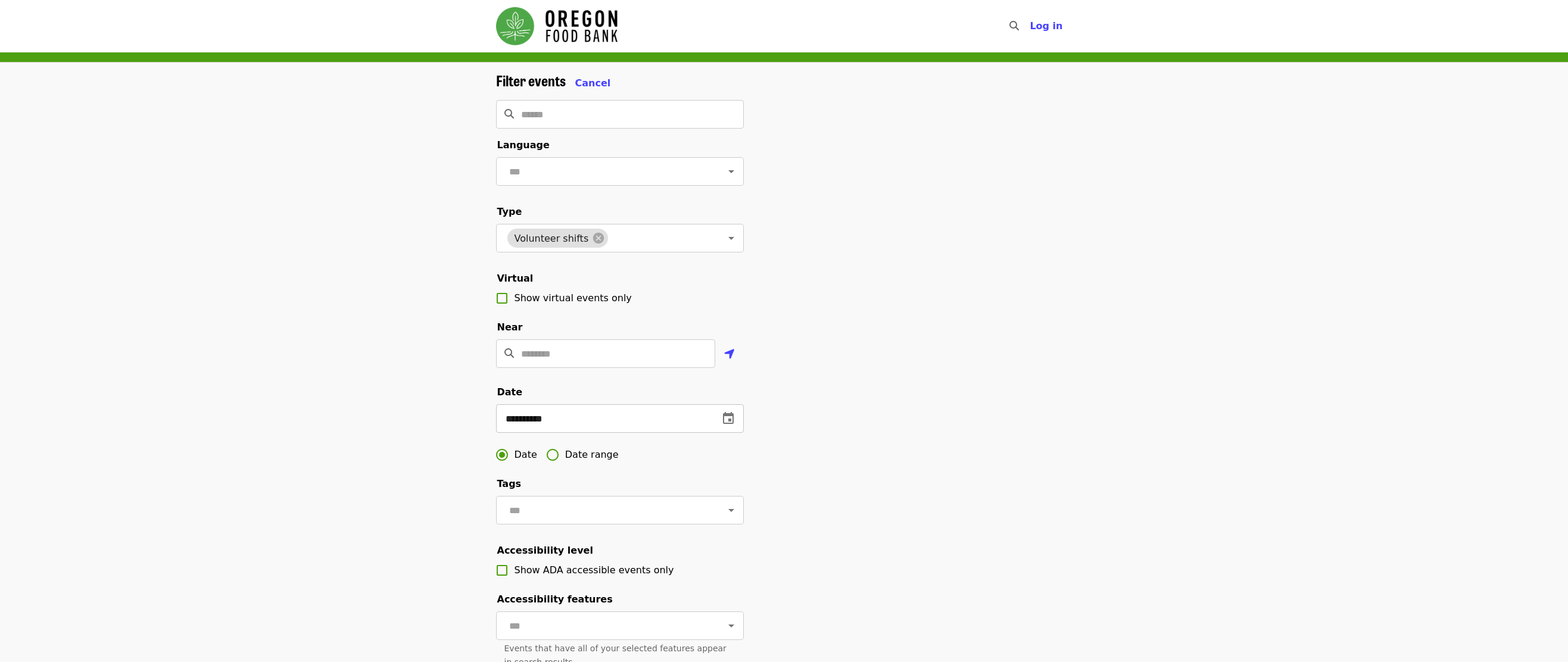
click at [734, 426] on icon "change date" at bounding box center [728, 418] width 14 height 14
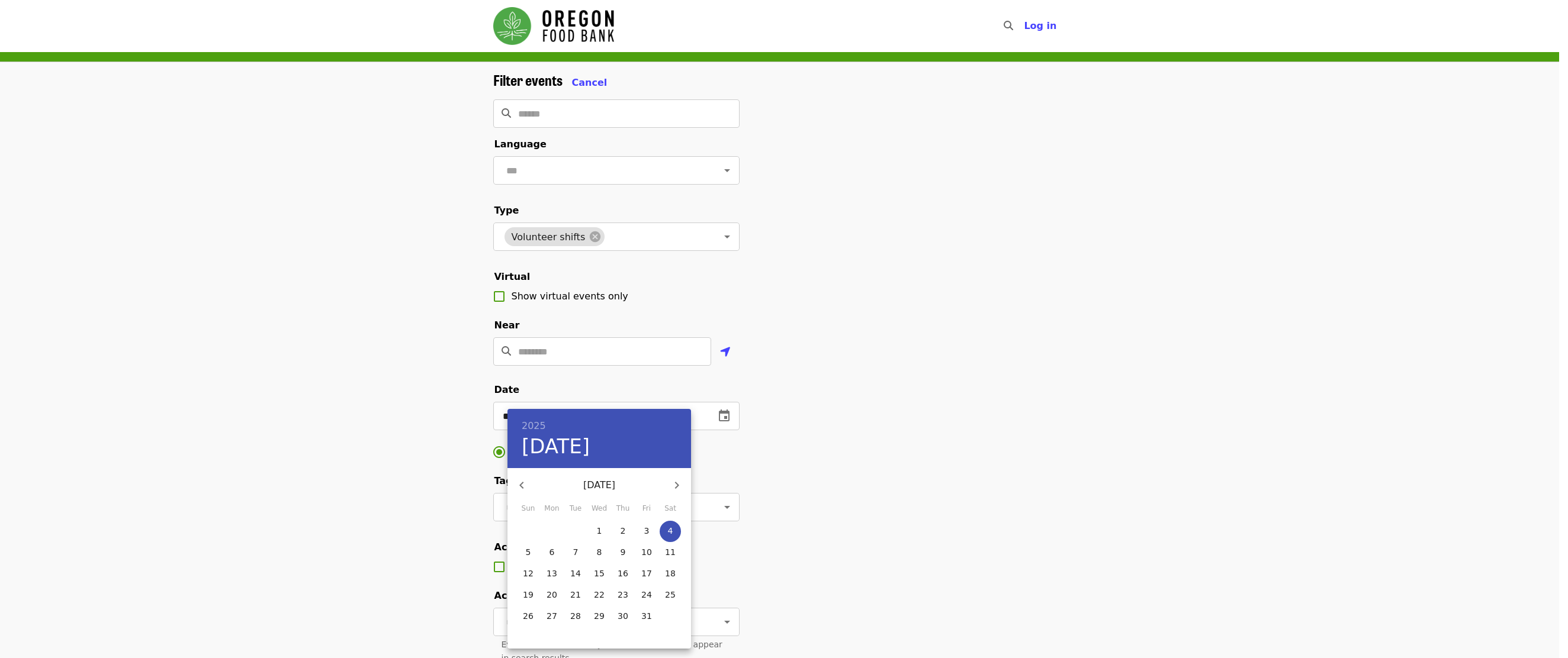
click at [673, 483] on icon "button" at bounding box center [676, 485] width 14 height 14
click at [524, 486] on icon "button" at bounding box center [521, 485] width 14 height 14
click at [554, 592] on p "20" at bounding box center [551, 595] width 10 height 12
type input "**********"
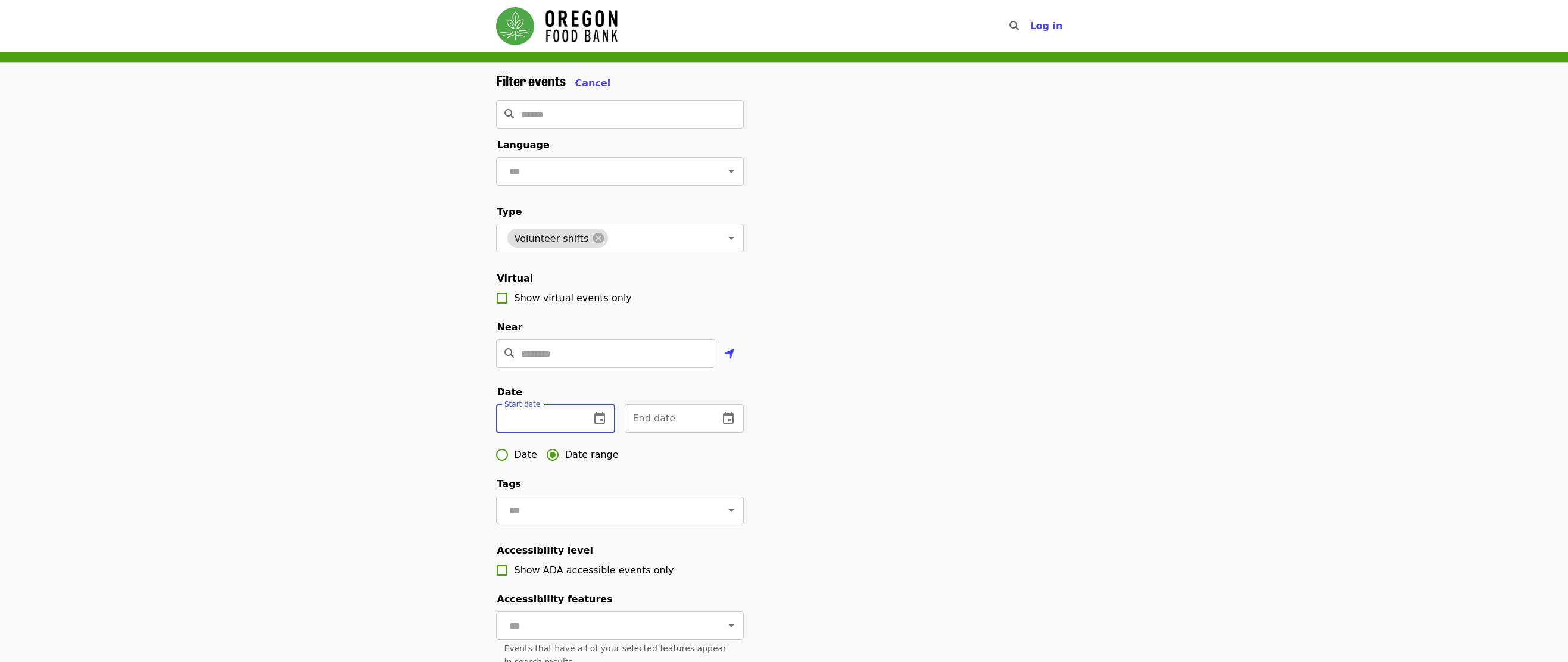
click at [540, 431] on input "text" at bounding box center [538, 418] width 85 height 29
click at [603, 426] on icon "change date" at bounding box center [599, 418] width 14 height 14
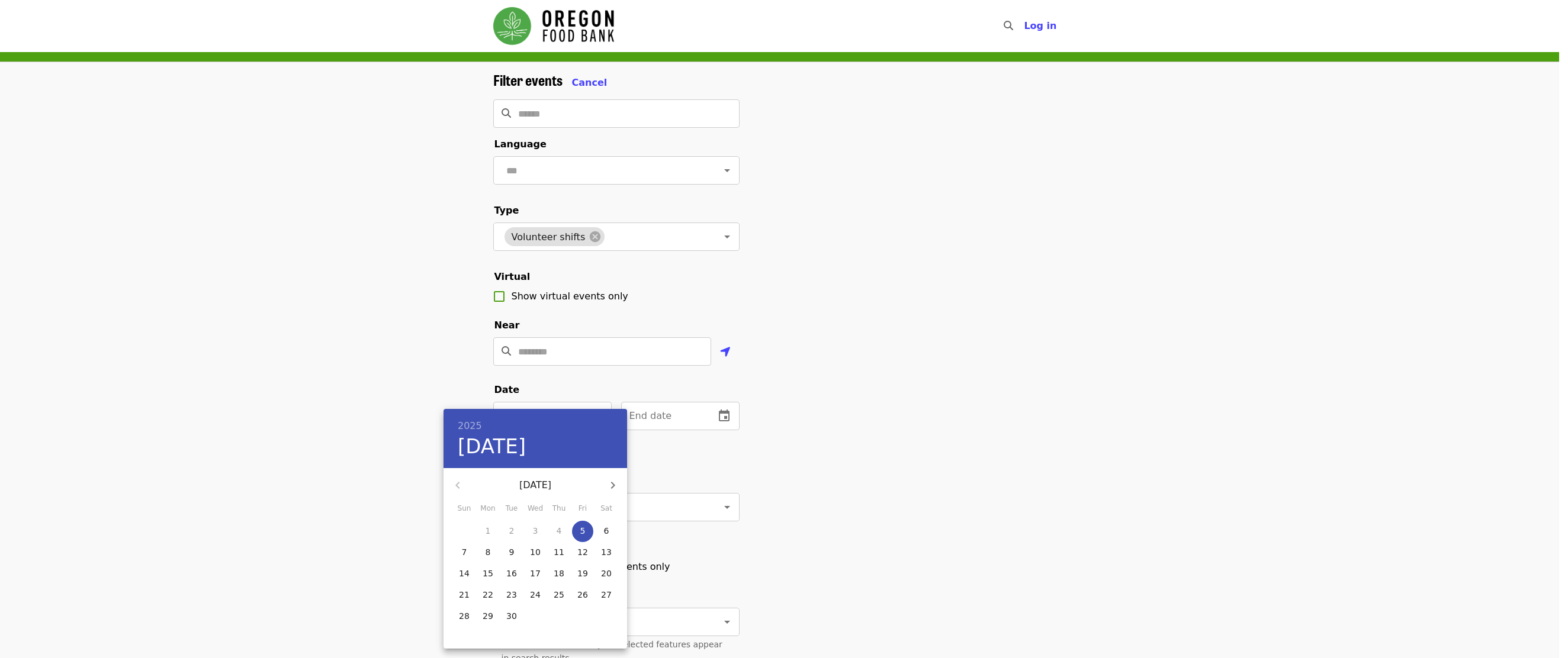
click at [610, 485] on icon "button" at bounding box center [613, 485] width 14 height 14
click at [488, 591] on p "20" at bounding box center [488, 595] width 10 height 12
type input "**********"
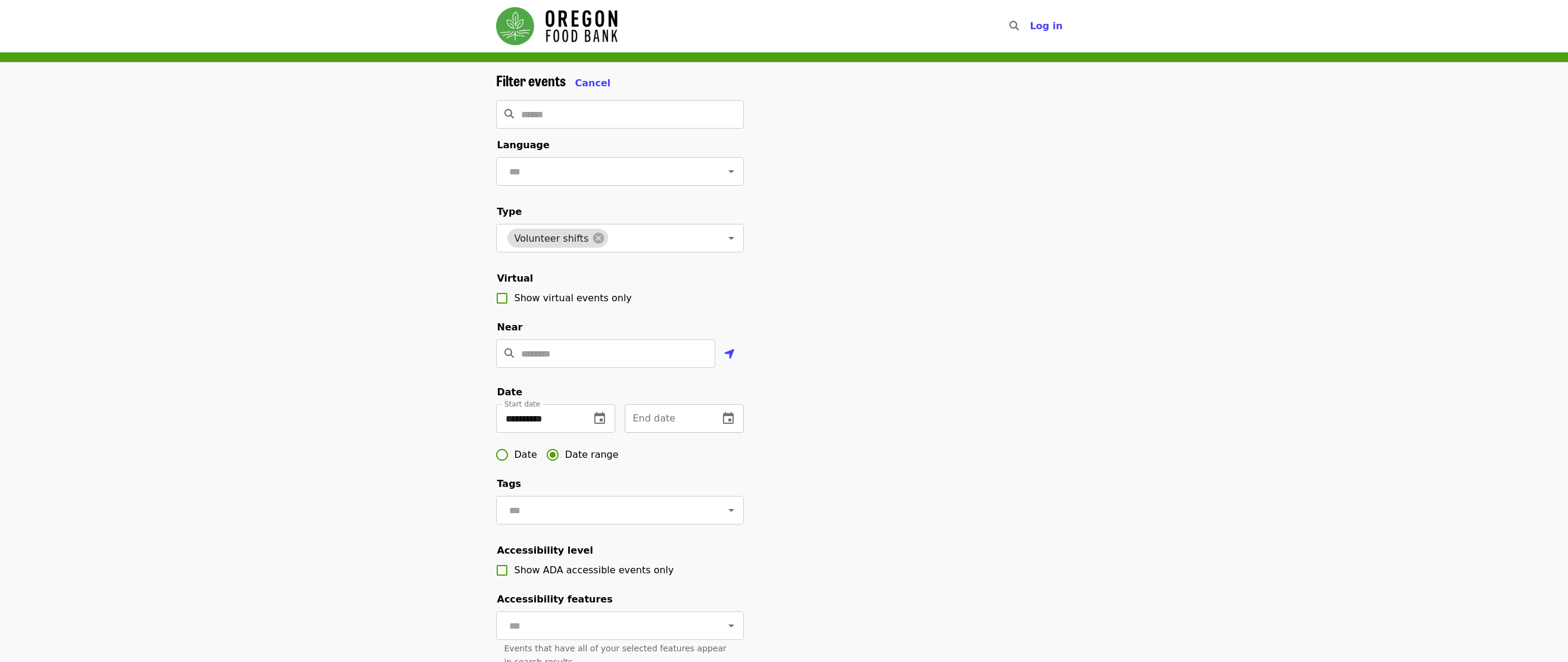
click at [649, 431] on div "End date End date" at bounding box center [684, 418] width 119 height 29
click at [725, 426] on icon "change date" at bounding box center [728, 418] width 14 height 14
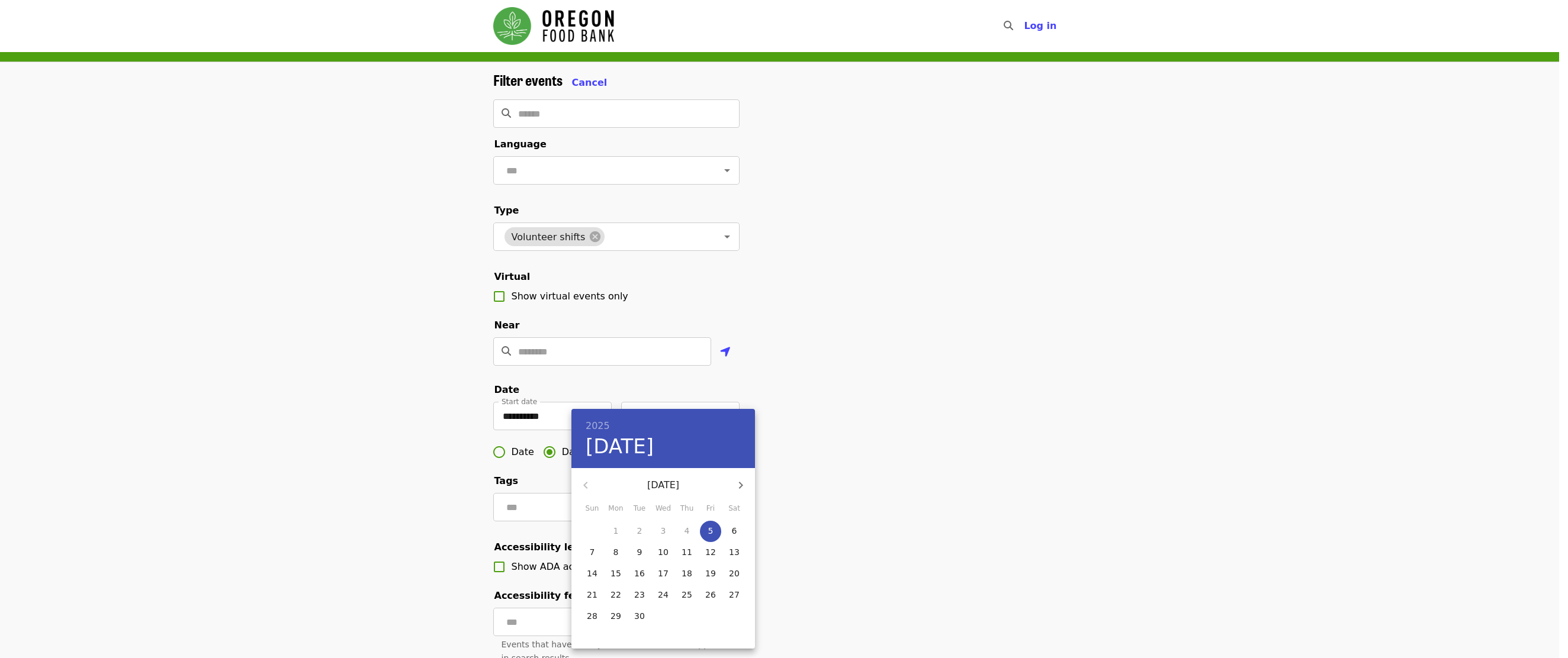
click at [739, 482] on icon "button" at bounding box center [740, 485] width 14 height 14
click at [641, 592] on p "21" at bounding box center [639, 595] width 10 height 12
type input "**********"
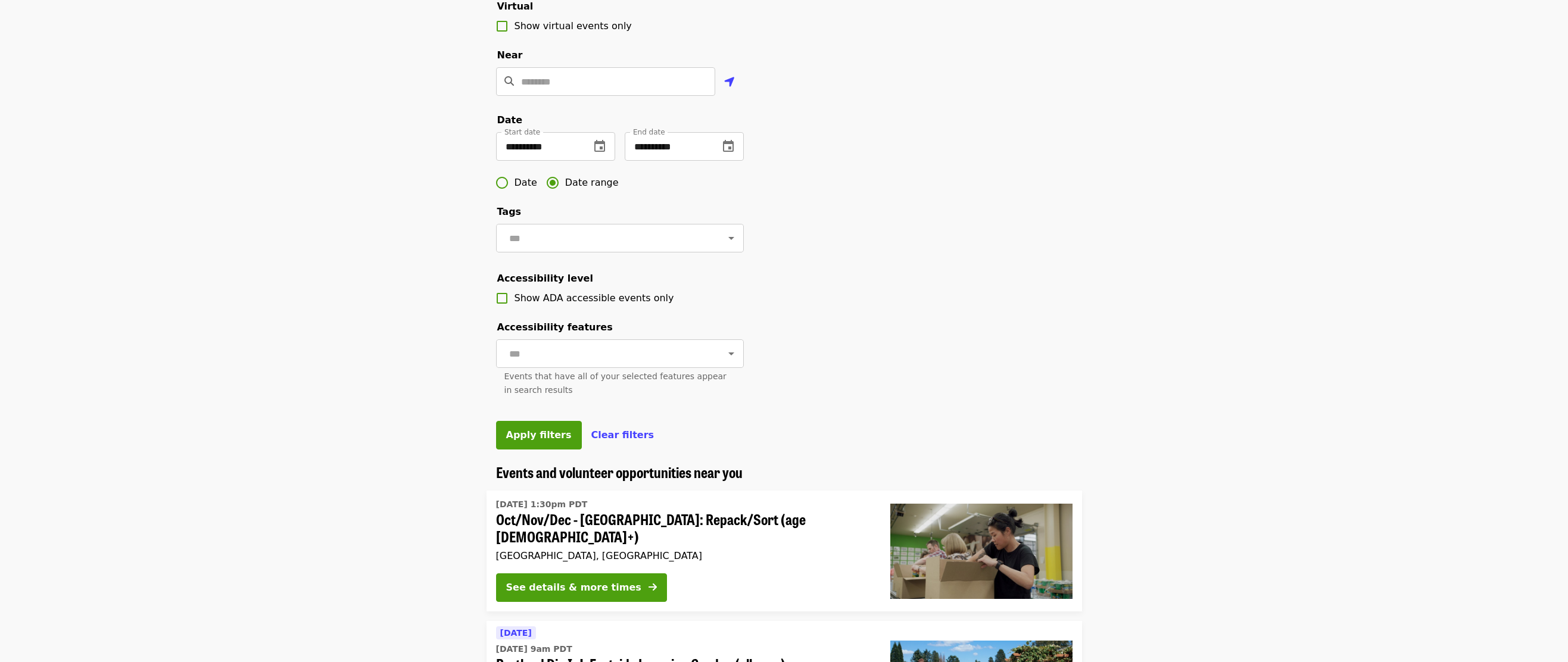
scroll to position [357, 0]
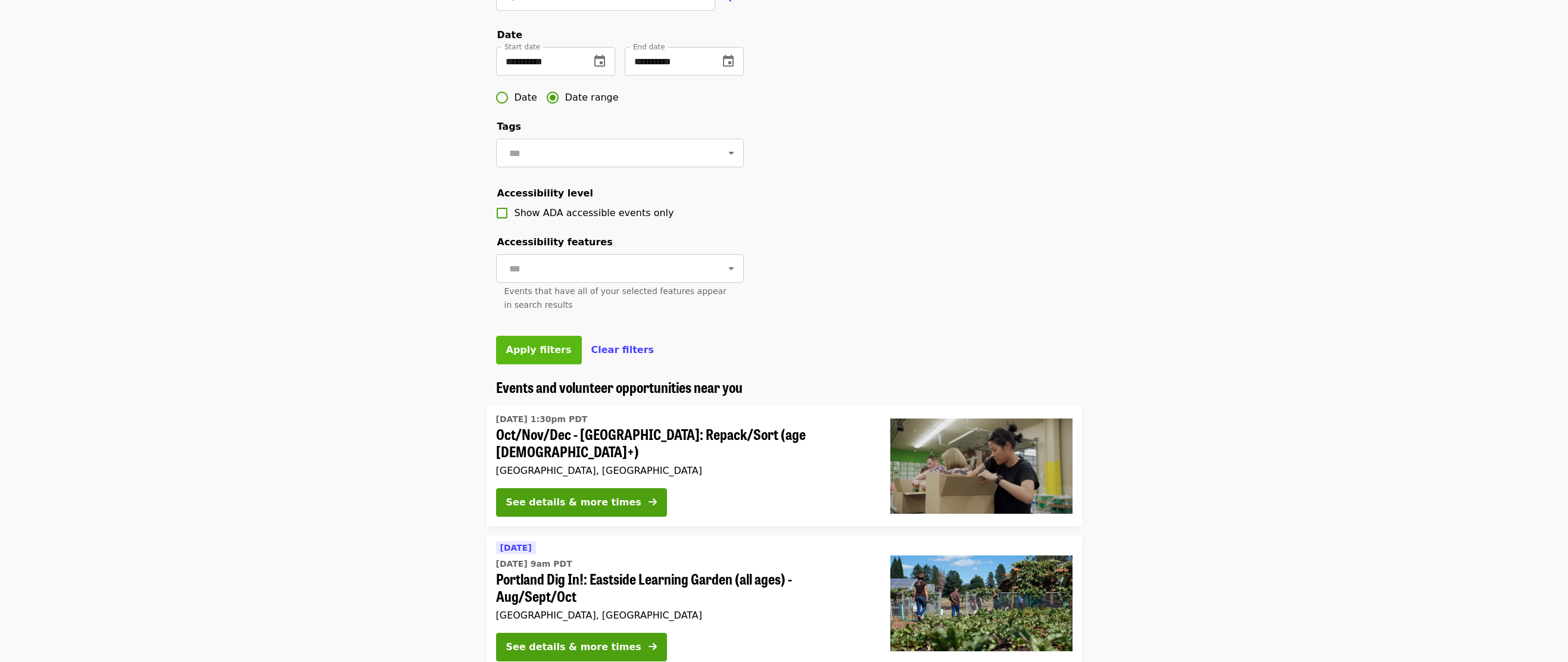
click at [515, 356] on span "Apply filters" at bounding box center [539, 349] width 65 height 11
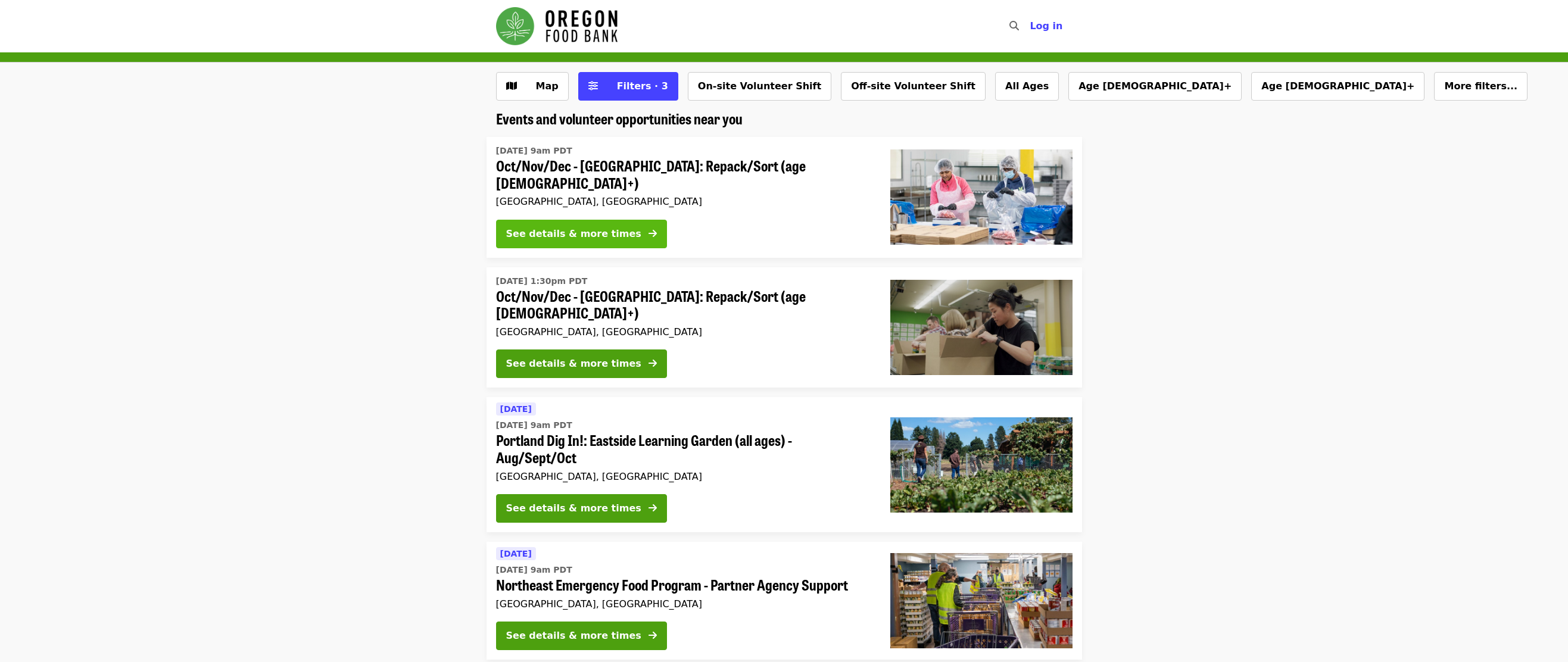
click at [552, 228] on div "See details & more times" at bounding box center [574, 234] width 135 height 14
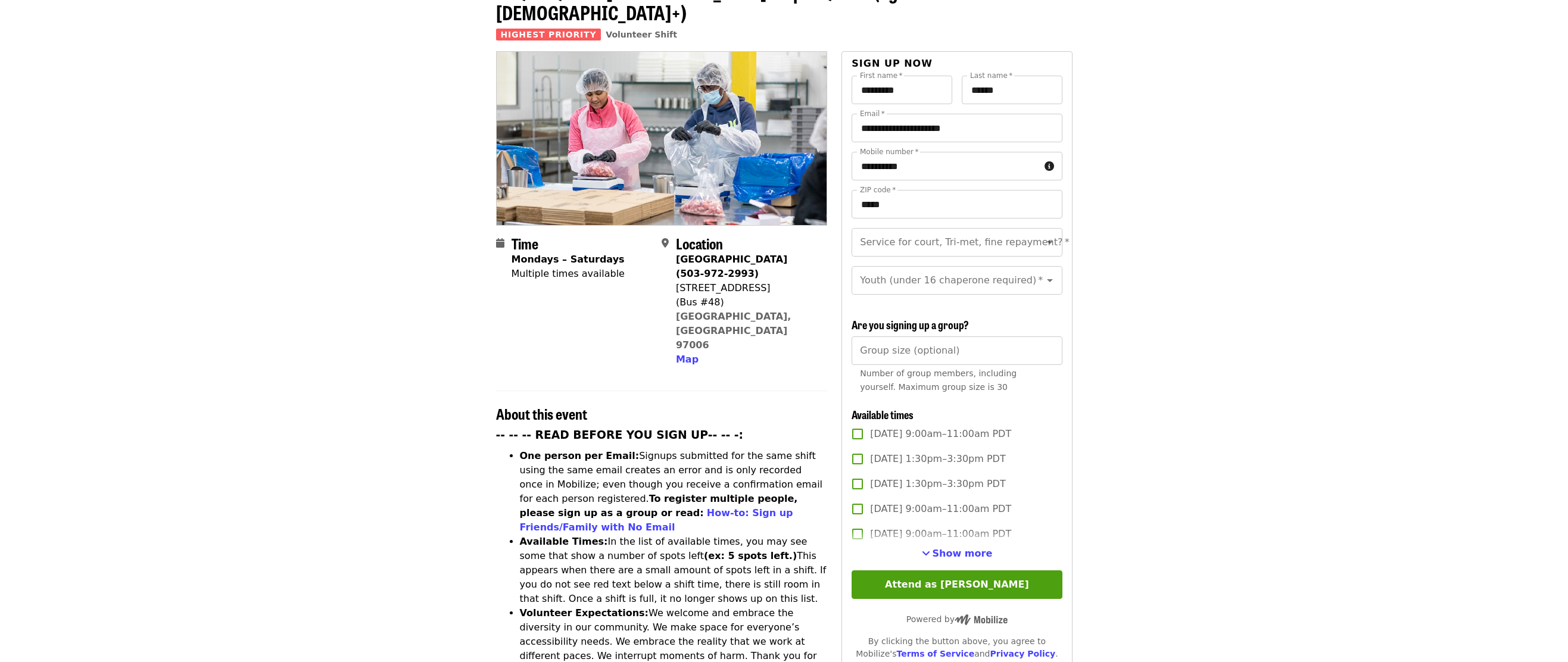
scroll to position [357, 0]
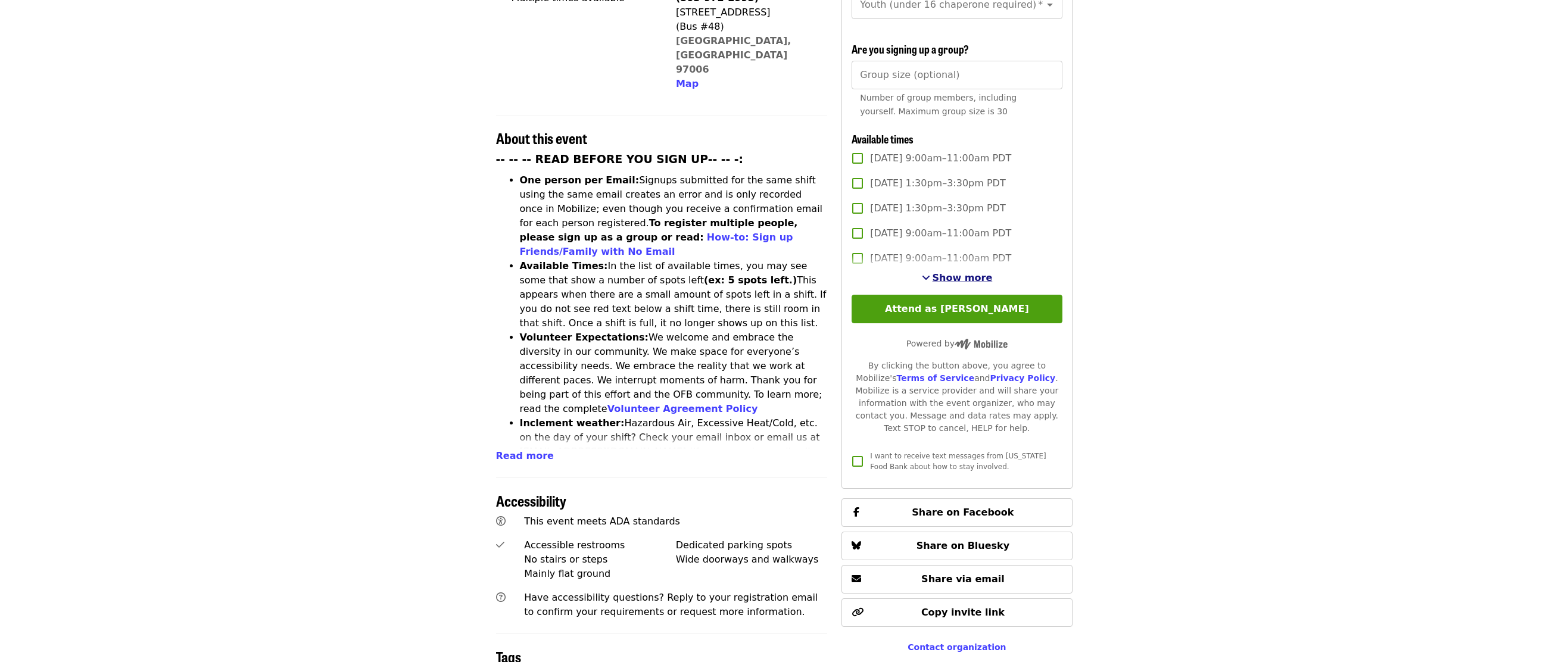
click at [939, 281] on button "Show more" at bounding box center [957, 277] width 71 height 14
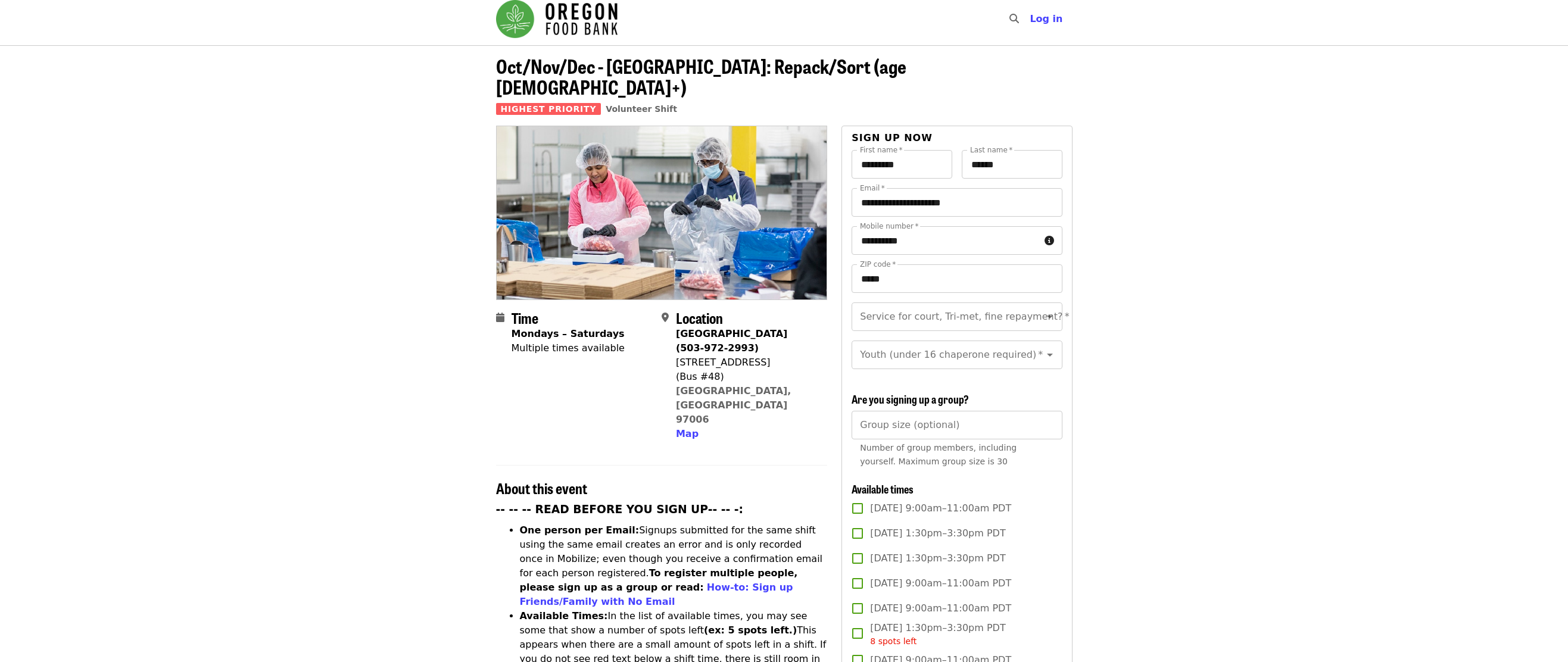
scroll to position [0, 0]
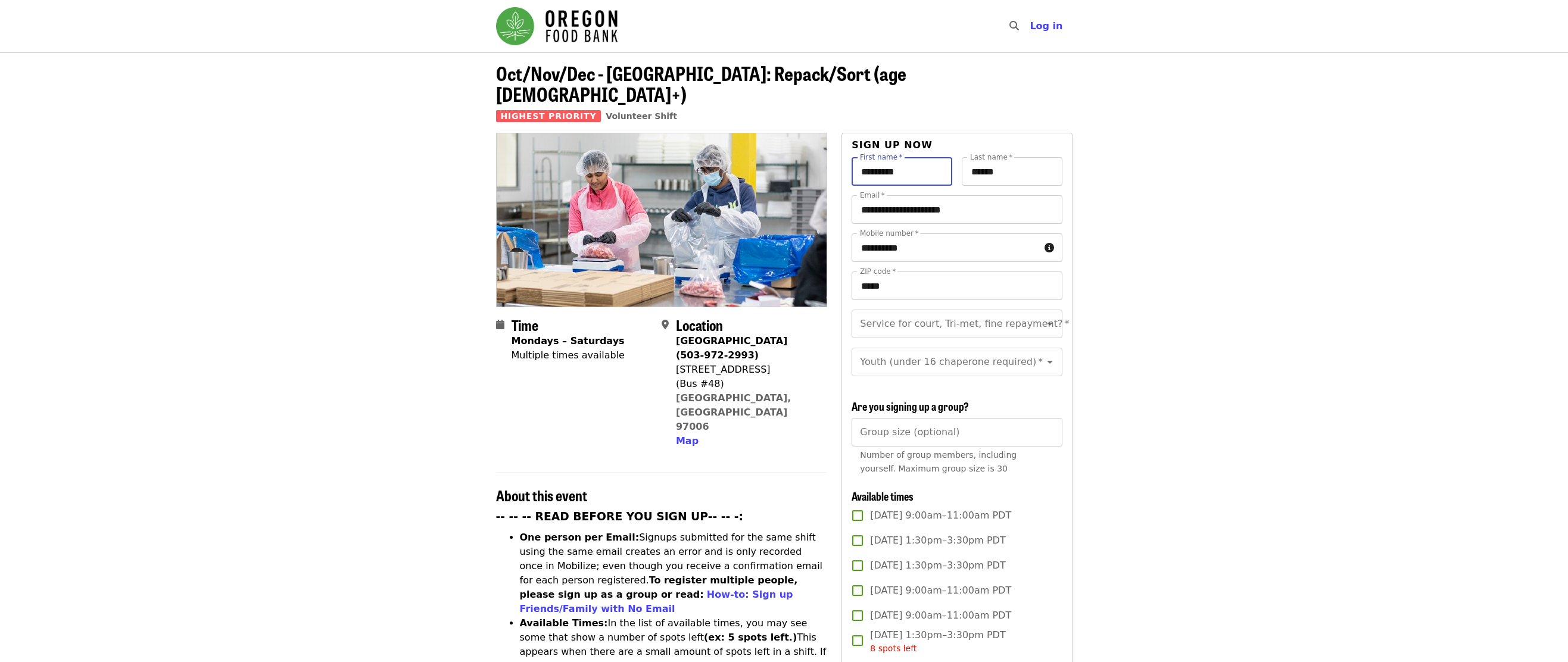
drag, startPoint x: 907, startPoint y: 156, endPoint x: 846, endPoint y: 153, distance: 61.1
type input "******"
